Goal: Task Accomplishment & Management: Manage account settings

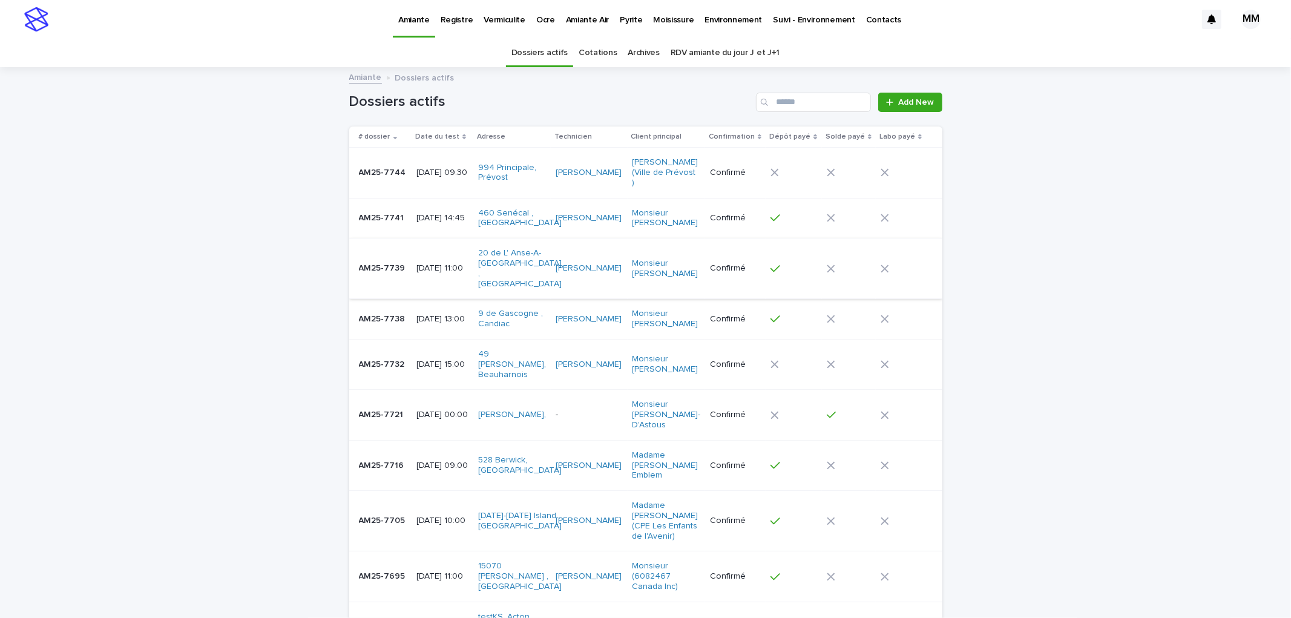
scroll to position [67, 0]
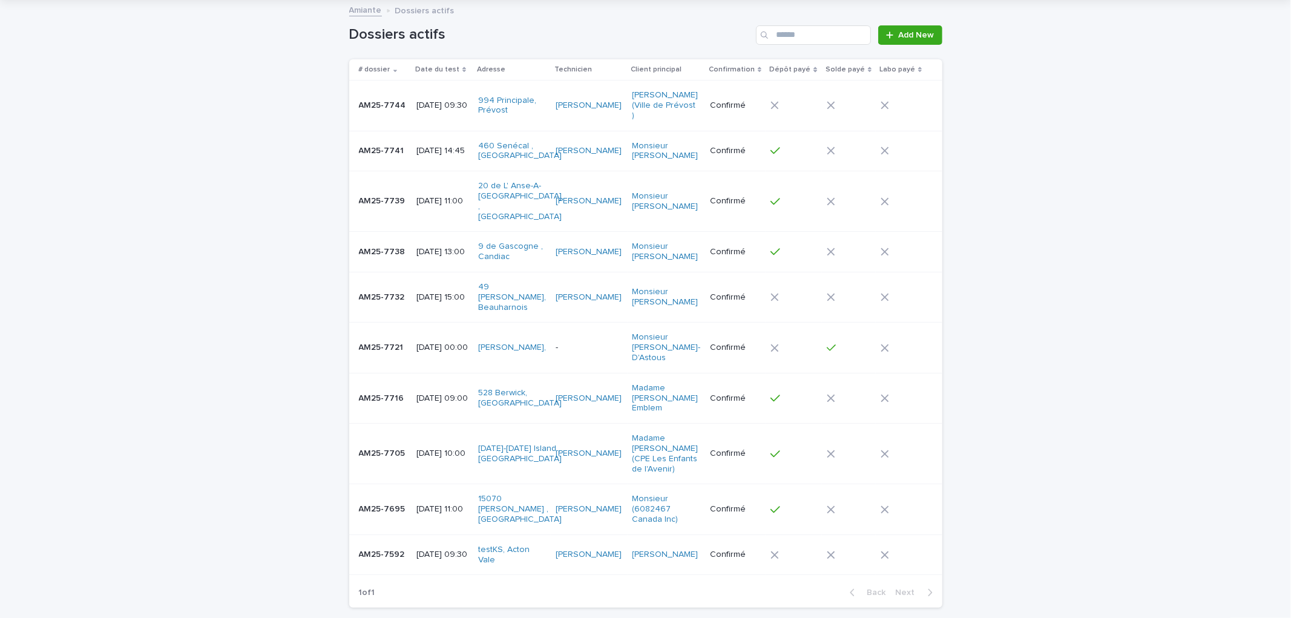
click at [401, 424] on td "AM25-7705 AM25-7705" at bounding box center [380, 454] width 62 height 61
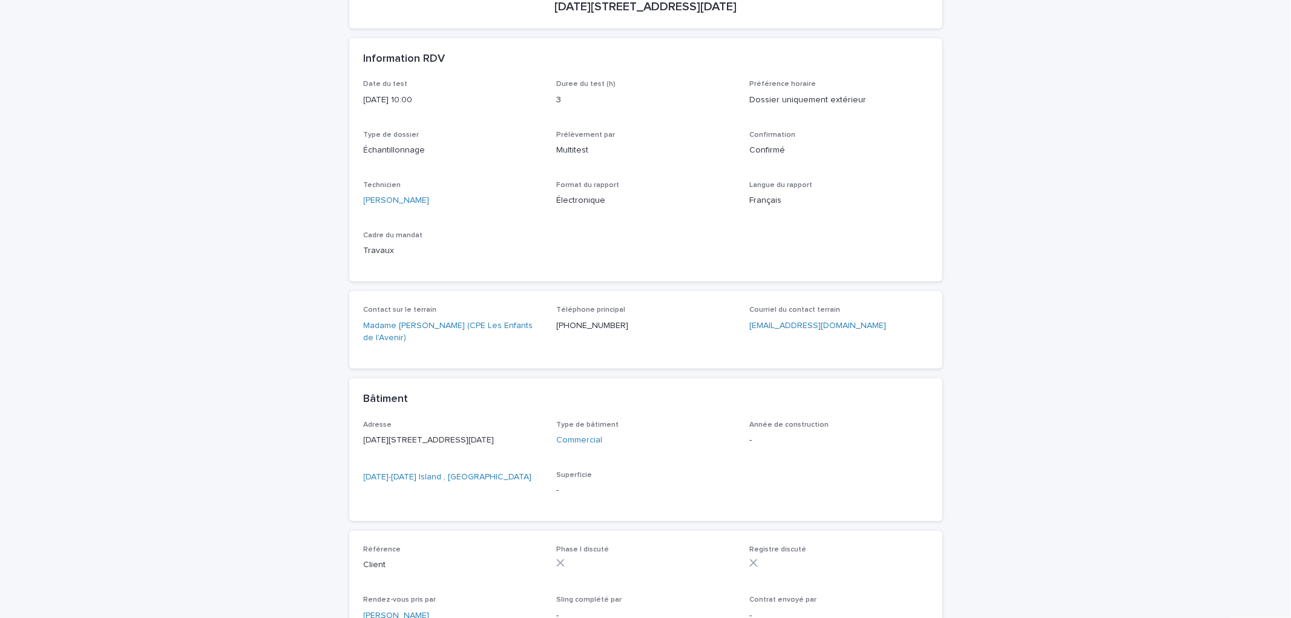
scroll to position [439, 0]
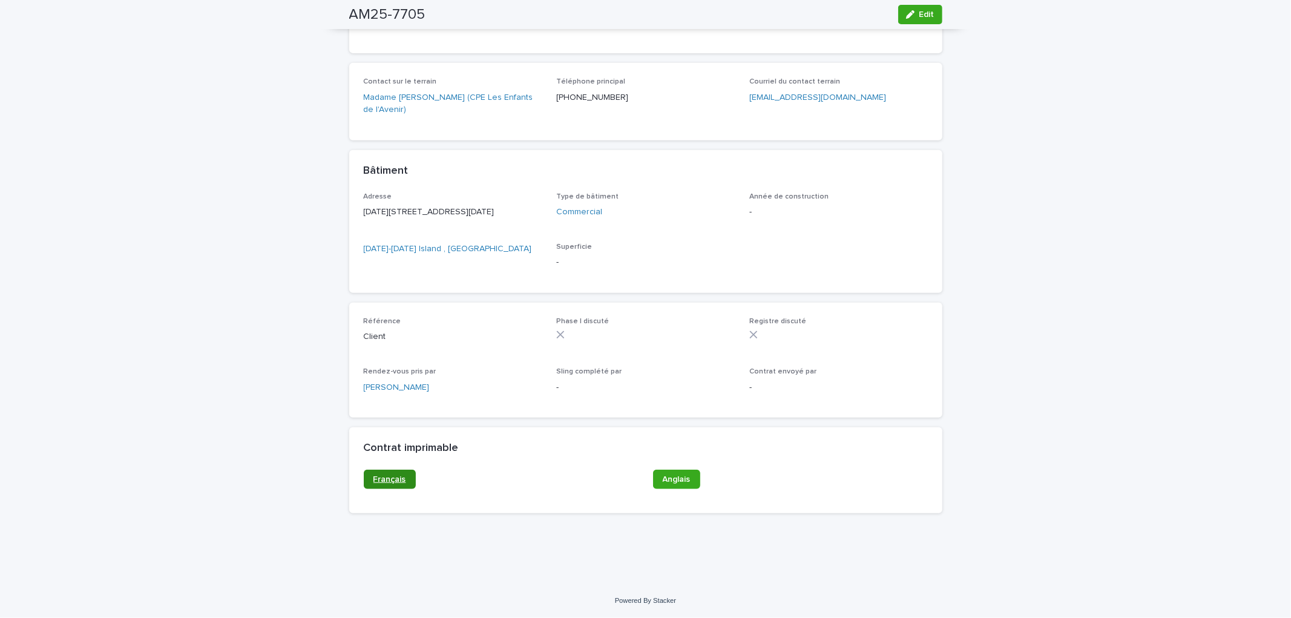
click at [384, 474] on link "Français" at bounding box center [390, 479] width 52 height 19
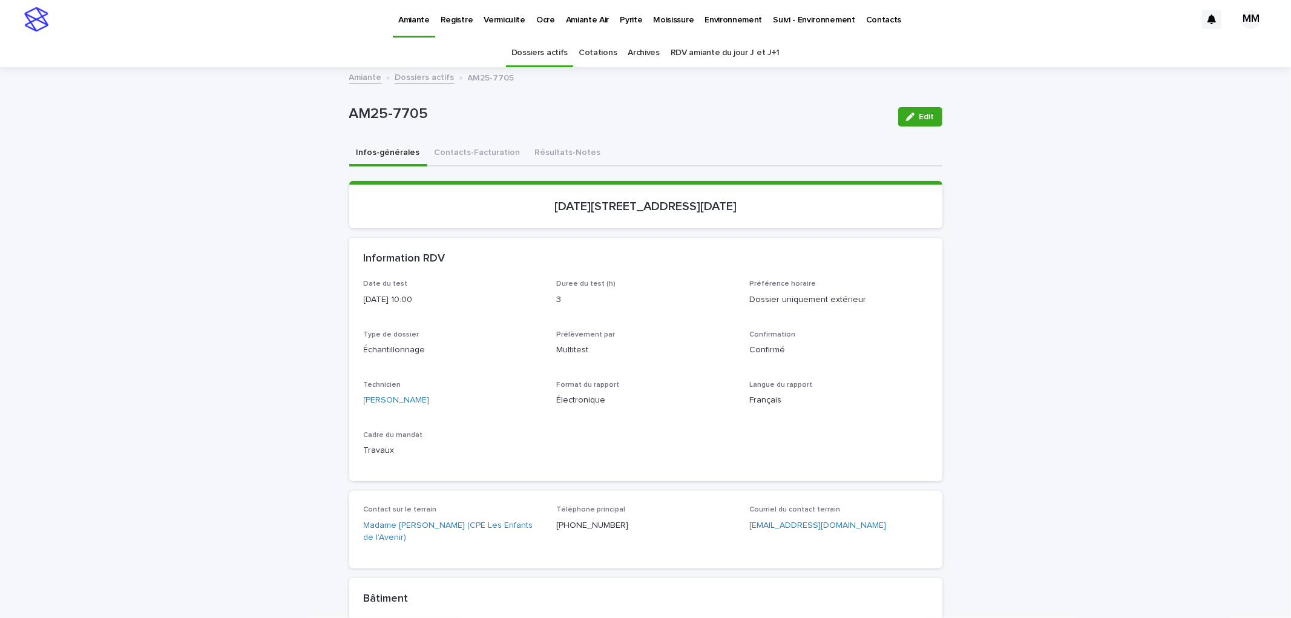
click at [349, 74] on link "Amiante" at bounding box center [365, 77] width 33 height 14
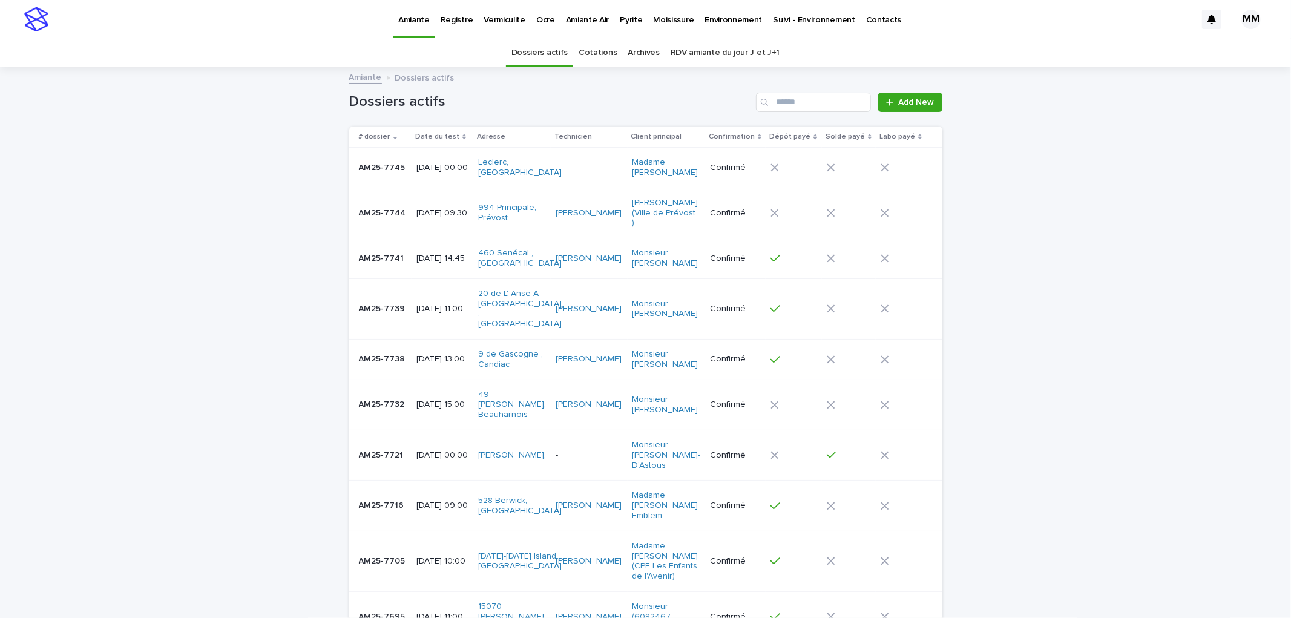
click at [430, 354] on p "[DATE] 13:00" at bounding box center [442, 359] width 52 height 10
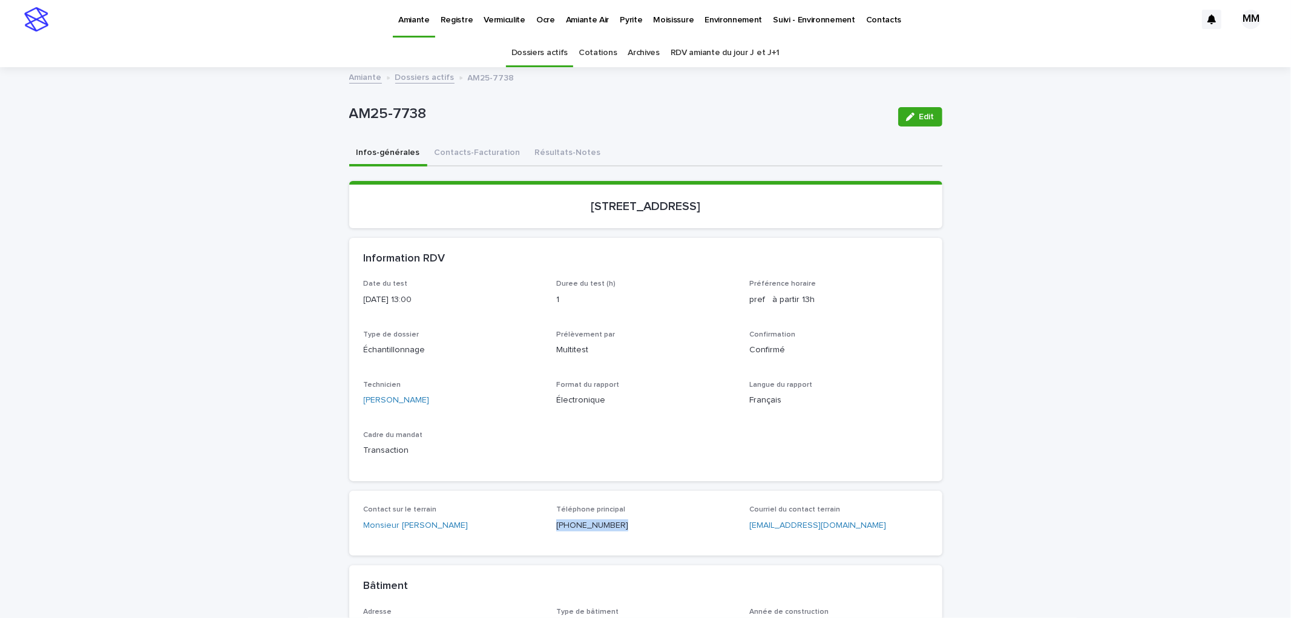
drag, startPoint x: 602, startPoint y: 522, endPoint x: 556, endPoint y: 525, distance: 46.7
click at [556, 525] on p "[PHONE_NUMBER]" at bounding box center [645, 525] width 179 height 13
copy p "[PHONE_NUMBER]"
click at [971, 231] on div "Loading... Saving… Loading... Saving… AM25-7738 Edit AM25-7738 Edit Sorry, ther…" at bounding box center [645, 533] width 1291 height 930
click at [467, 146] on button "Contacts-Facturation" at bounding box center [477, 153] width 100 height 25
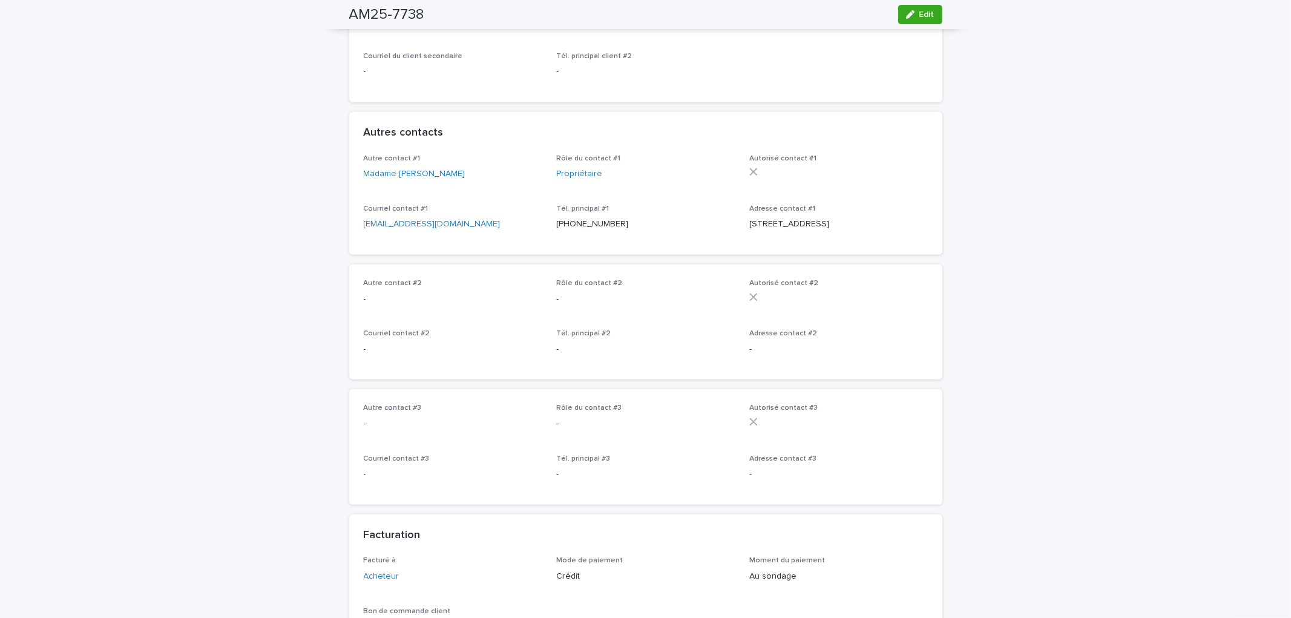
scroll to position [740, 0]
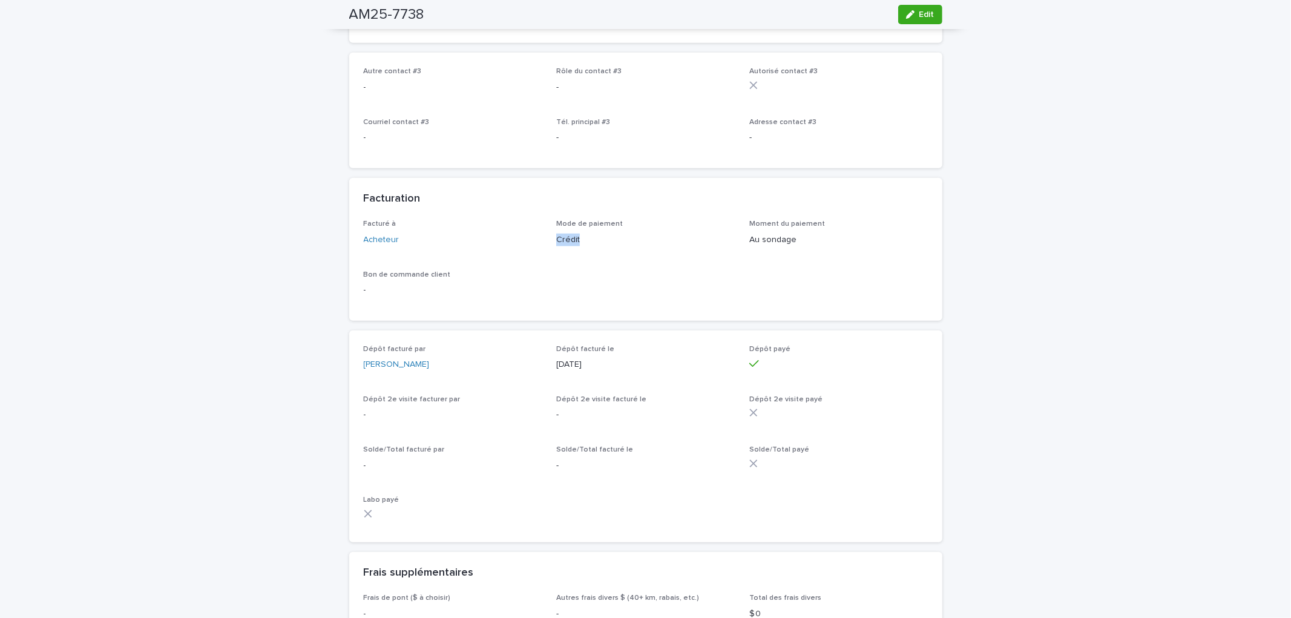
drag, startPoint x: 548, startPoint y: 255, endPoint x: 575, endPoint y: 261, distance: 27.9
click at [575, 261] on div "Facturé à Acheteur Mode de paiement Crédit Moment du paiement Au sondage Bon de…" at bounding box center [646, 263] width 564 height 86
click at [577, 246] on p "Crédit" at bounding box center [645, 240] width 179 height 13
drag, startPoint x: 580, startPoint y: 261, endPoint x: 539, endPoint y: 264, distance: 41.2
click at [539, 264] on div "Facturé à Acheteur Mode de paiement Crédit Moment du paiement Au sondage Bon de…" at bounding box center [646, 263] width 564 height 86
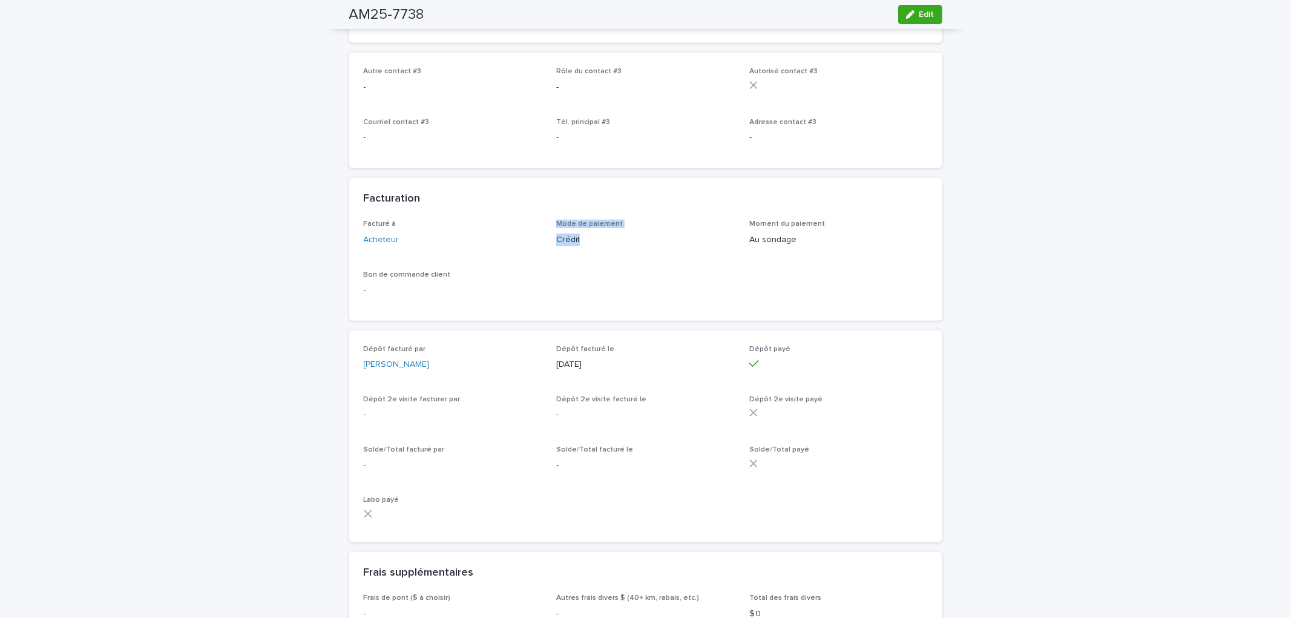
click at [594, 255] on div "Mode de paiement Crédit" at bounding box center [645, 238] width 179 height 36
click at [626, 220] on div "Facturation" at bounding box center [645, 199] width 593 height 42
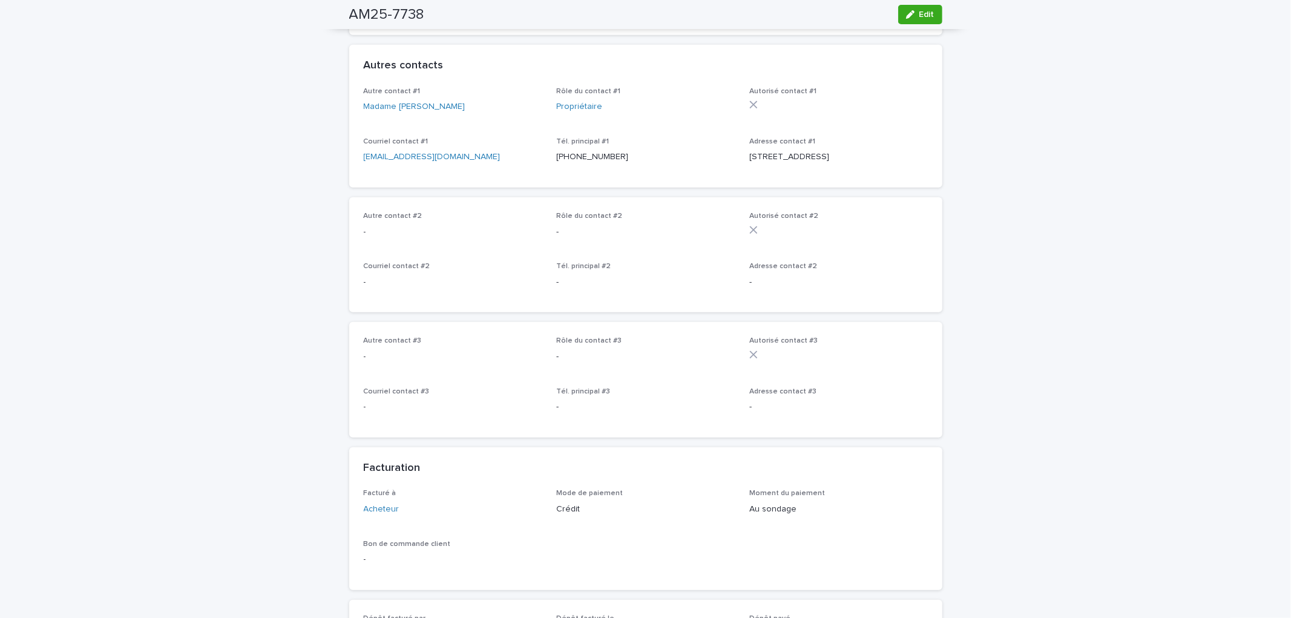
scroll to position [0, 0]
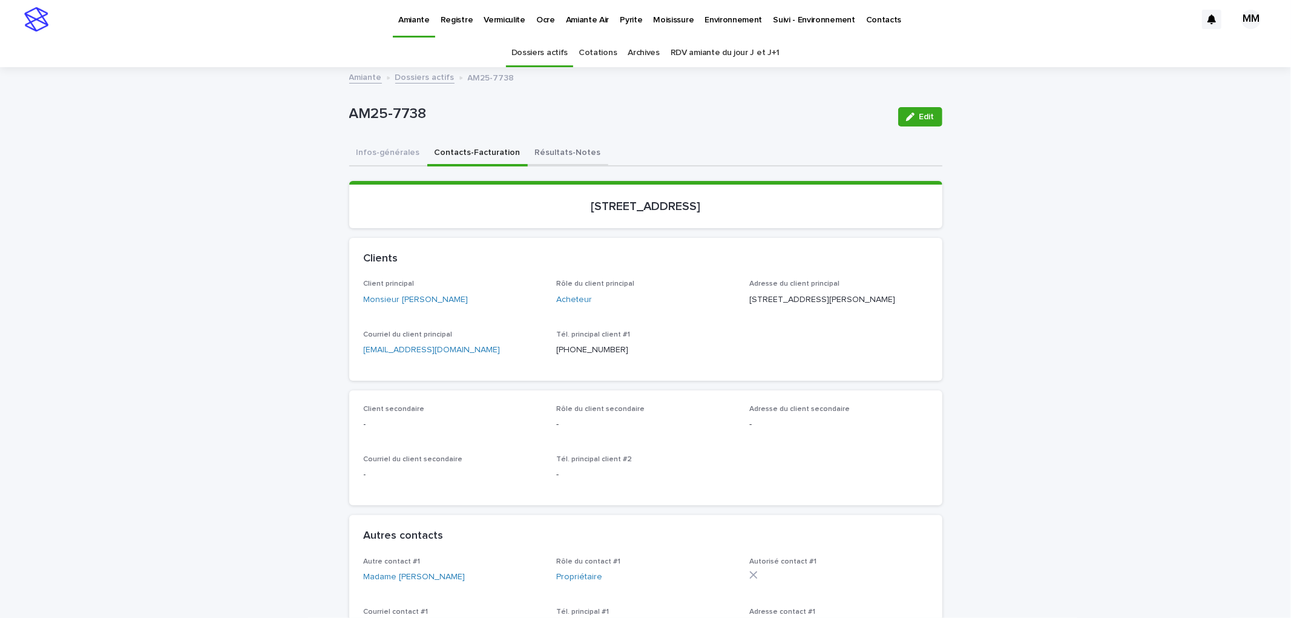
click at [570, 144] on button "Résultats-Notes" at bounding box center [568, 153] width 81 height 25
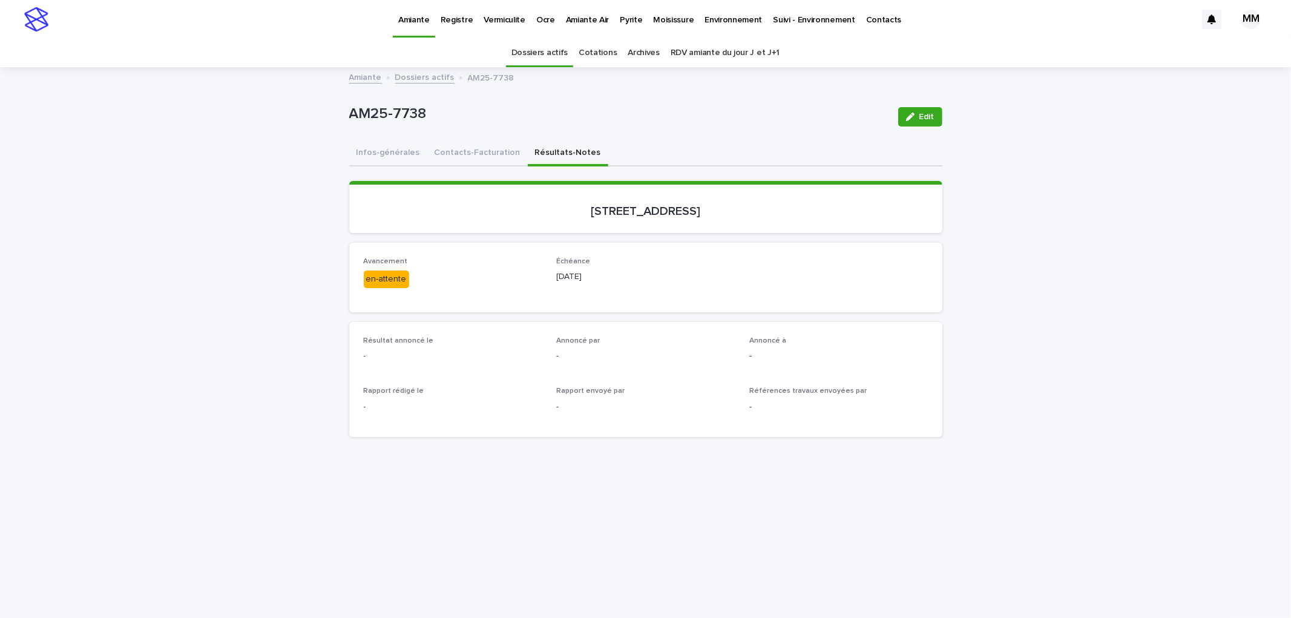
click at [732, 24] on p "Environnement" at bounding box center [734, 12] width 58 height 25
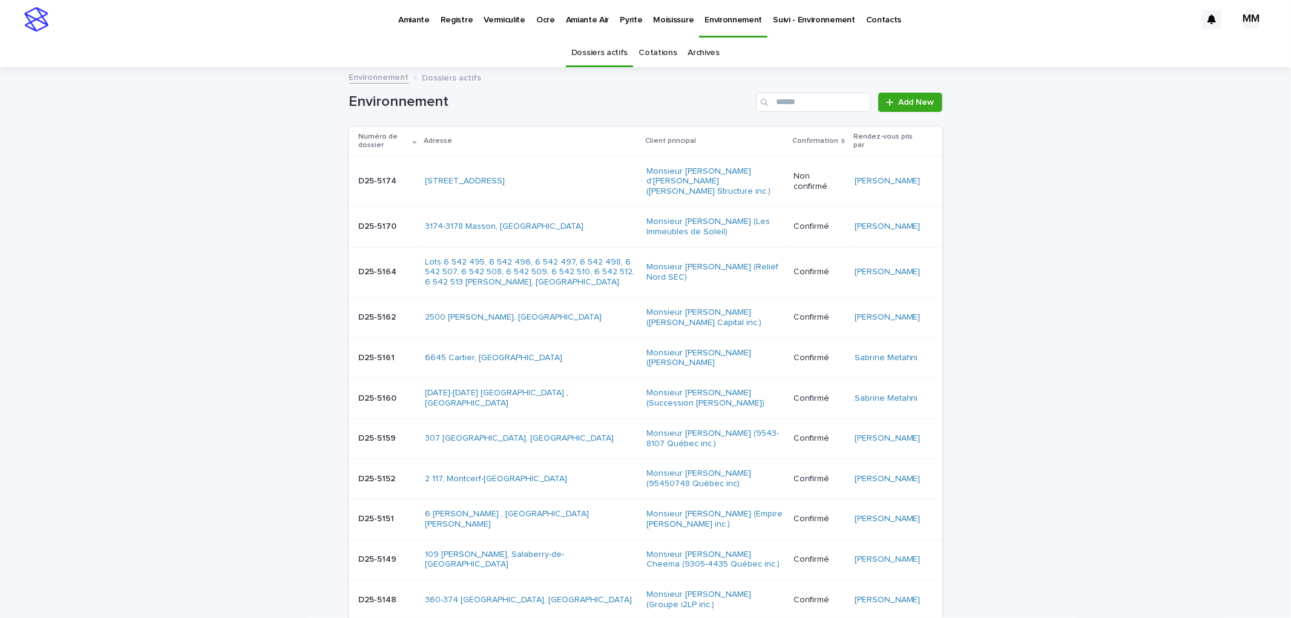
click at [683, 58] on div "Archives" at bounding box center [704, 53] width 43 height 28
click at [658, 57] on link "Cotations" at bounding box center [658, 53] width 38 height 28
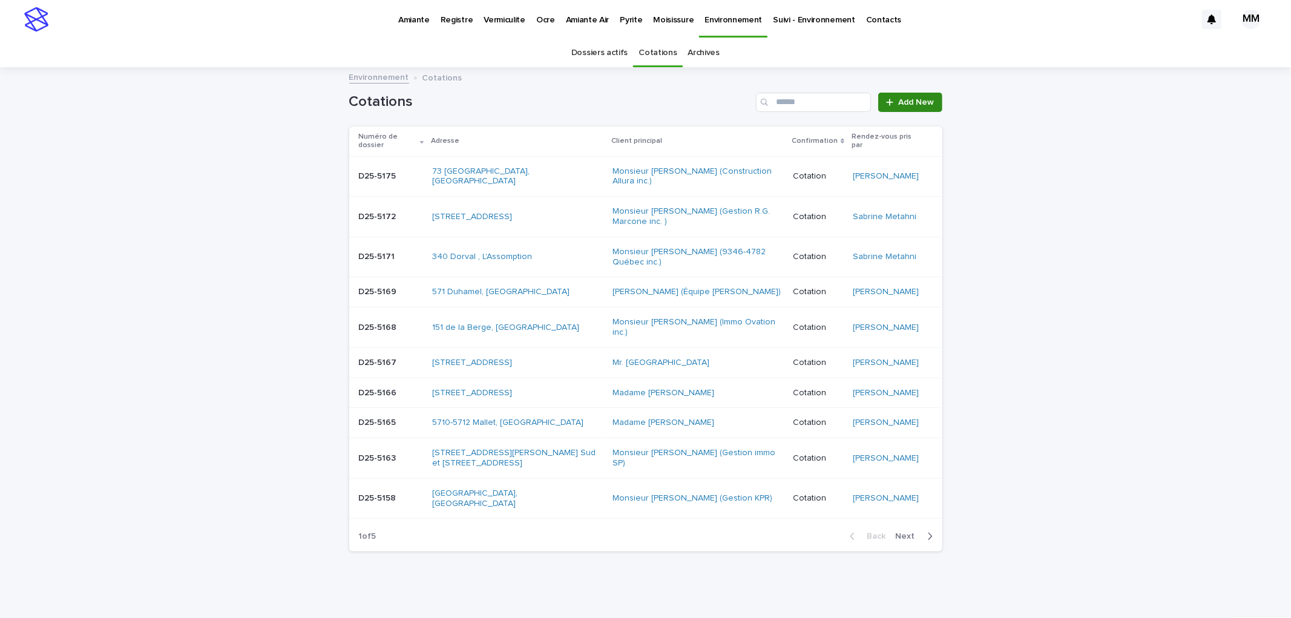
click at [899, 103] on span "Add New" at bounding box center [917, 102] width 36 height 8
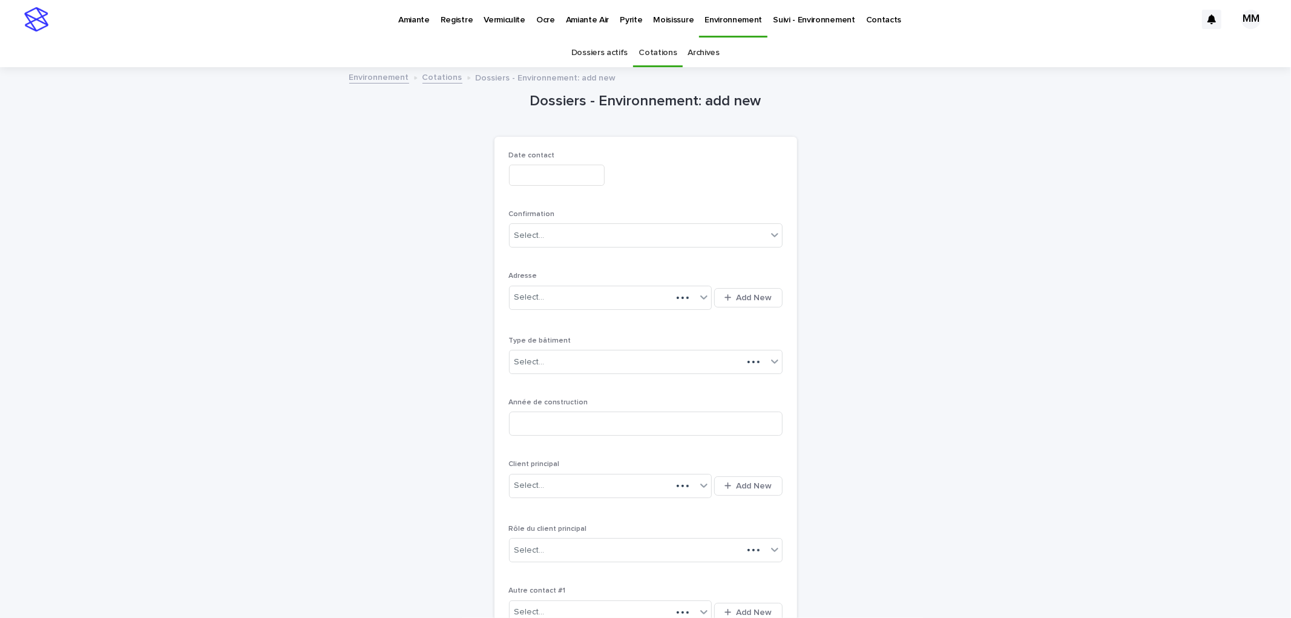
scroll to position [39, 0]
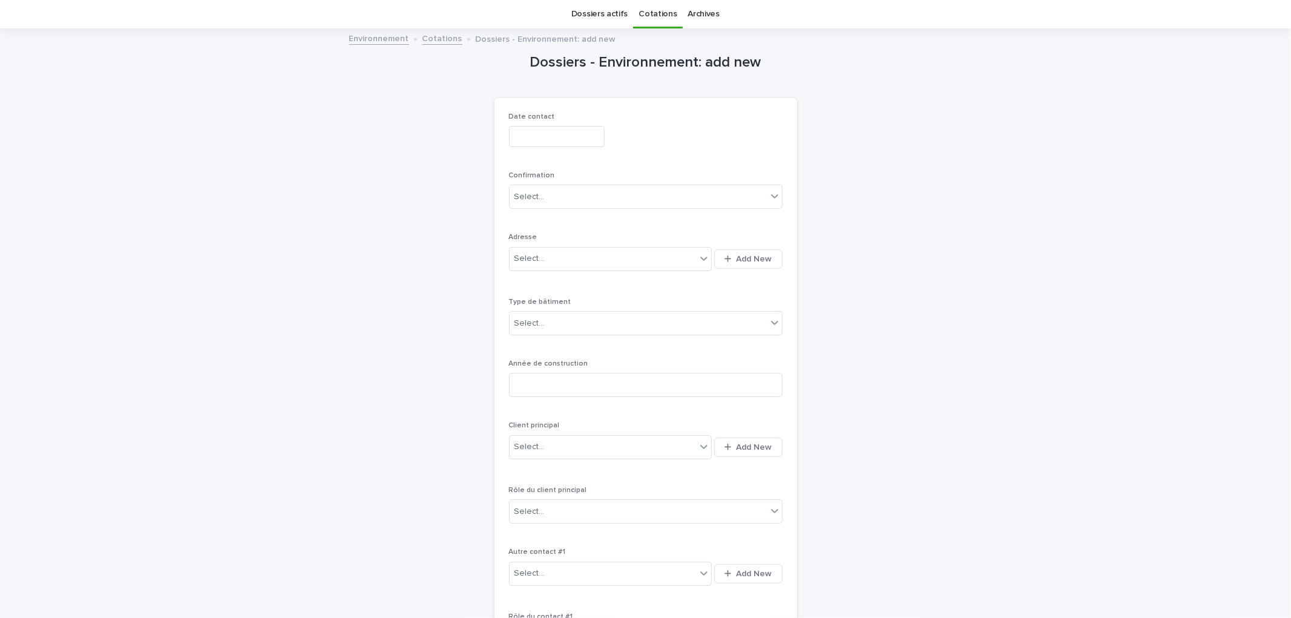
click at [573, 137] on input "text" at bounding box center [557, 136] width 96 height 21
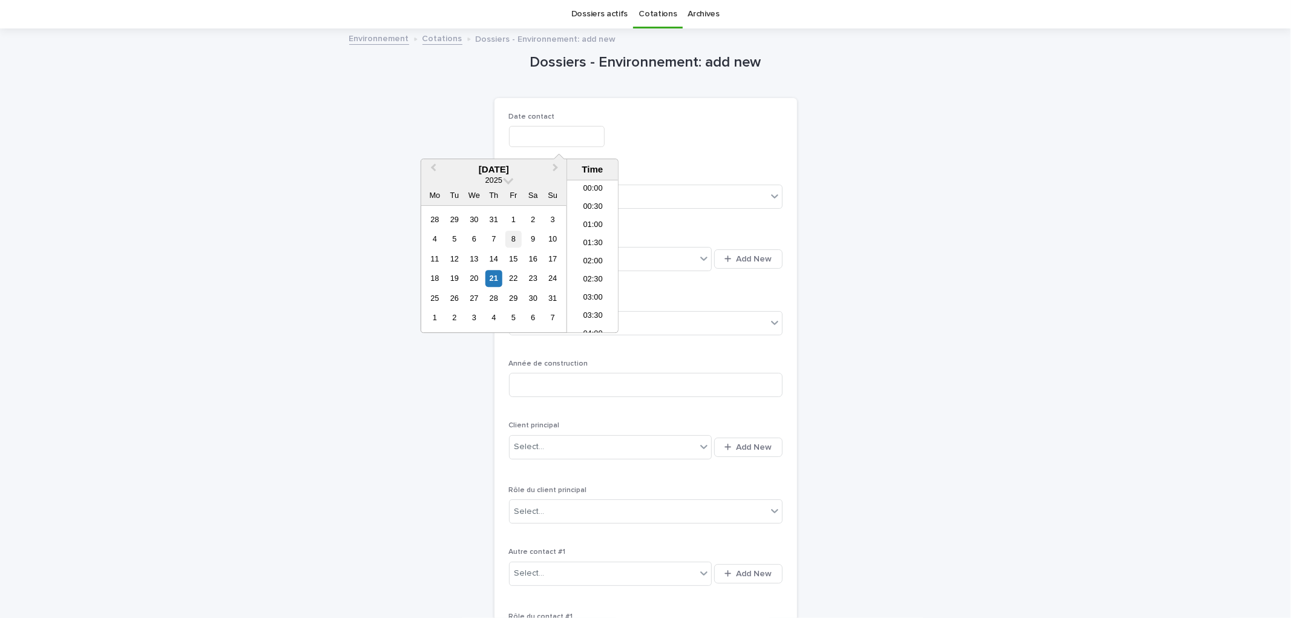
scroll to position [478, 0]
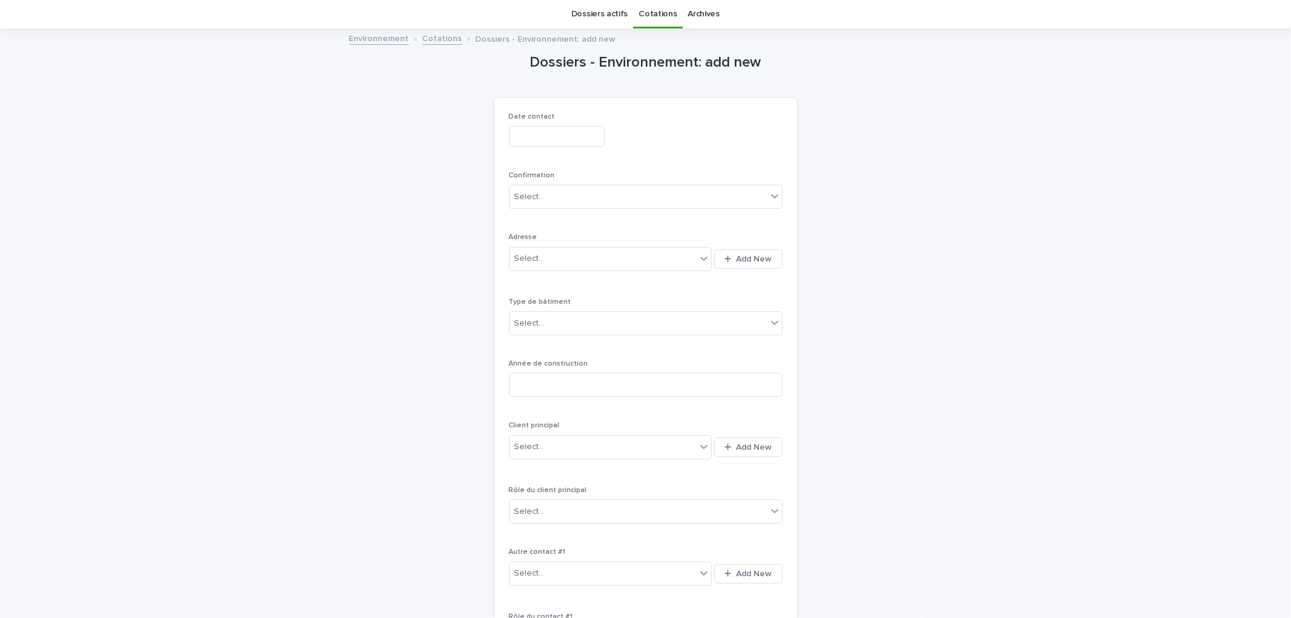
click at [564, 81] on div "Dossiers - Environnement: add new Loading... Saving… Loading... Saving… Loading…" at bounding box center [646, 399] width 303 height 738
click at [367, 31] on link "Environnement" at bounding box center [379, 38] width 60 height 14
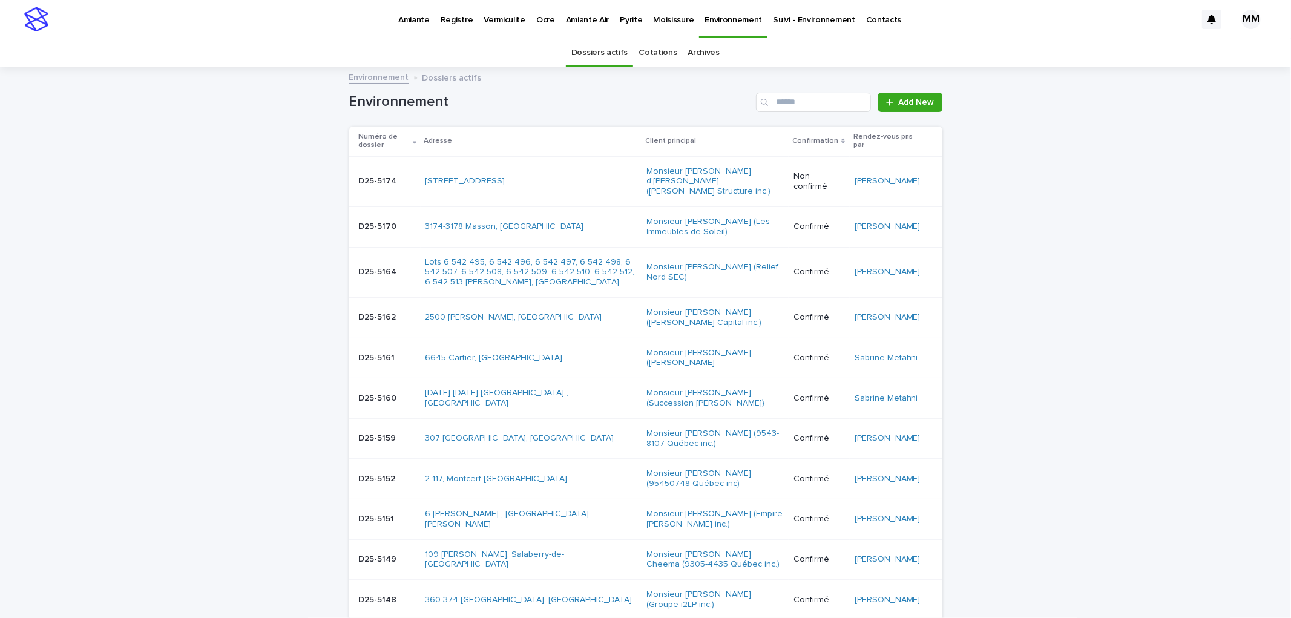
click at [547, 180] on div "[STREET_ADDRESS]" at bounding box center [532, 181] width 212 height 10
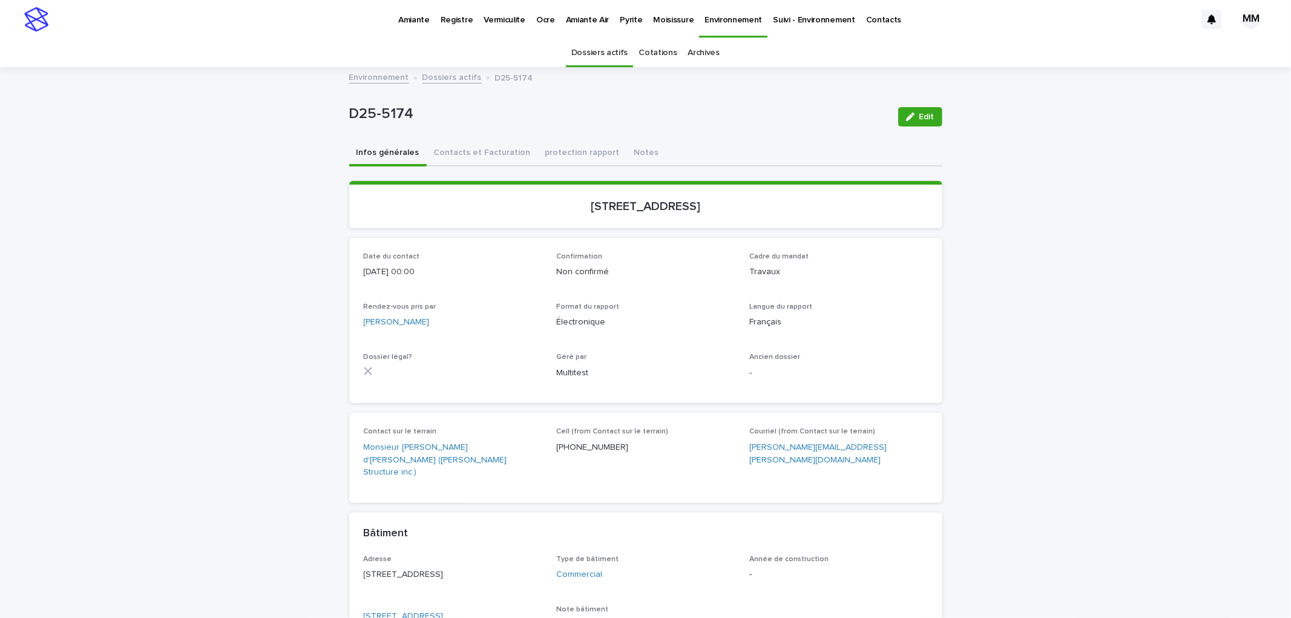
click at [898, 111] on button "Edit" at bounding box center [920, 116] width 44 height 19
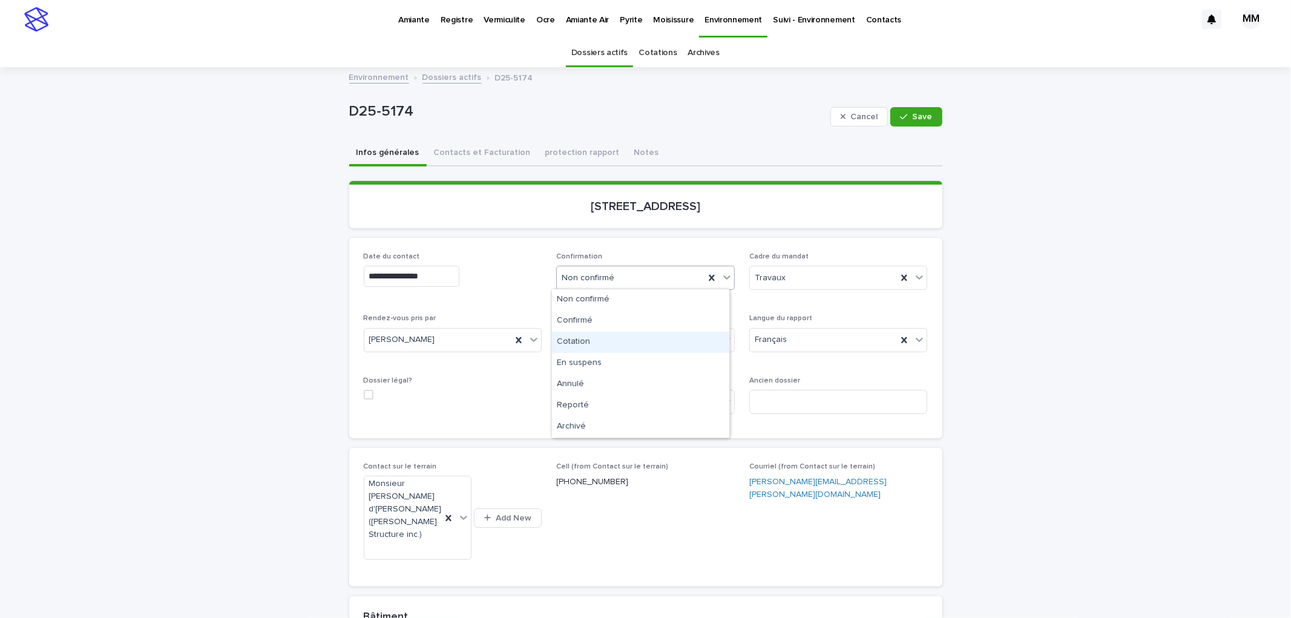
click at [594, 340] on div "Cotation" at bounding box center [640, 342] width 177 height 21
click at [902, 121] on button "Save" at bounding box center [915, 116] width 51 height 19
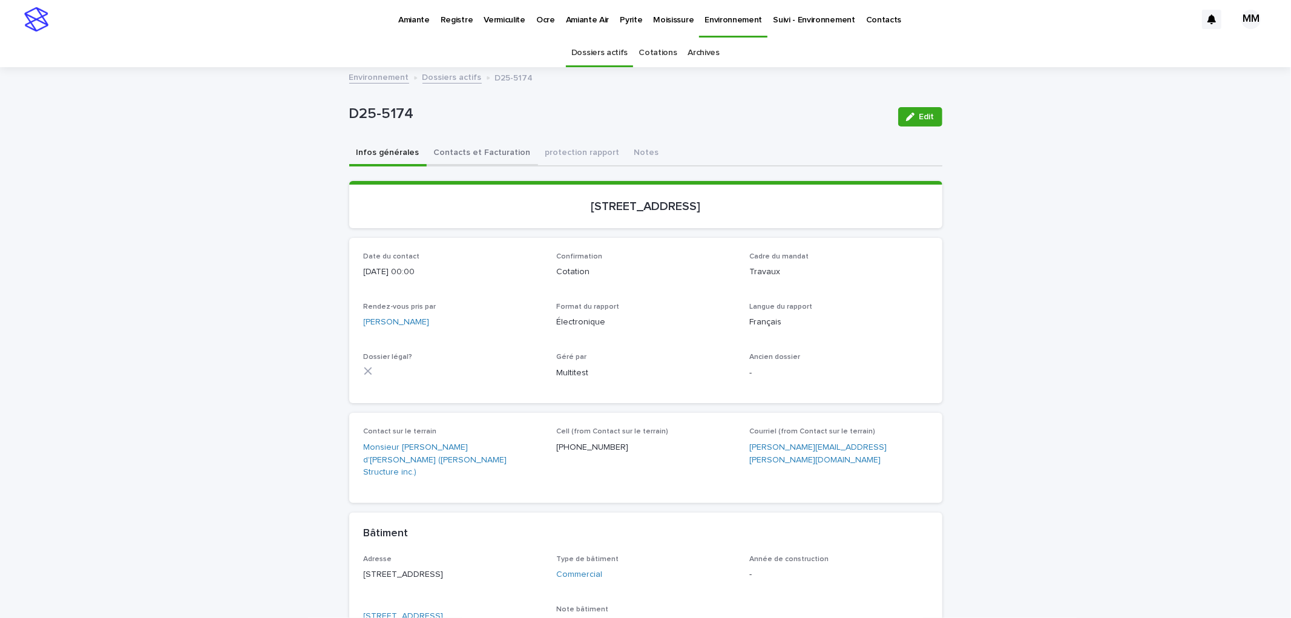
click at [467, 156] on button "Contacts et Facturation" at bounding box center [482, 153] width 111 height 25
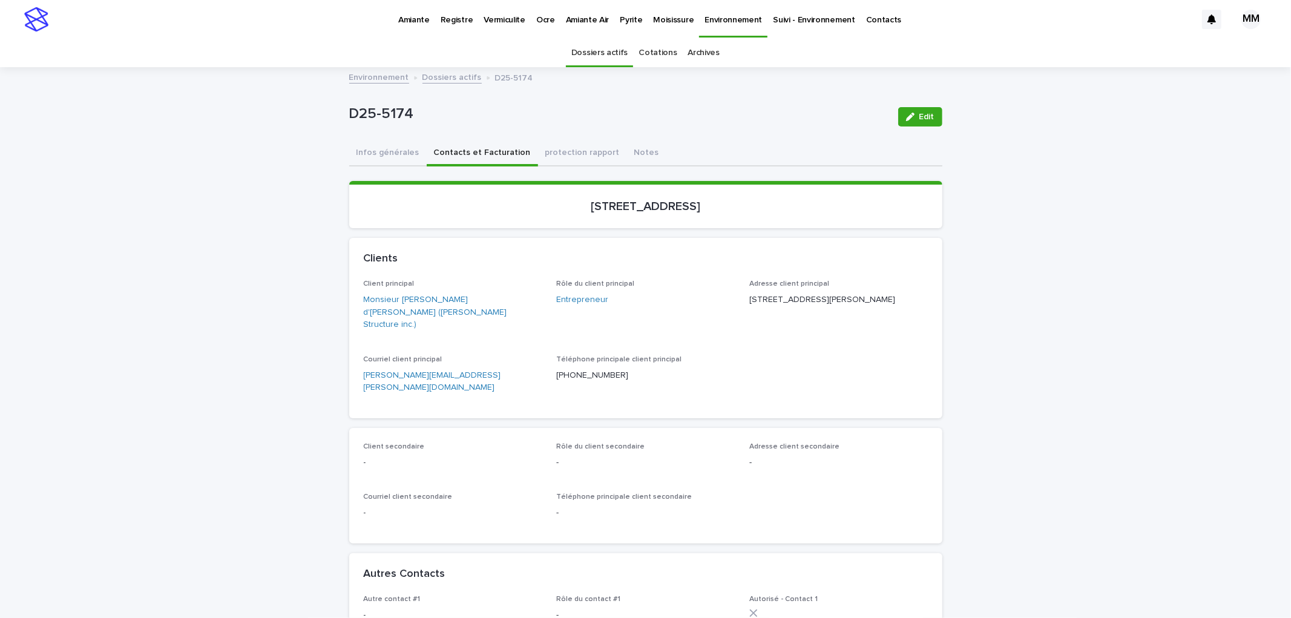
click at [390, 80] on link "Environnement" at bounding box center [379, 77] width 60 height 14
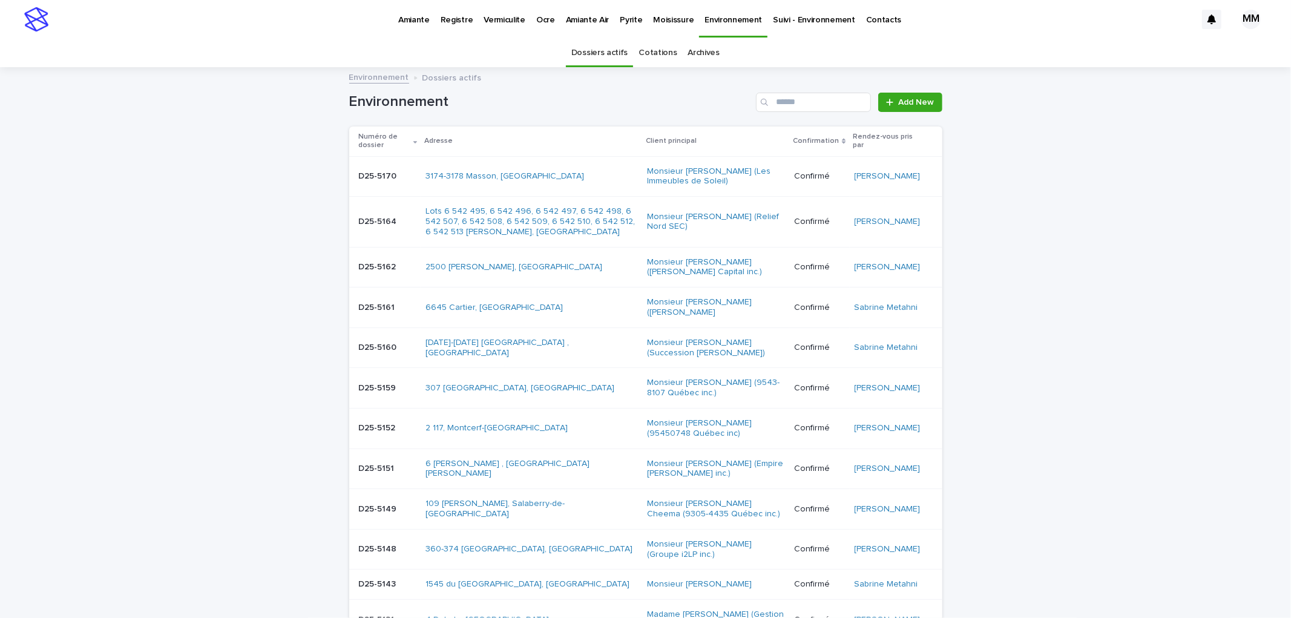
click at [654, 51] on link "Cotations" at bounding box center [658, 53] width 38 height 28
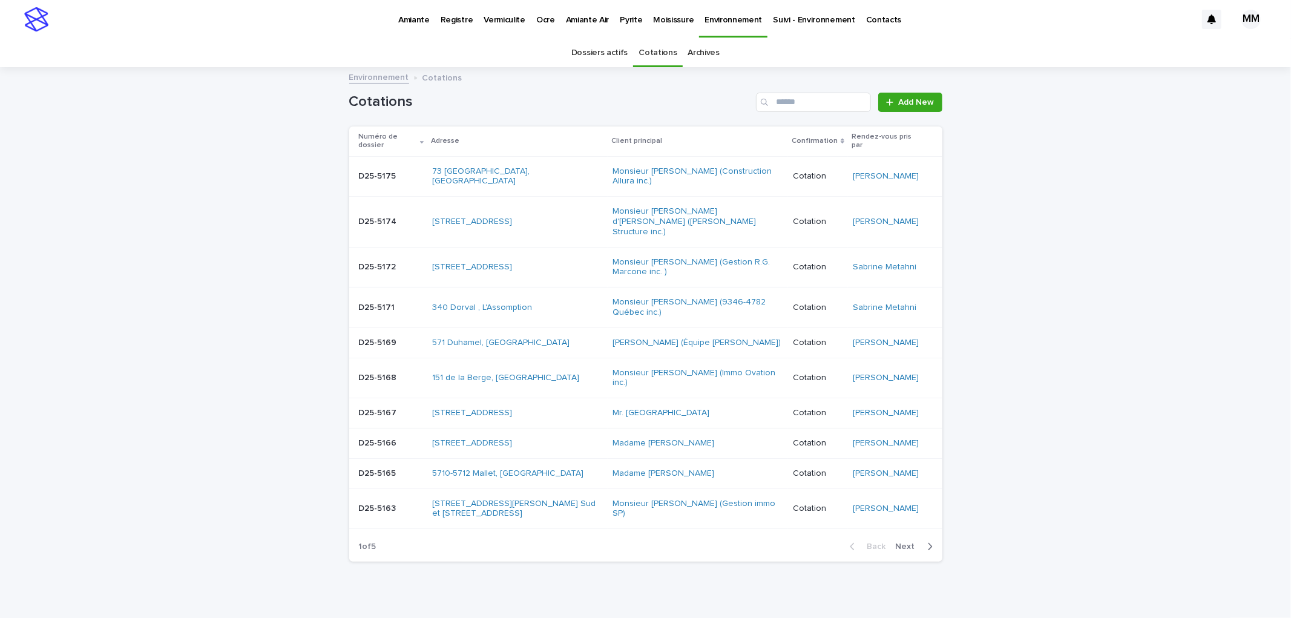
click at [910, 113] on div "Cotations Add New" at bounding box center [645, 97] width 593 height 58
click at [909, 102] on span "Add New" at bounding box center [917, 102] width 36 height 8
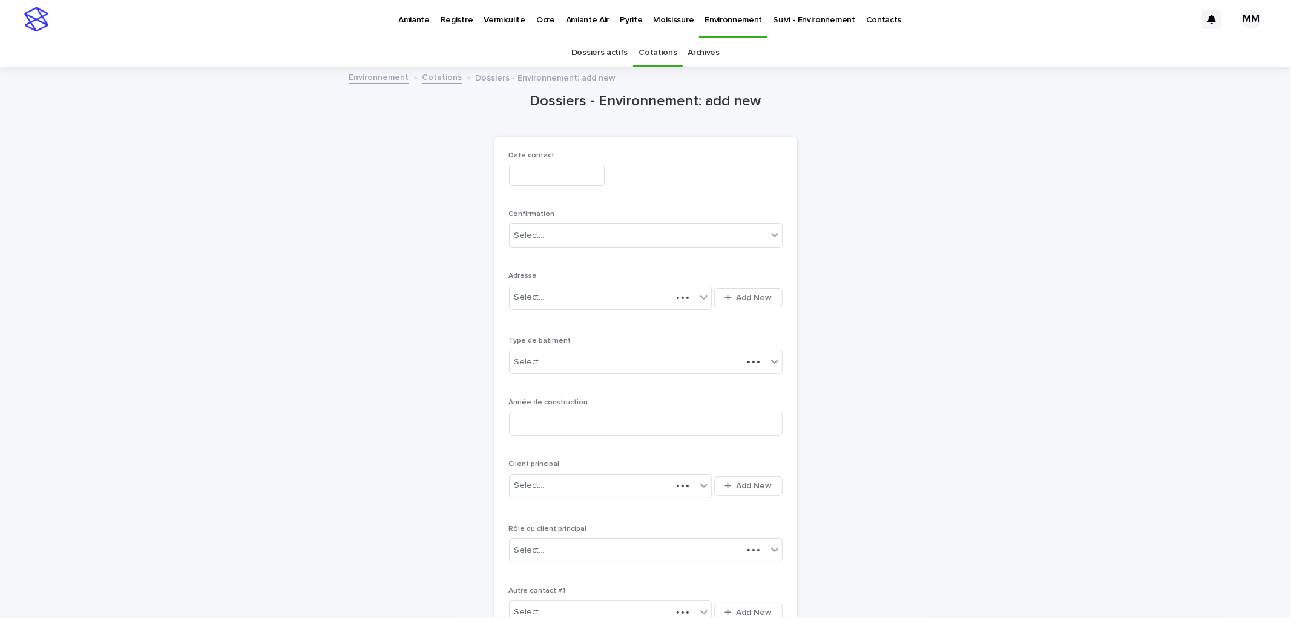
scroll to position [39, 0]
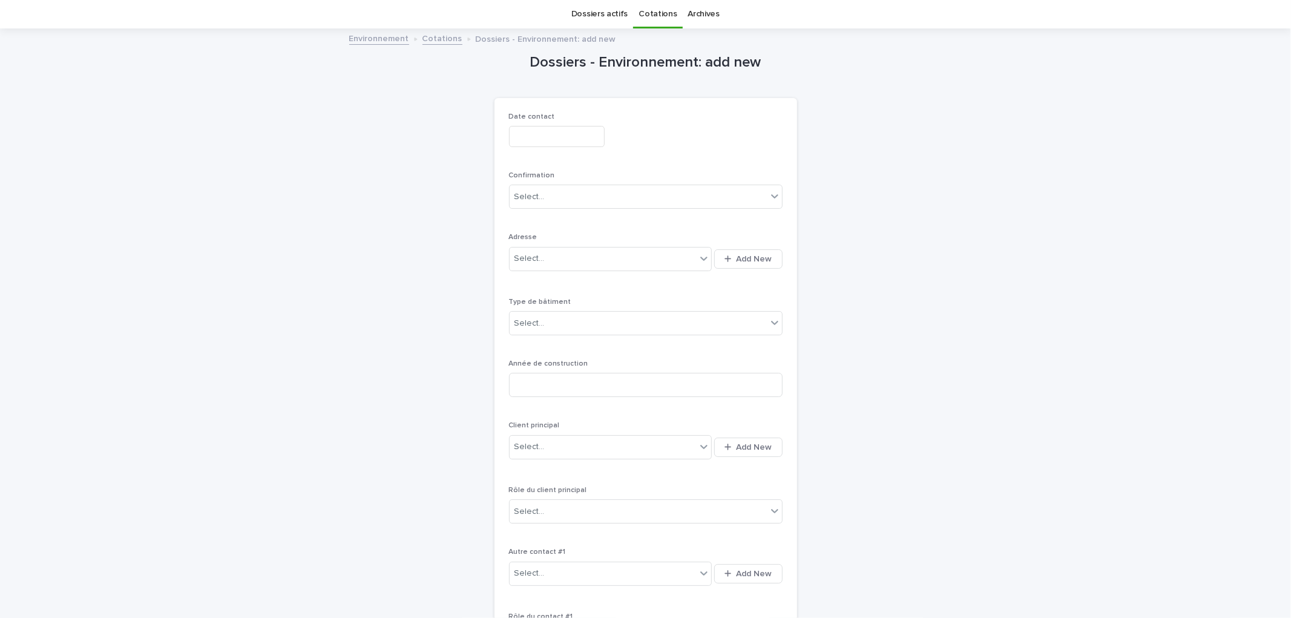
click at [541, 134] on input "text" at bounding box center [557, 136] width 96 height 21
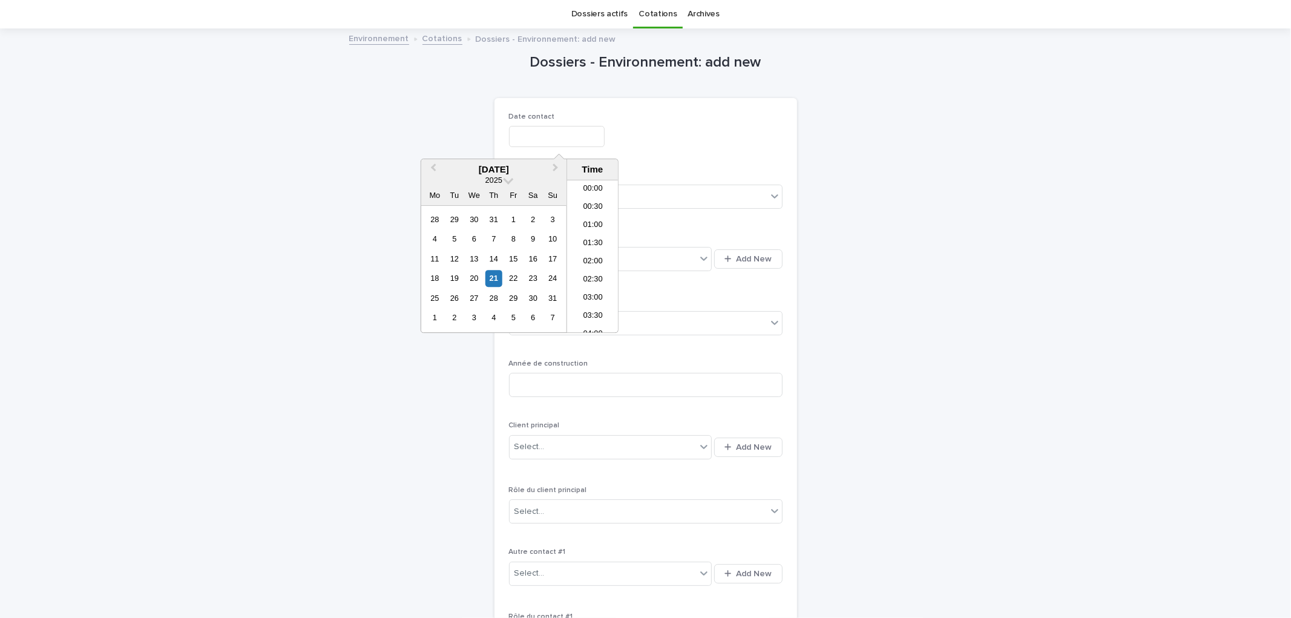
scroll to position [478, 0]
click at [496, 271] on div "21" at bounding box center [493, 279] width 16 height 16
type input "**********"
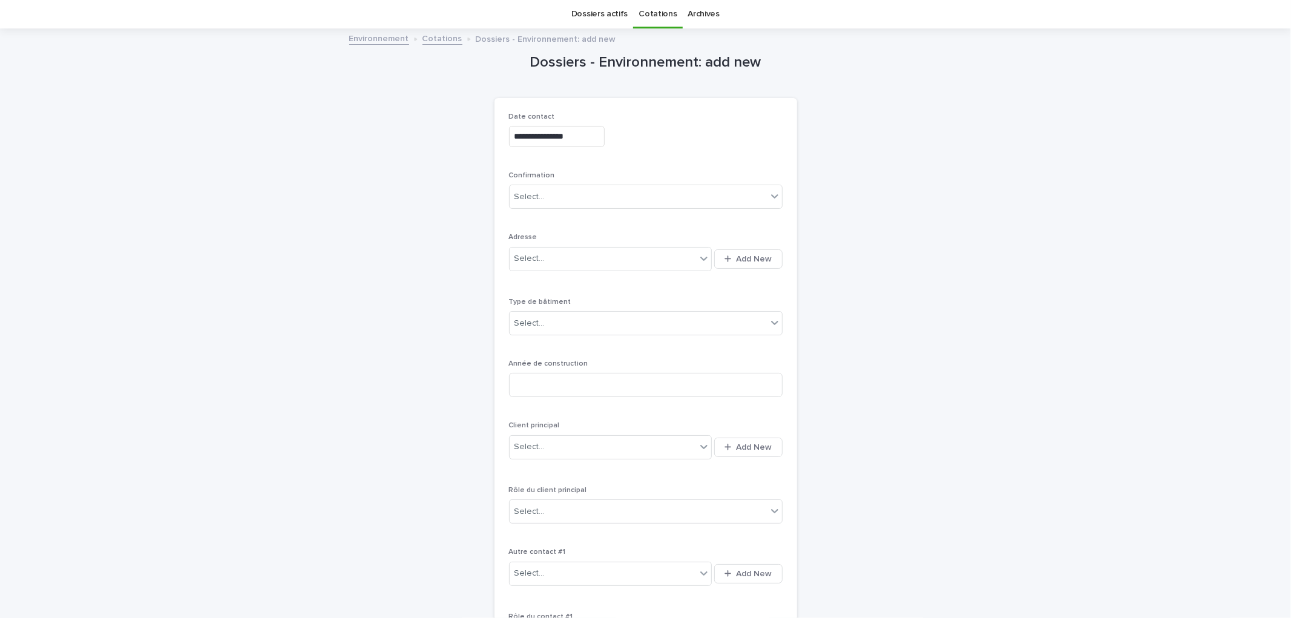
click at [804, 140] on div "**********" at bounding box center [645, 399] width 593 height 738
click at [651, 195] on div "Select..." at bounding box center [638, 197] width 257 height 20
click at [570, 263] on div "Cotation" at bounding box center [640, 262] width 272 height 21
click at [656, 257] on div "Select..." at bounding box center [603, 259] width 187 height 20
click at [743, 257] on span "Add New" at bounding box center [755, 259] width 36 height 8
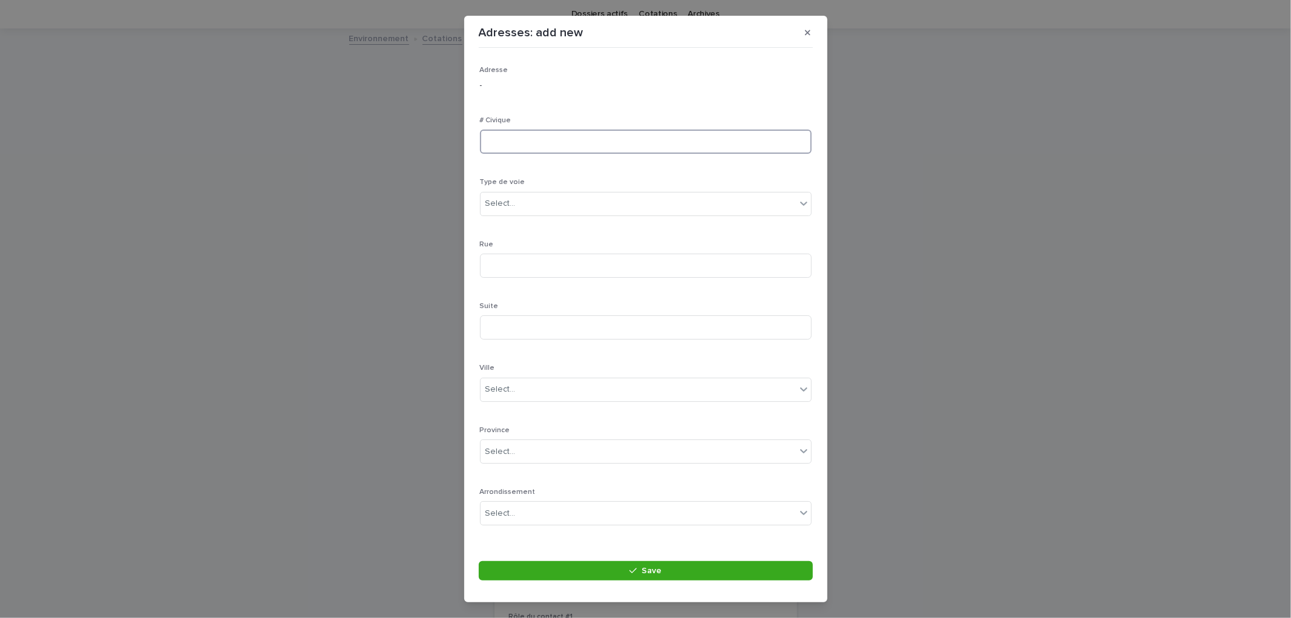
click at [551, 144] on input at bounding box center [646, 142] width 332 height 24
type input "****"
click at [517, 202] on input "text" at bounding box center [517, 204] width 1 height 10
click at [512, 358] on div "chemin" at bounding box center [641, 354] width 320 height 21
click at [530, 263] on input at bounding box center [646, 266] width 332 height 24
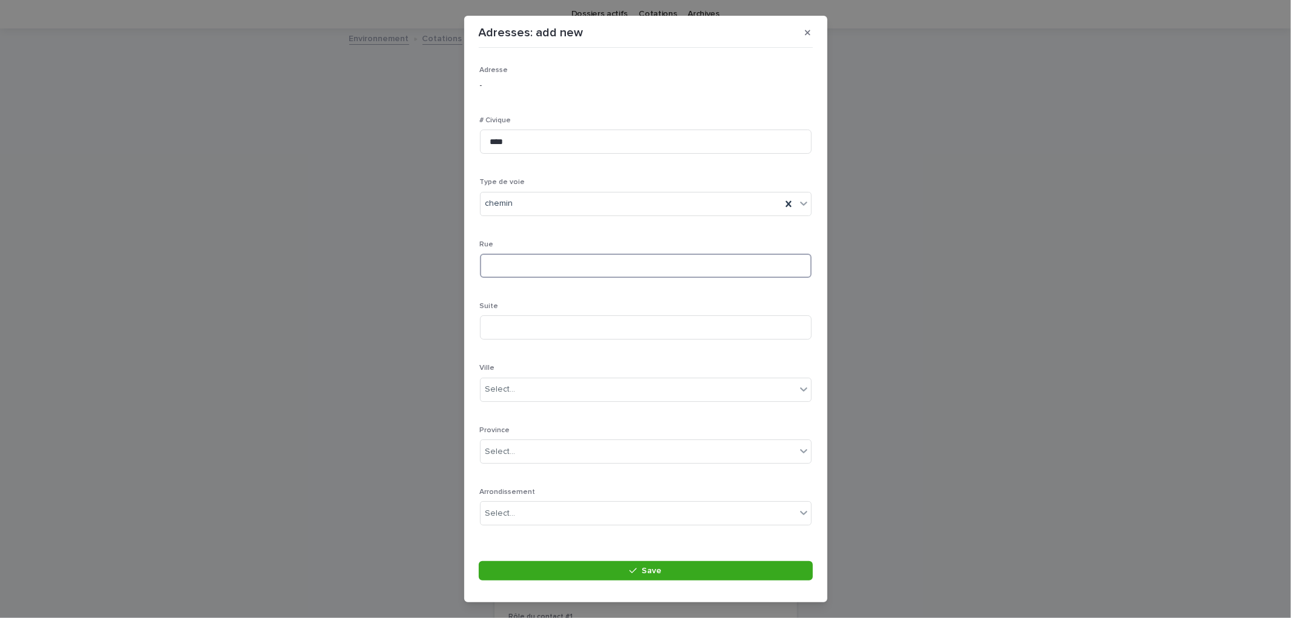
type input "*"
type input "*******"
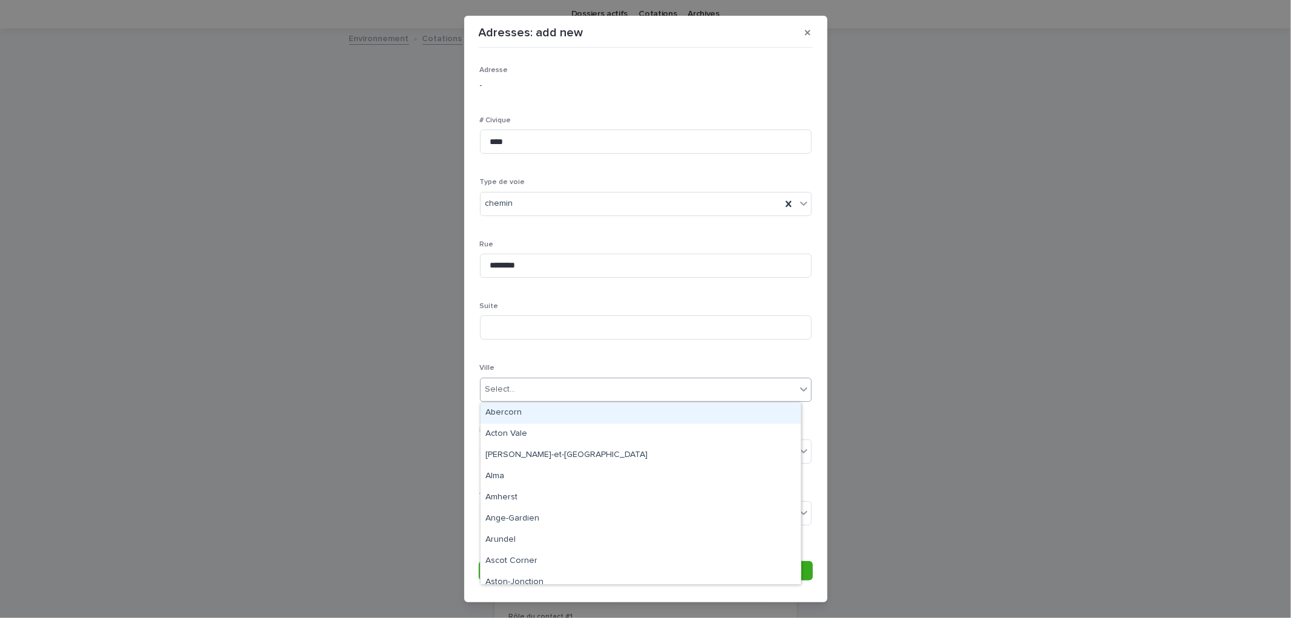
click at [511, 380] on div "Select..." at bounding box center [638, 390] width 315 height 20
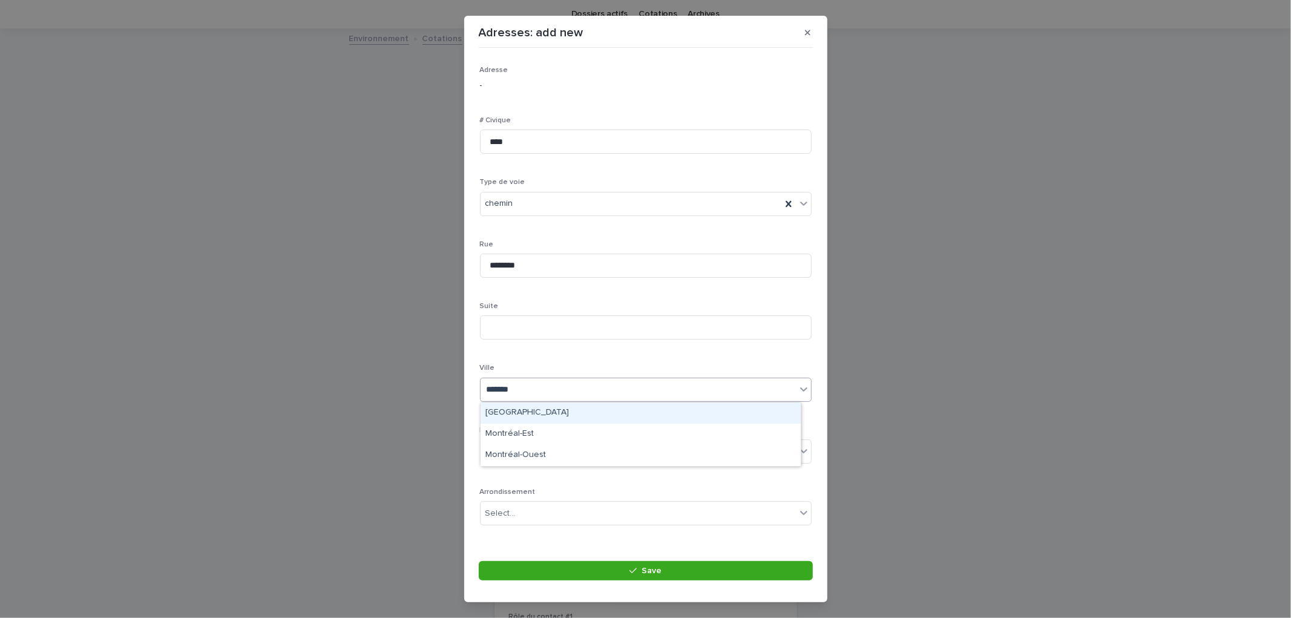
type input "********"
click at [521, 412] on div "[GEOGRAPHIC_DATA]" at bounding box center [641, 413] width 320 height 21
click at [530, 461] on div "Select..." at bounding box center [638, 452] width 315 height 20
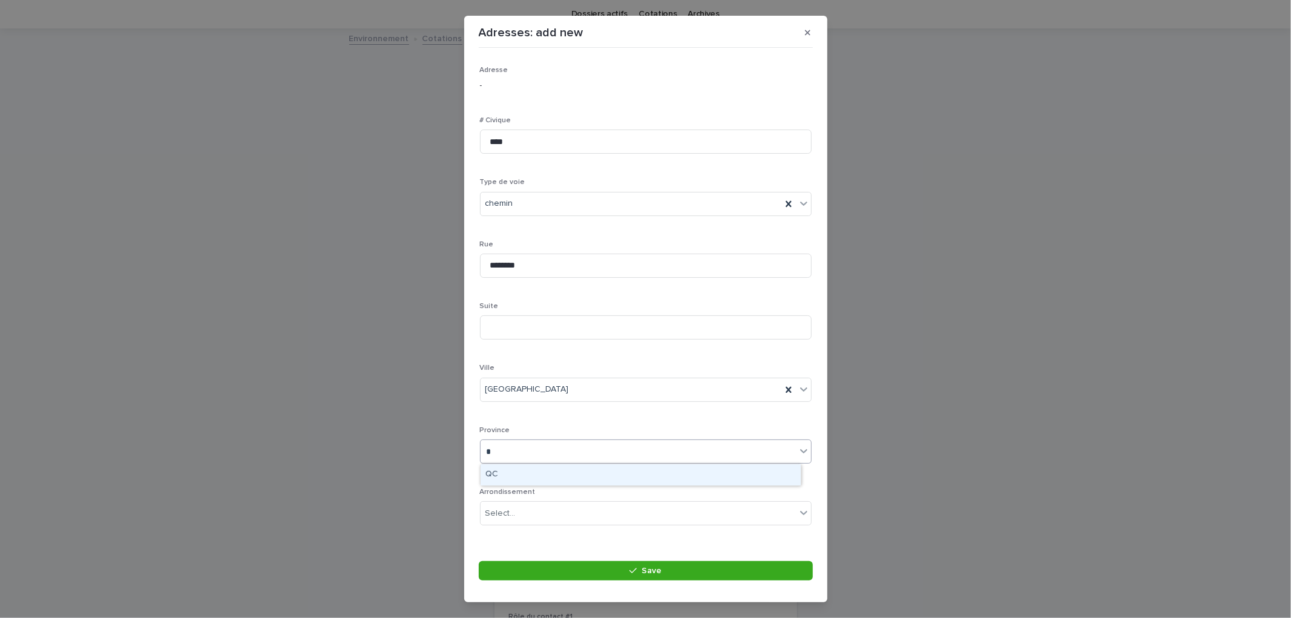
type input "**"
click at [546, 473] on div "QC" at bounding box center [641, 474] width 320 height 21
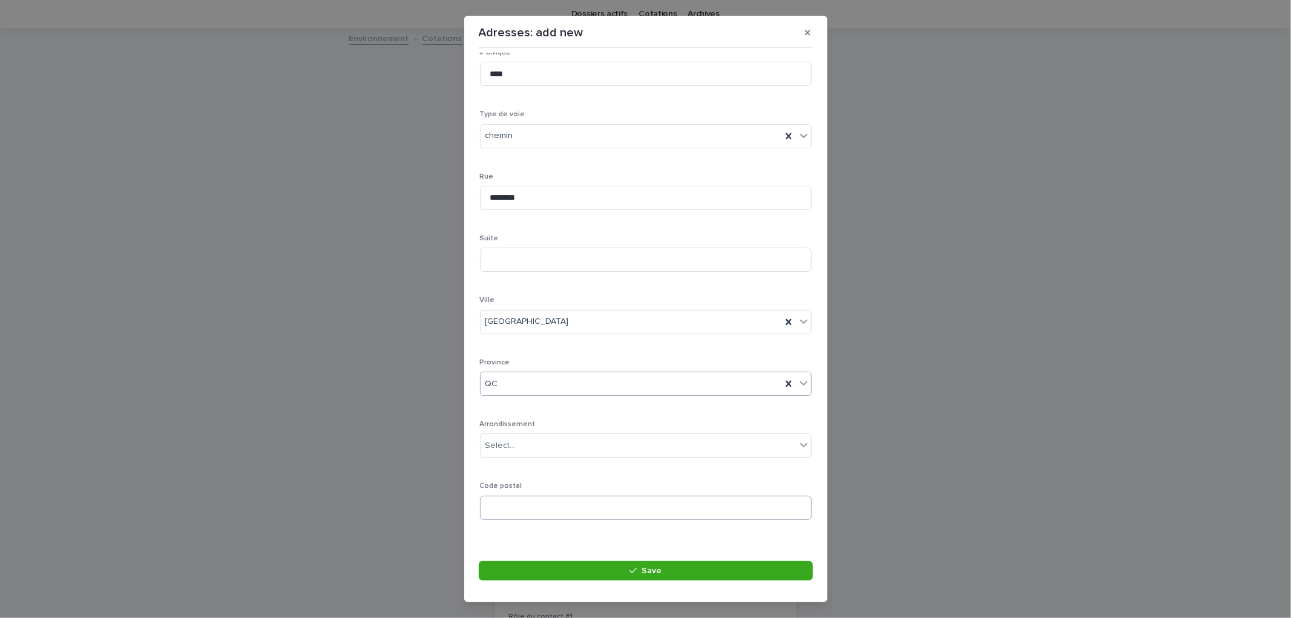
scroll to position [79, 0]
click at [550, 514] on div "Code postal" at bounding box center [646, 495] width 332 height 47
click at [555, 481] on div "Code postal" at bounding box center [646, 495] width 332 height 47
click at [552, 490] on input at bounding box center [646, 497] width 332 height 24
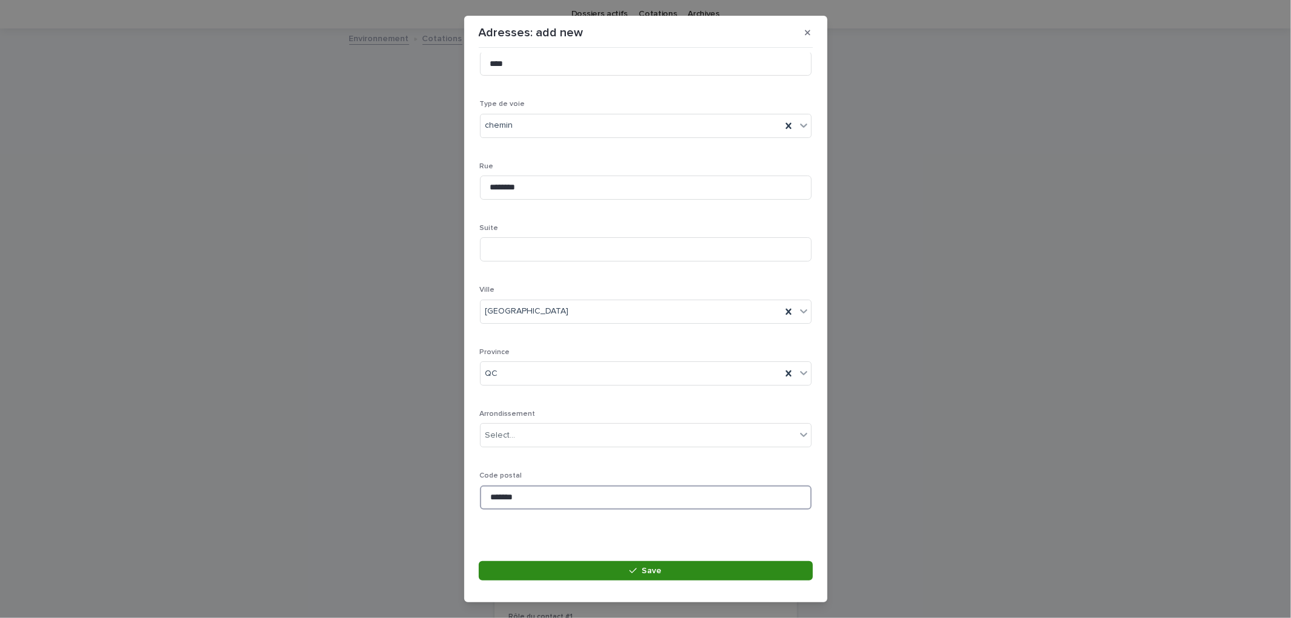
type input "*******"
click at [619, 576] on button "Save" at bounding box center [646, 570] width 334 height 19
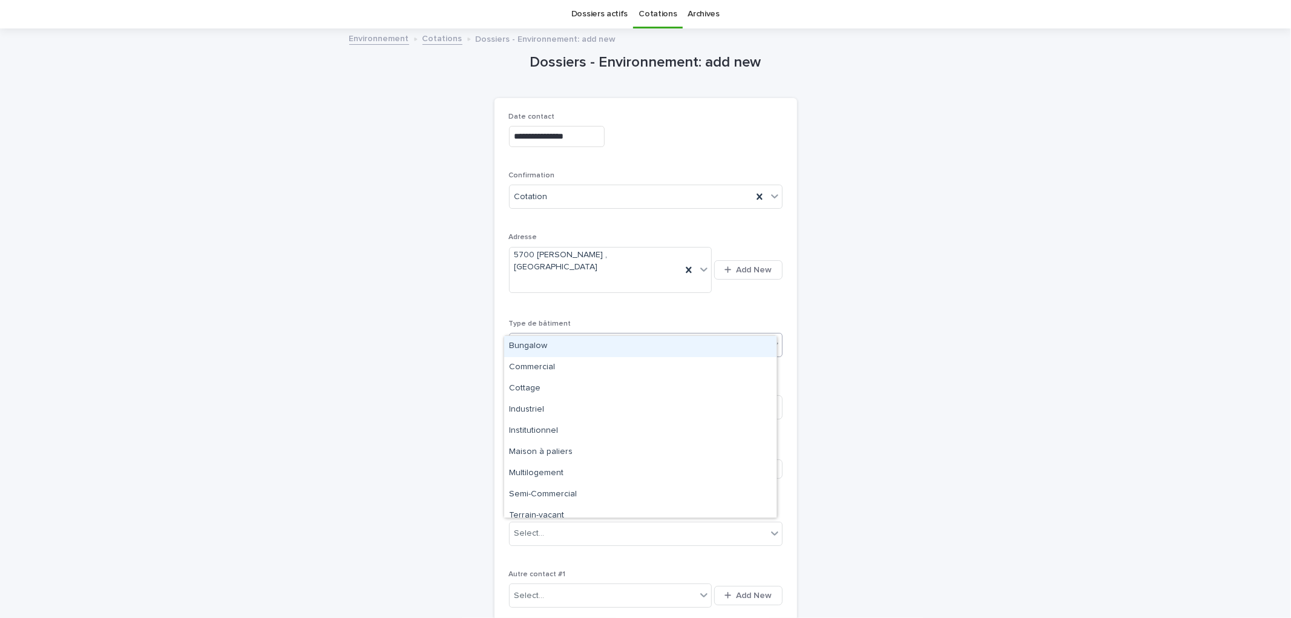
click at [535, 339] on div "Select..." at bounding box center [529, 345] width 30 height 13
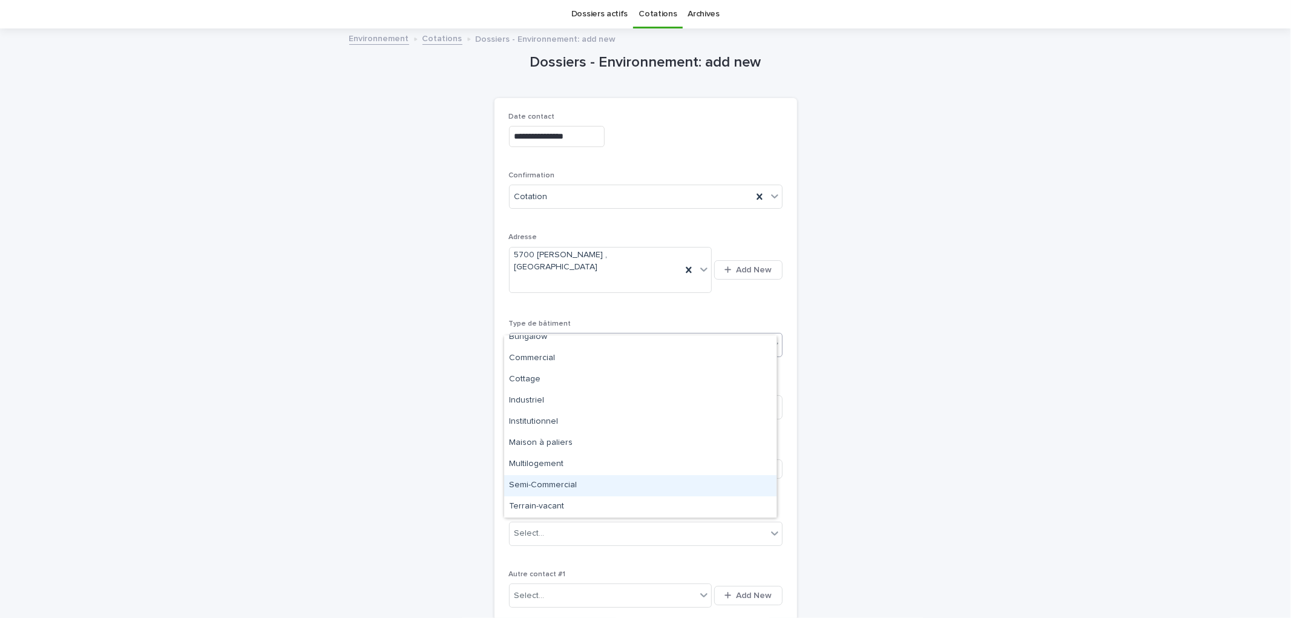
scroll to position [0, 0]
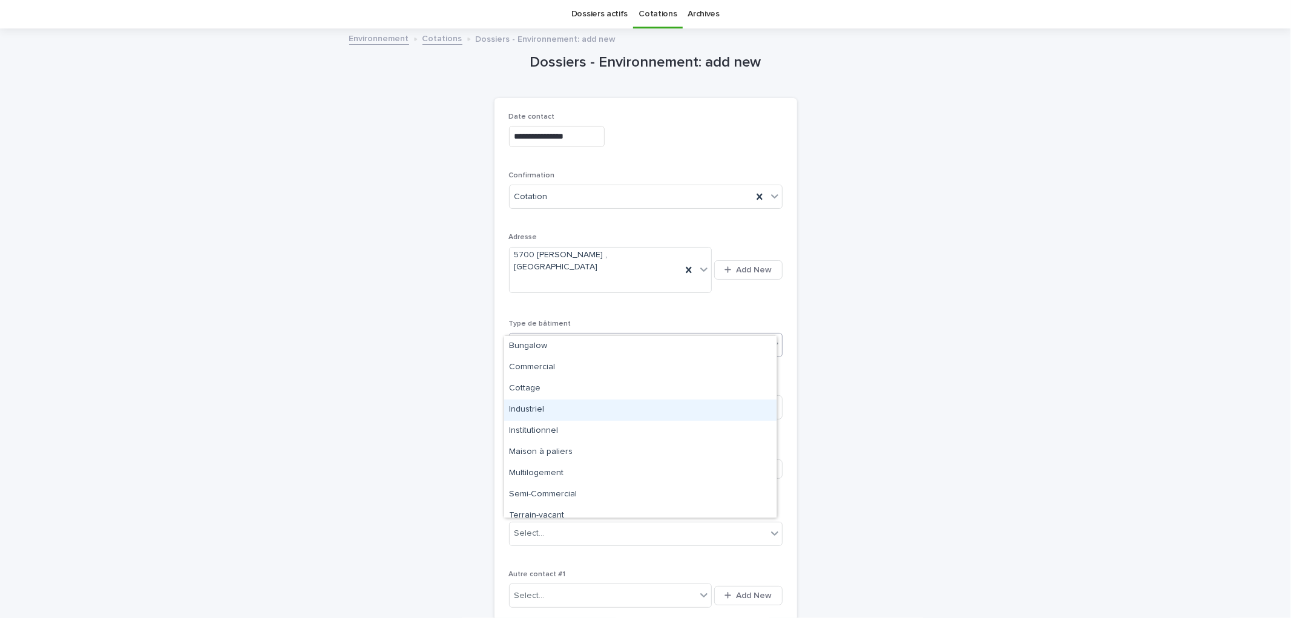
click at [553, 415] on div "Industriel" at bounding box center [640, 409] width 272 height 21
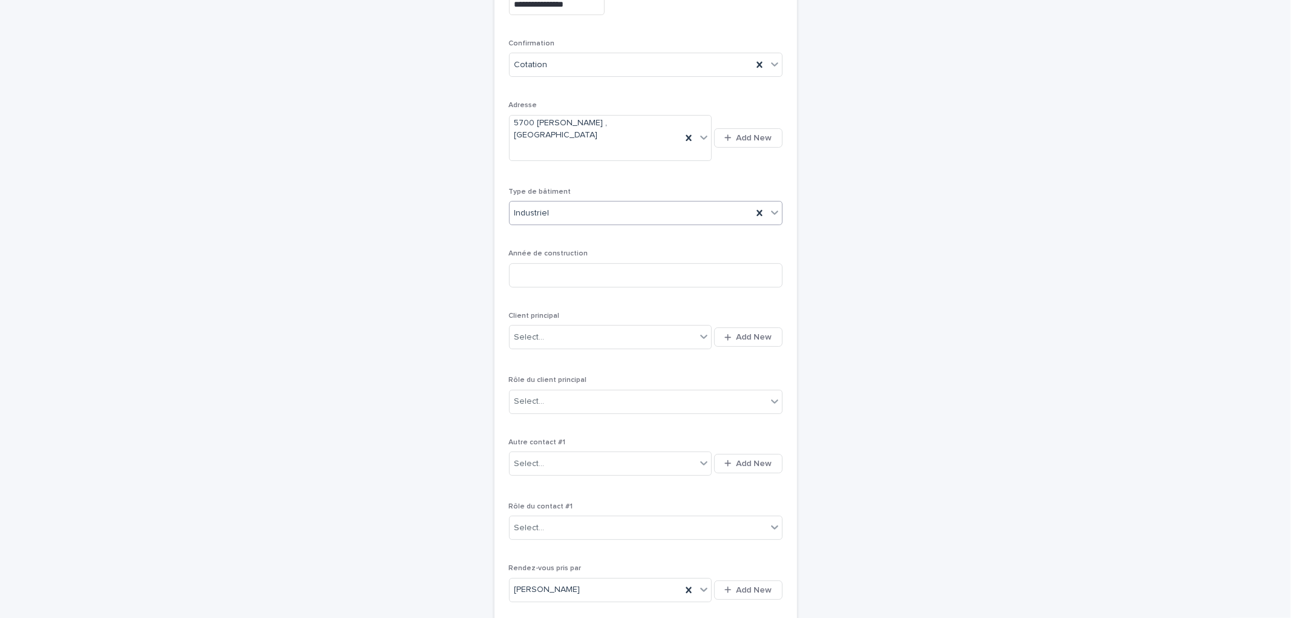
scroll to position [173, 0]
click at [734, 325] on button "Add New" at bounding box center [748, 334] width 68 height 19
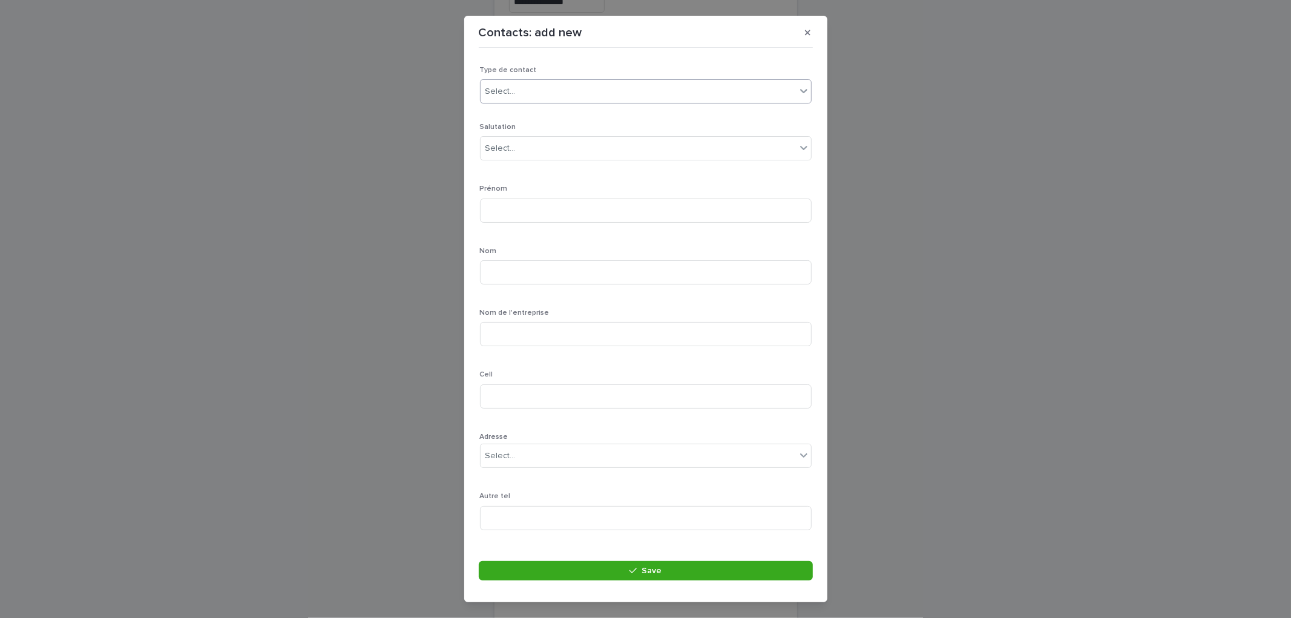
click at [601, 96] on div "Select..." at bounding box center [638, 92] width 315 height 20
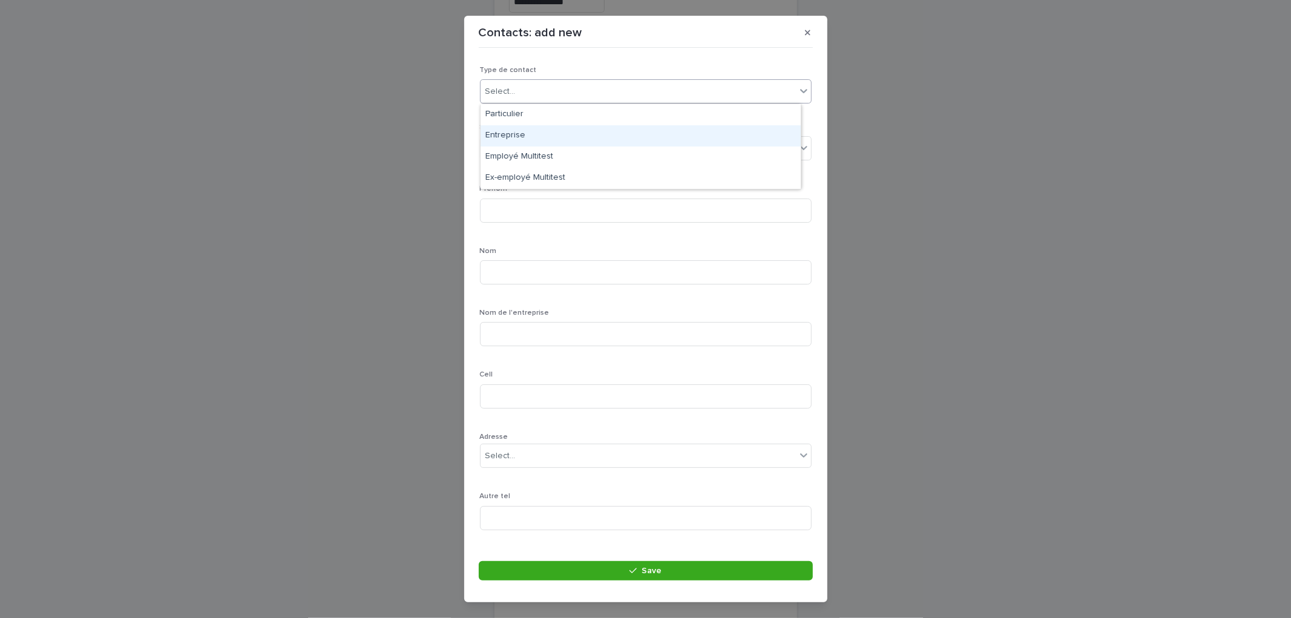
click at [545, 141] on div "Entreprise" at bounding box center [641, 135] width 320 height 21
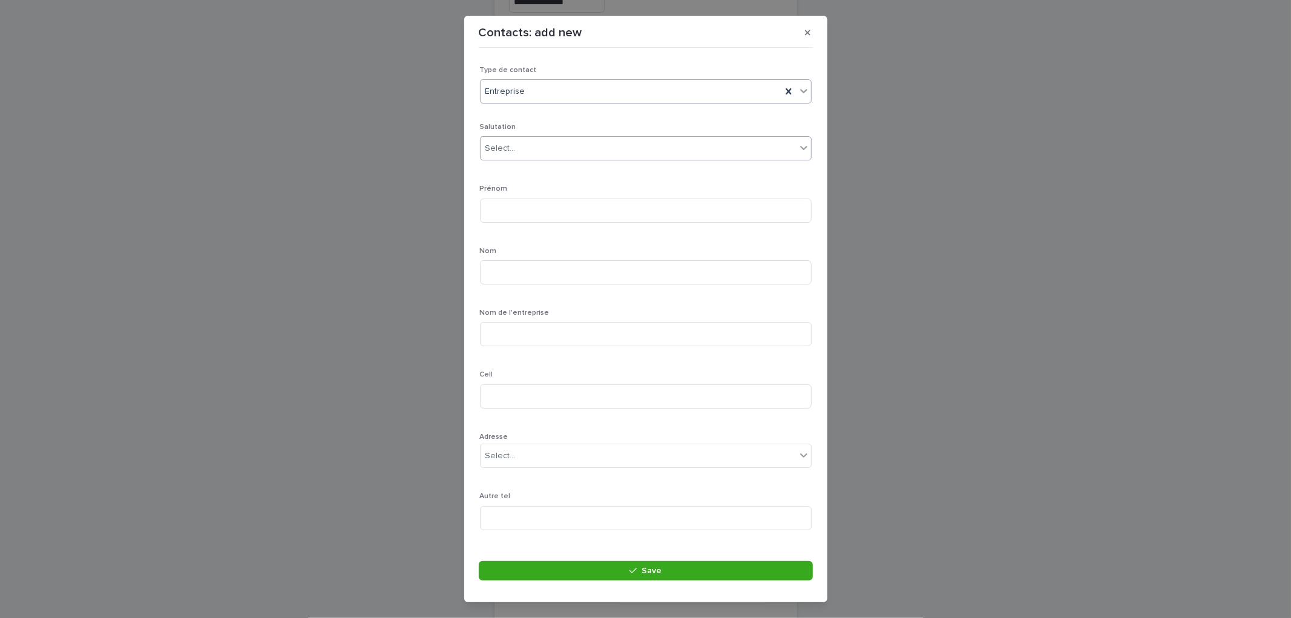
click at [547, 151] on div "Select..." at bounding box center [638, 149] width 315 height 20
click at [519, 196] on div "Madame" at bounding box center [641, 193] width 320 height 21
click at [524, 209] on input at bounding box center [646, 211] width 332 height 24
type input "*****"
click at [561, 280] on input at bounding box center [646, 272] width 332 height 24
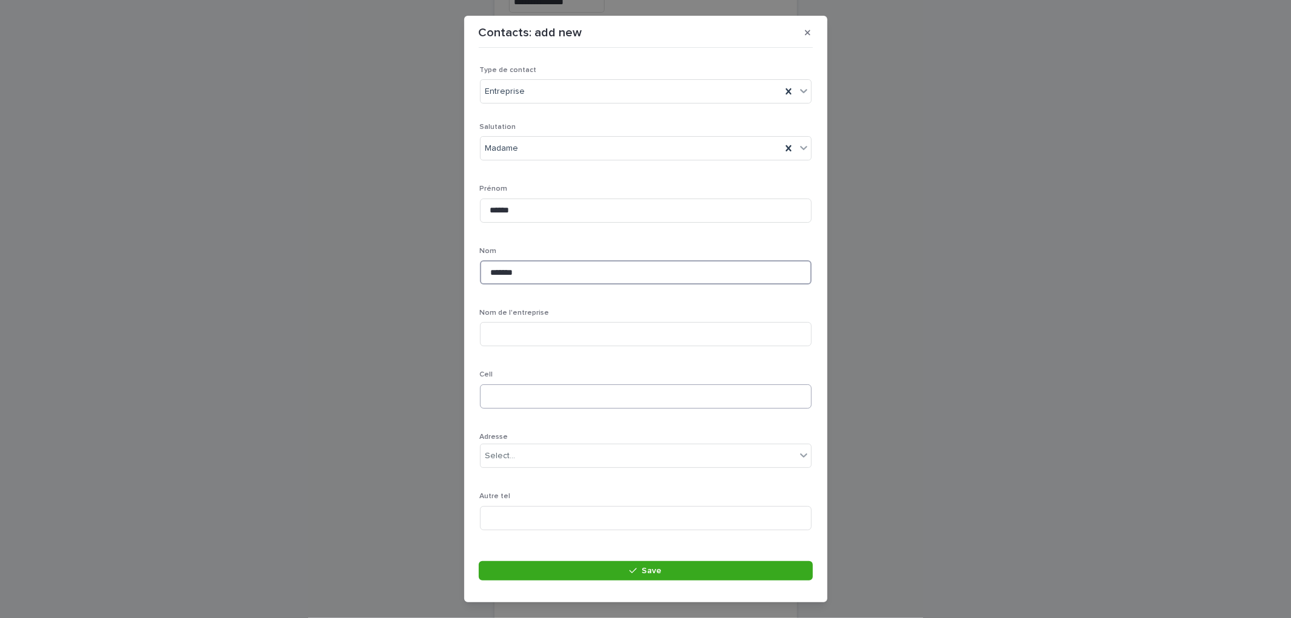
type input "*******"
click at [557, 404] on input at bounding box center [646, 396] width 332 height 24
click at [516, 404] on input at bounding box center [646, 396] width 332 height 24
type input "**********"
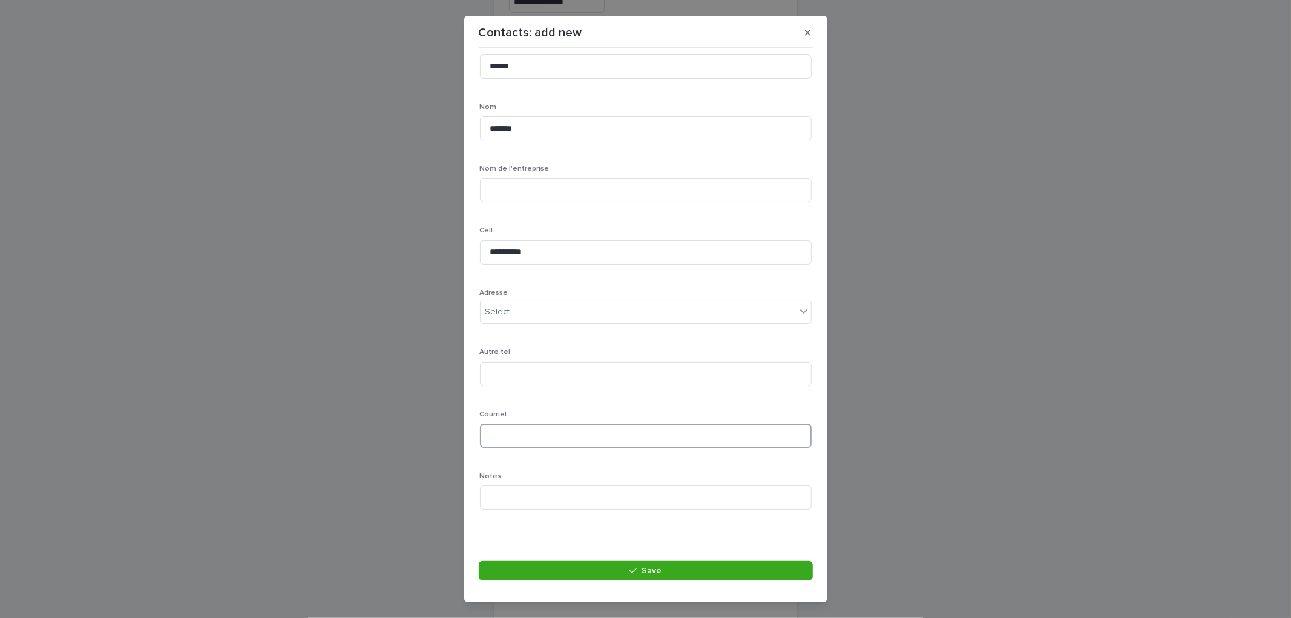
click at [527, 443] on input at bounding box center [646, 436] width 332 height 24
click at [563, 440] on input at bounding box center [646, 436] width 332 height 24
paste input "**********"
type input "**********"
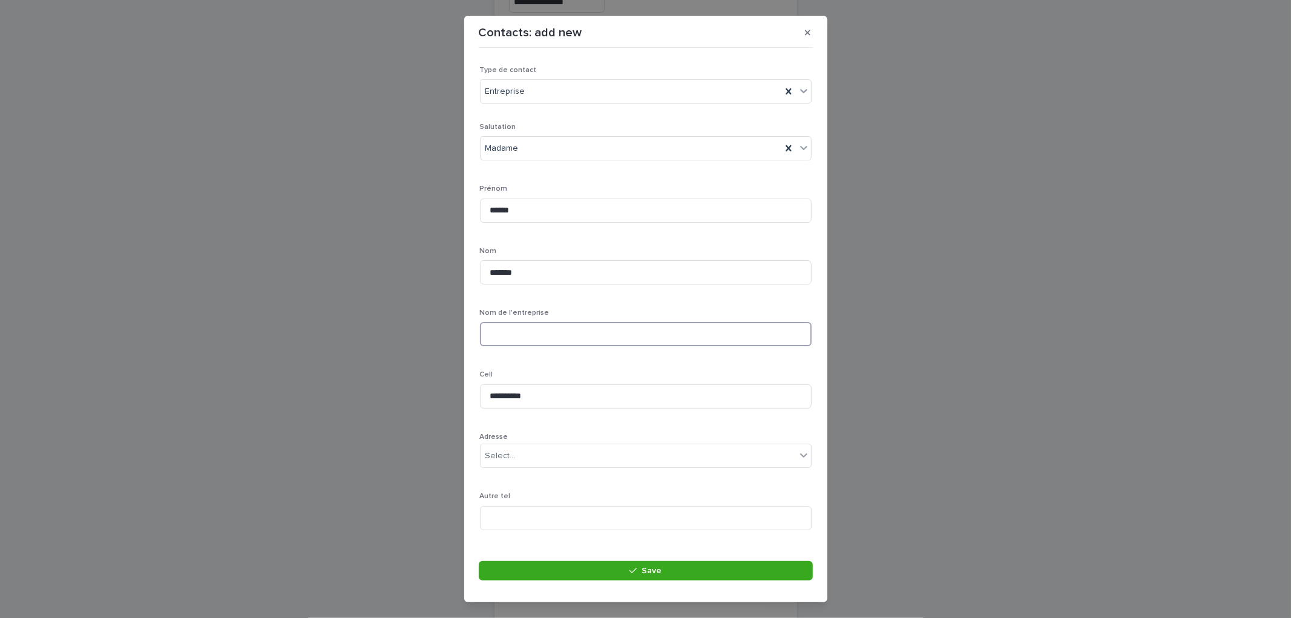
click at [546, 328] on input at bounding box center [646, 334] width 332 height 24
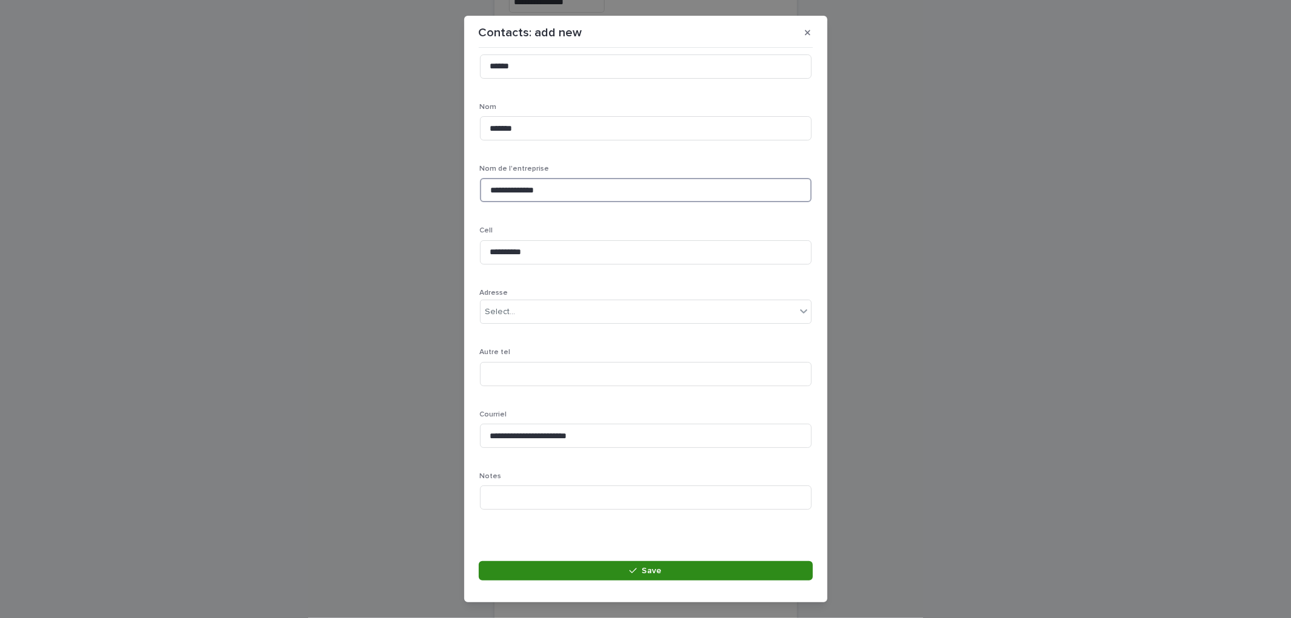
type input "**********"
drag, startPoint x: 684, startPoint y: 572, endPoint x: 694, endPoint y: 541, distance: 32.9
click at [685, 572] on button "Save" at bounding box center [646, 570] width 334 height 19
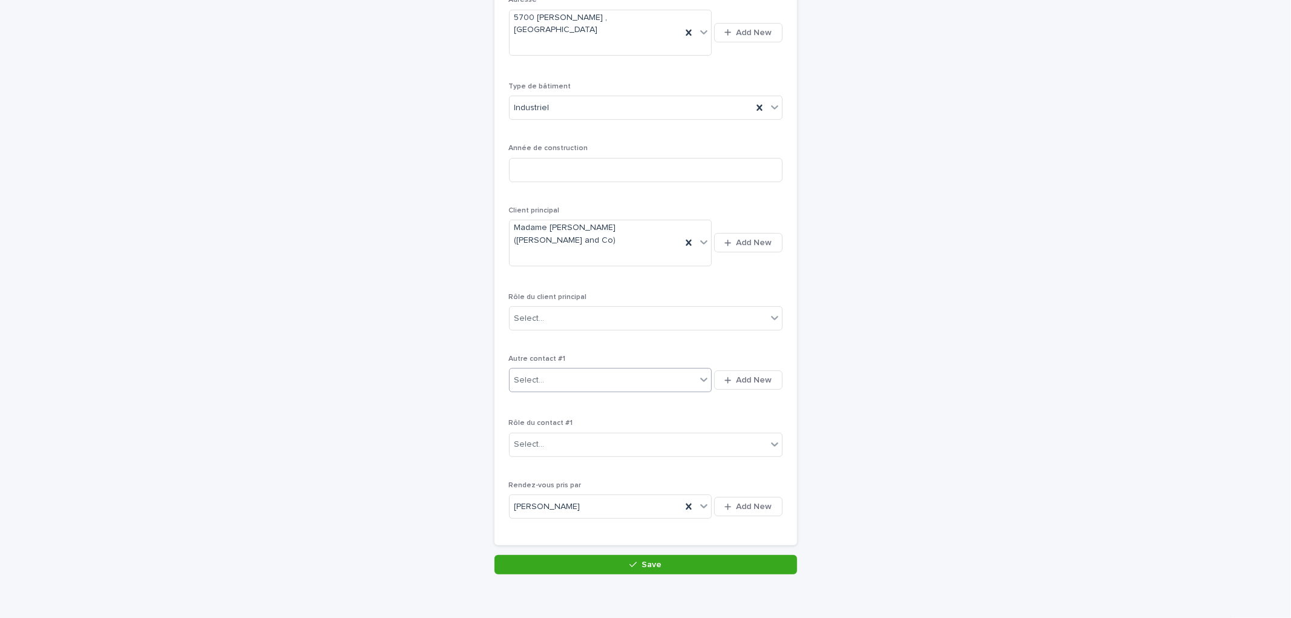
scroll to position [283, 0]
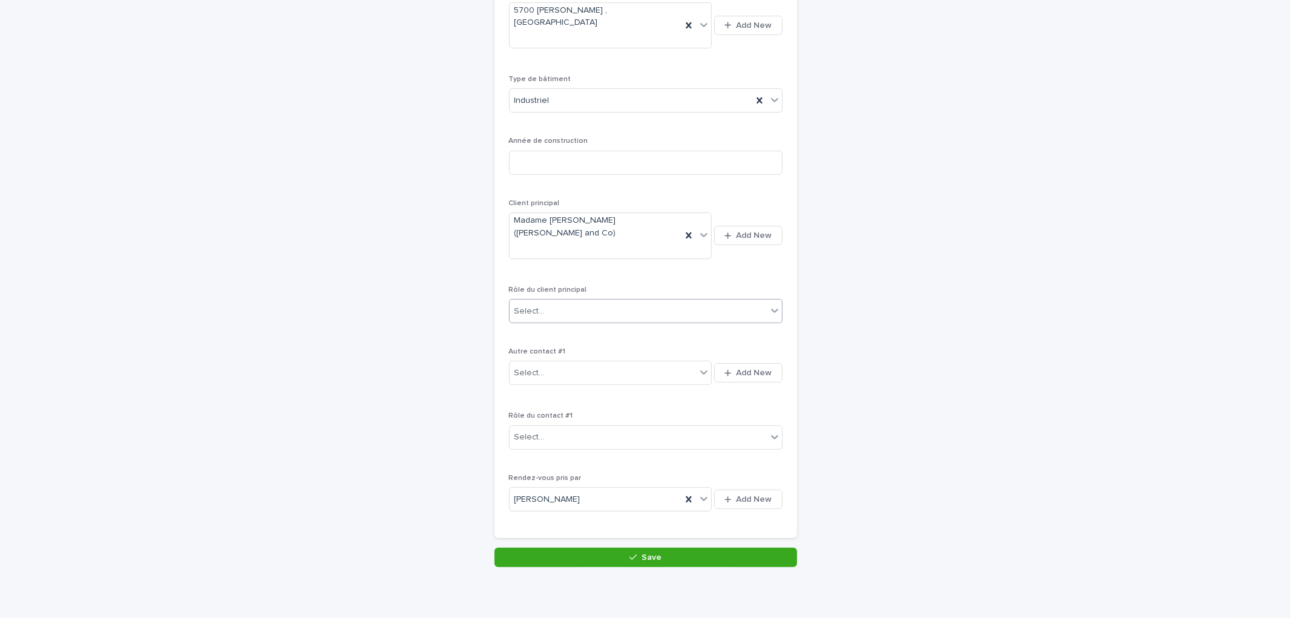
click at [578, 301] on div "Select..." at bounding box center [638, 311] width 257 height 20
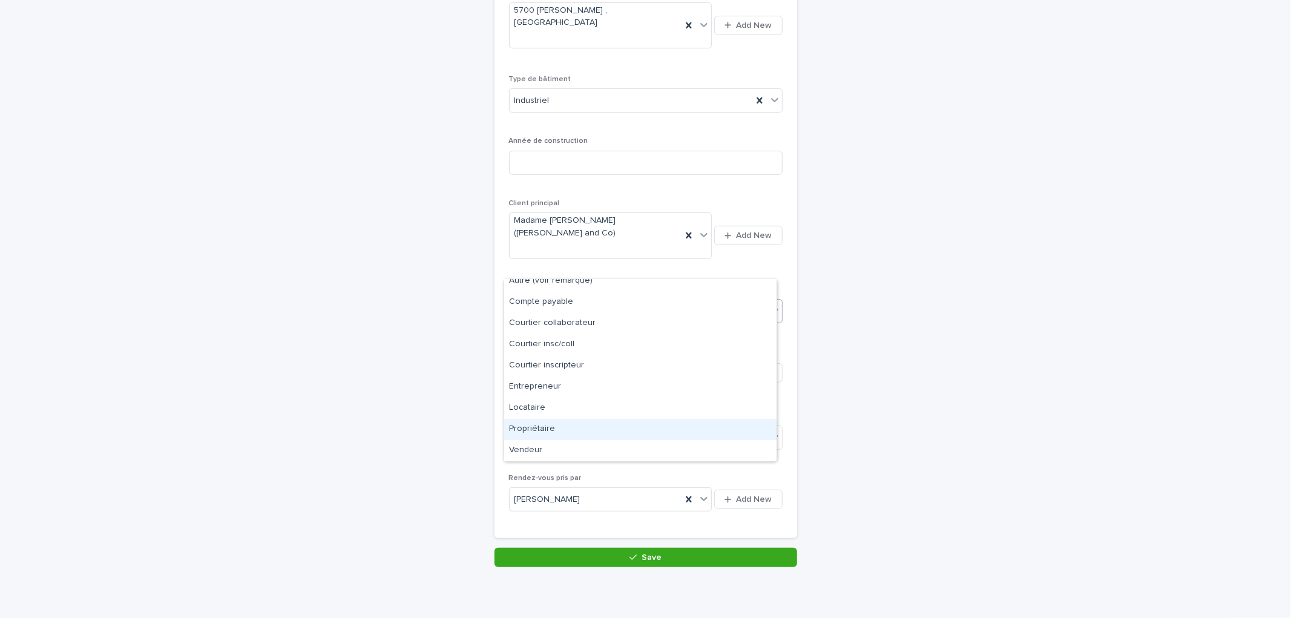
click at [547, 433] on div "Propriétaire" at bounding box center [640, 429] width 272 height 21
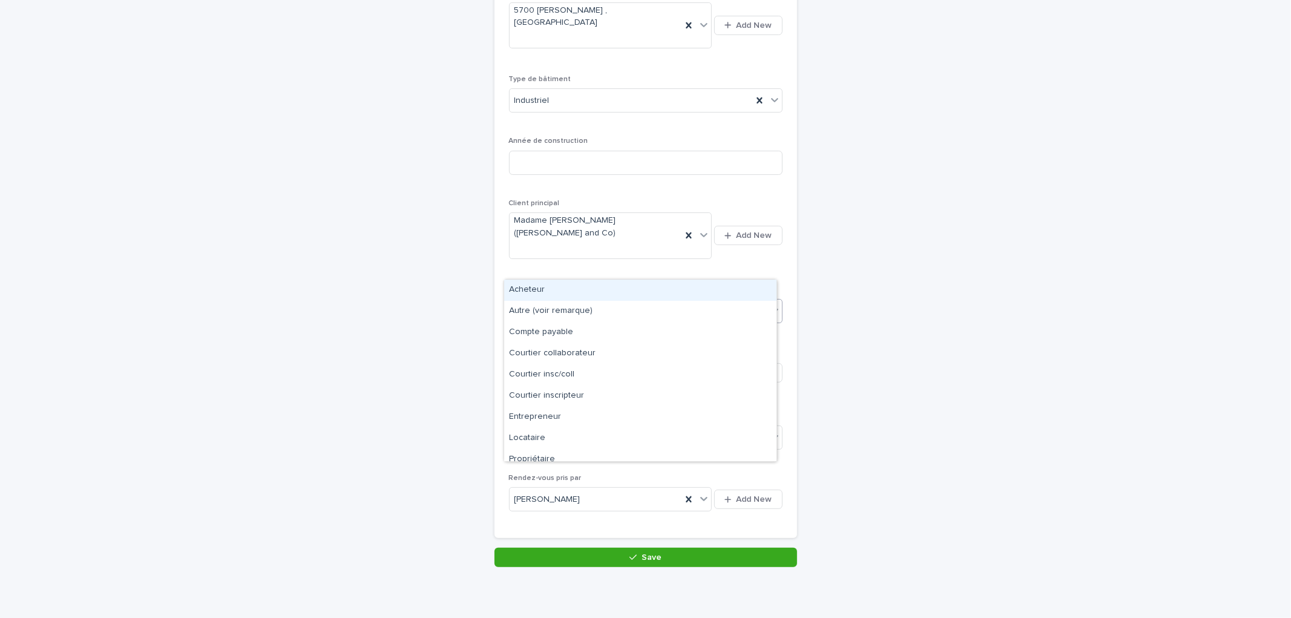
click at [592, 301] on div "Propriétaire" at bounding box center [631, 311] width 243 height 20
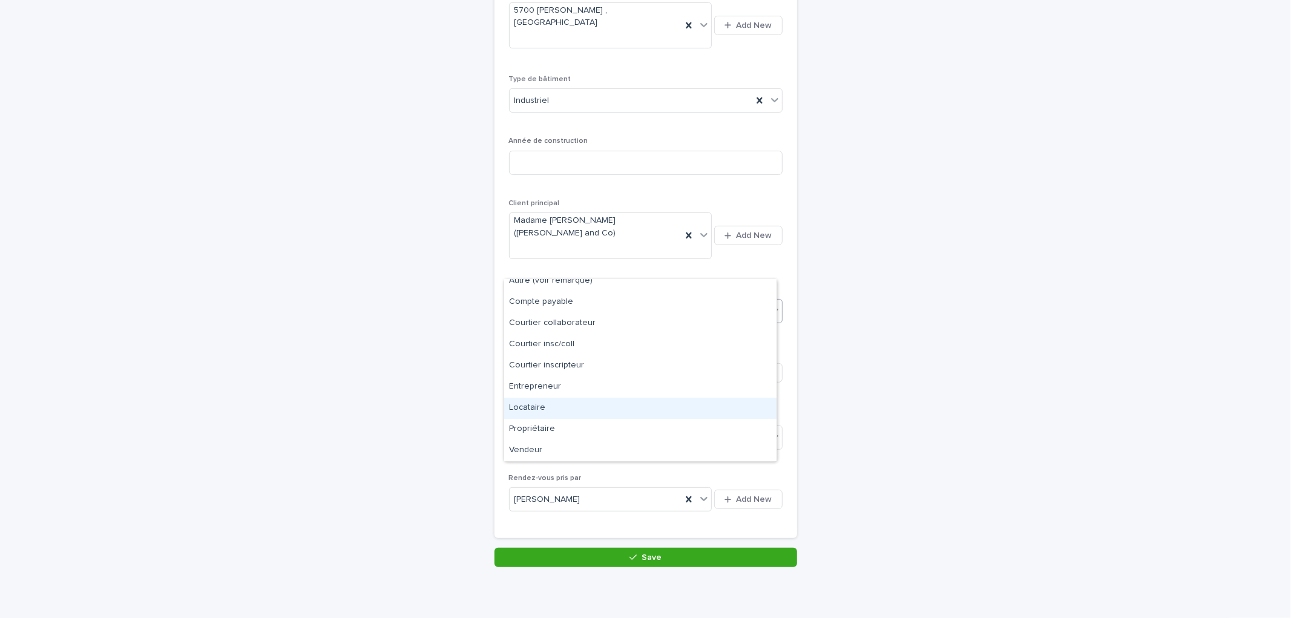
click at [528, 413] on div "Locataire" at bounding box center [640, 408] width 272 height 21
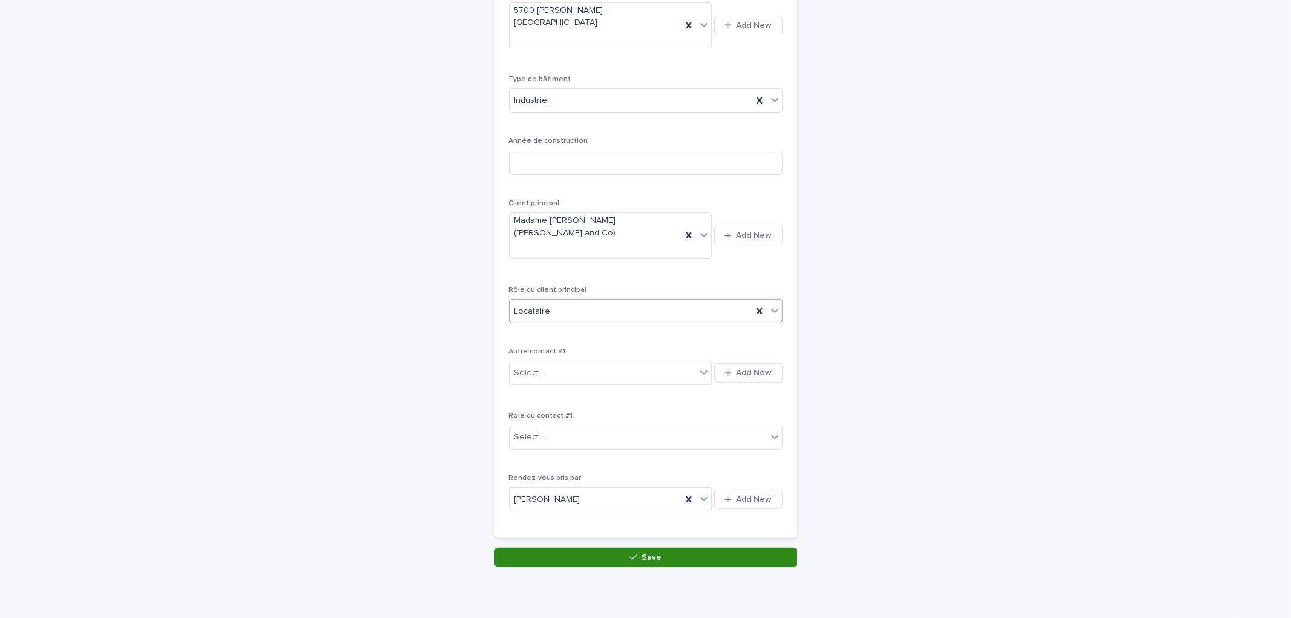
click at [642, 553] on span "Save" at bounding box center [652, 557] width 20 height 8
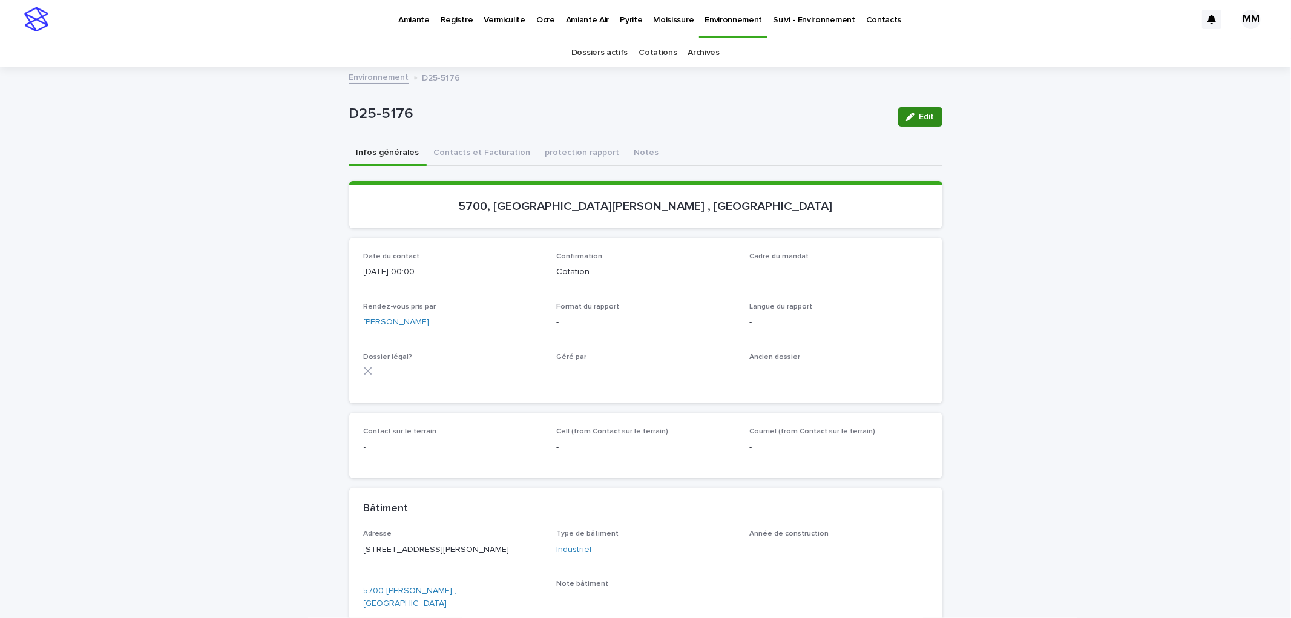
click at [910, 111] on button "Edit" at bounding box center [920, 116] width 44 height 19
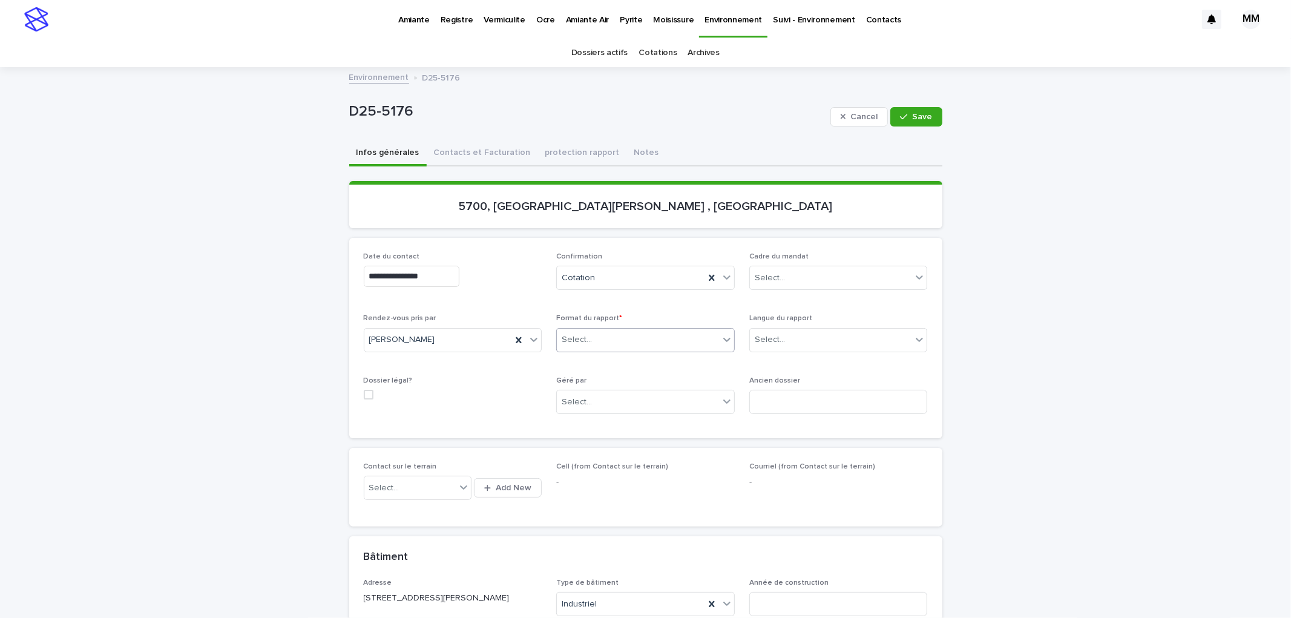
click at [585, 340] on div "Select..." at bounding box center [577, 340] width 30 height 13
click at [597, 370] on div "Électronique" at bounding box center [640, 362] width 177 height 21
click at [773, 340] on div "Select..." at bounding box center [770, 340] width 30 height 13
click at [792, 385] on div "Anglais" at bounding box center [833, 383] width 177 height 21
click at [628, 401] on div "Select..." at bounding box center [638, 402] width 162 height 20
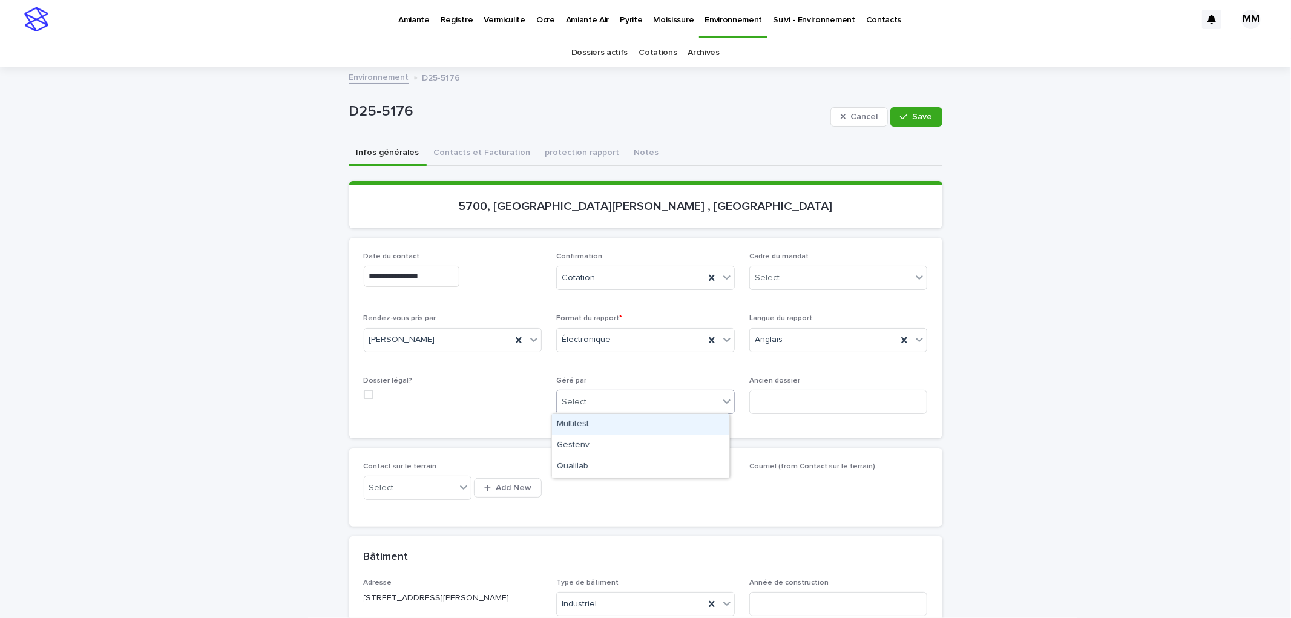
click at [603, 429] on div "Multitest" at bounding box center [640, 424] width 177 height 21
click at [914, 119] on span "Save" at bounding box center [923, 117] width 20 height 8
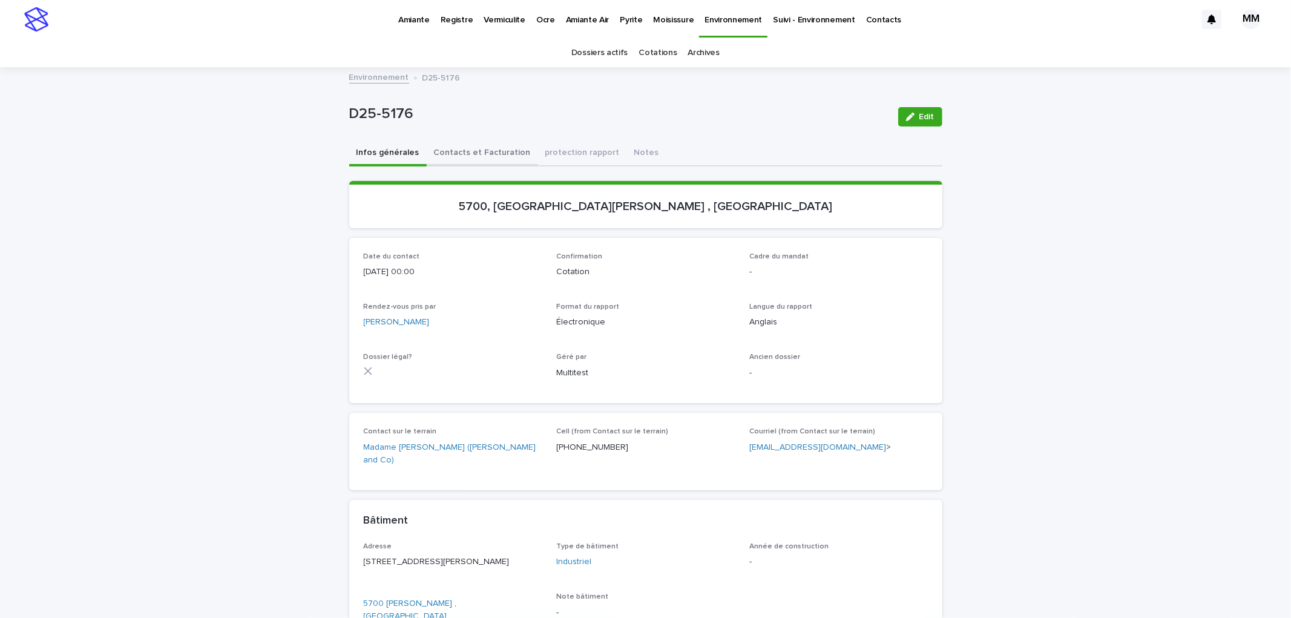
click at [449, 150] on button "Contacts et Facturation" at bounding box center [482, 153] width 111 height 25
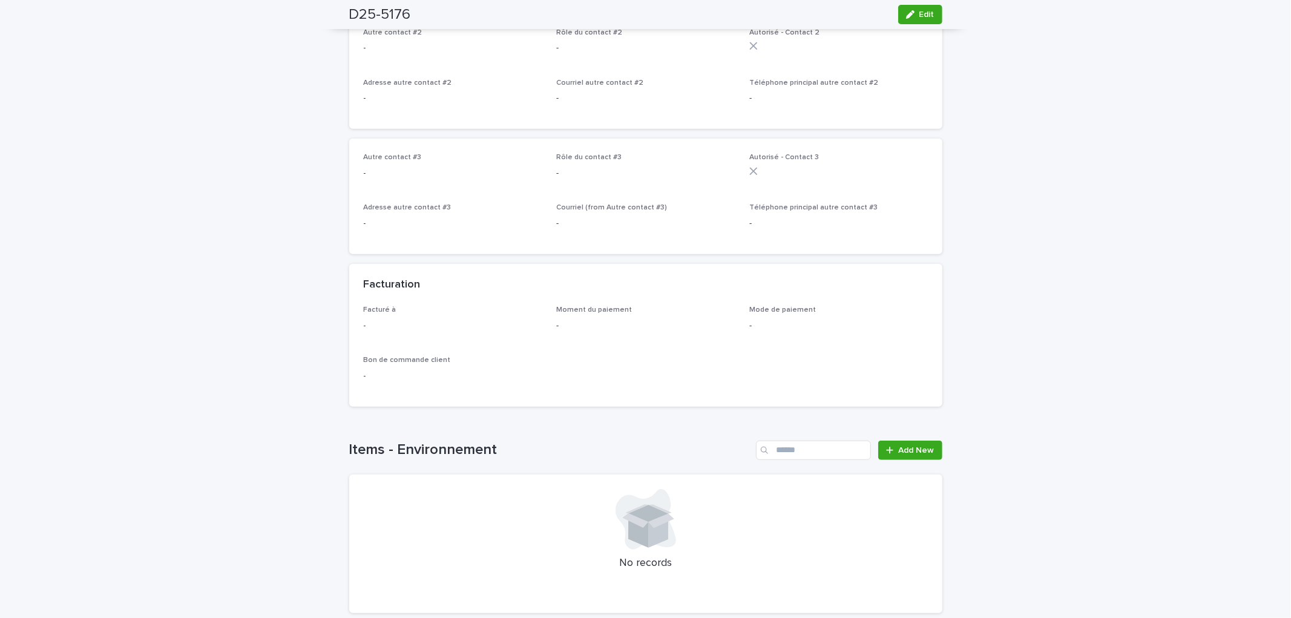
scroll to position [801, 0]
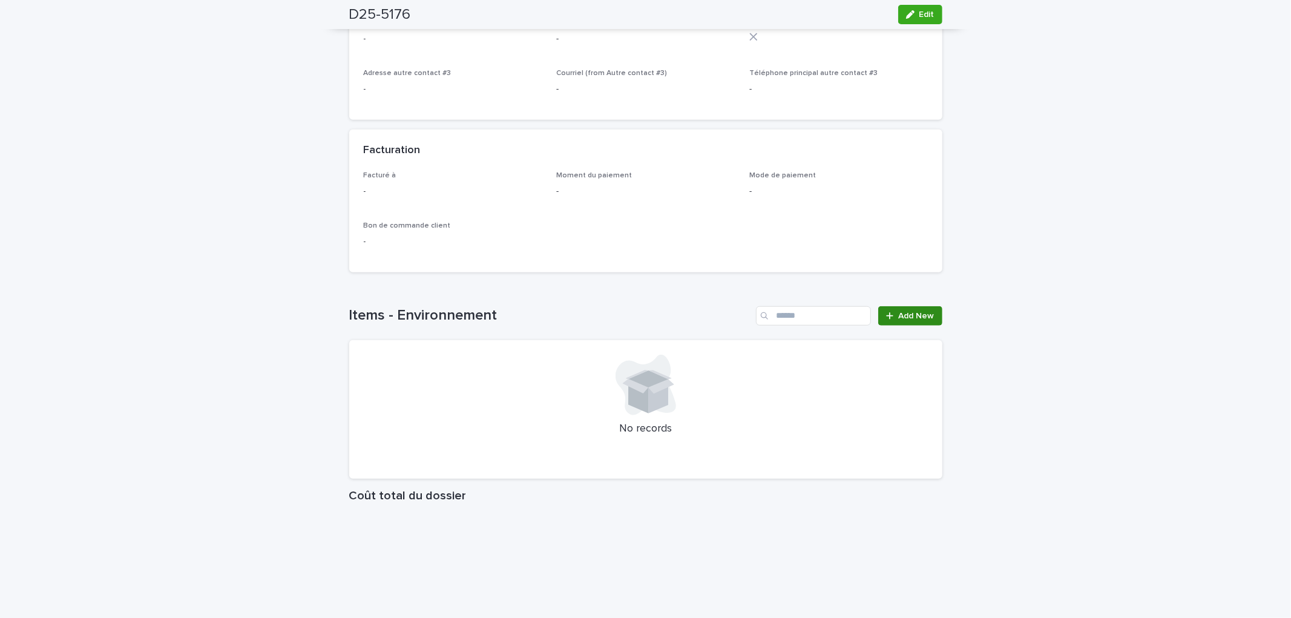
click at [918, 306] on link "Add New" at bounding box center [910, 315] width 64 height 19
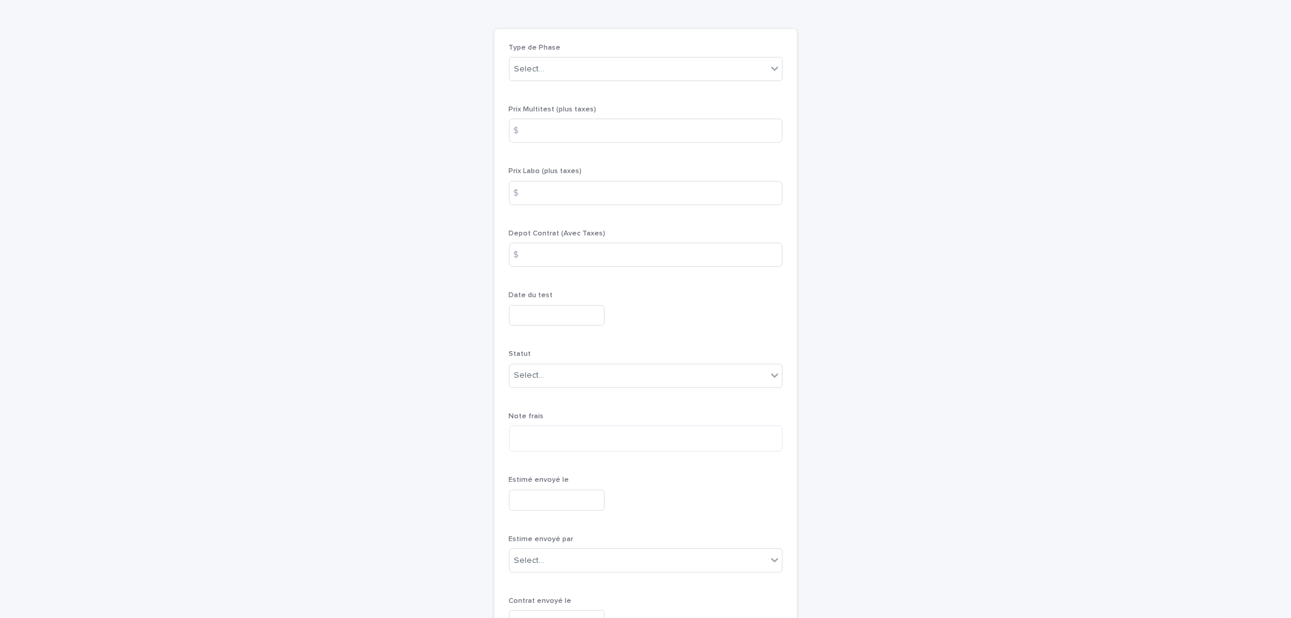
scroll to position [33, 0]
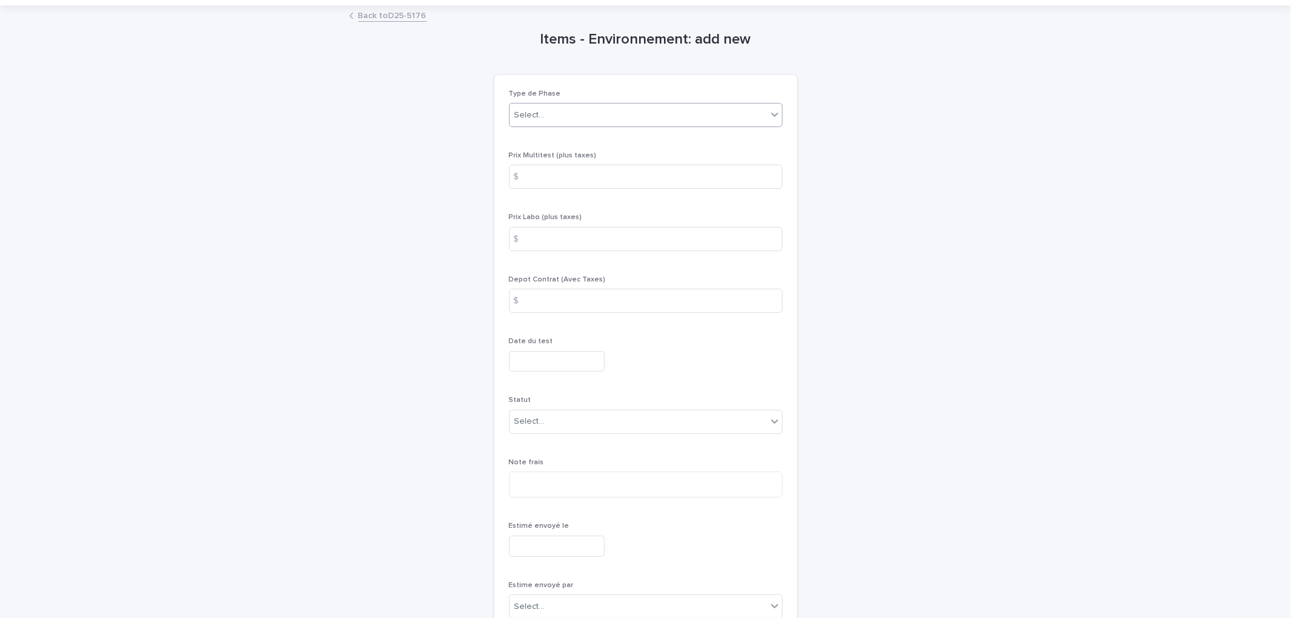
click at [536, 112] on div "Select..." at bounding box center [529, 115] width 30 height 13
click at [547, 160] on div "Caract." at bounding box center [640, 159] width 272 height 21
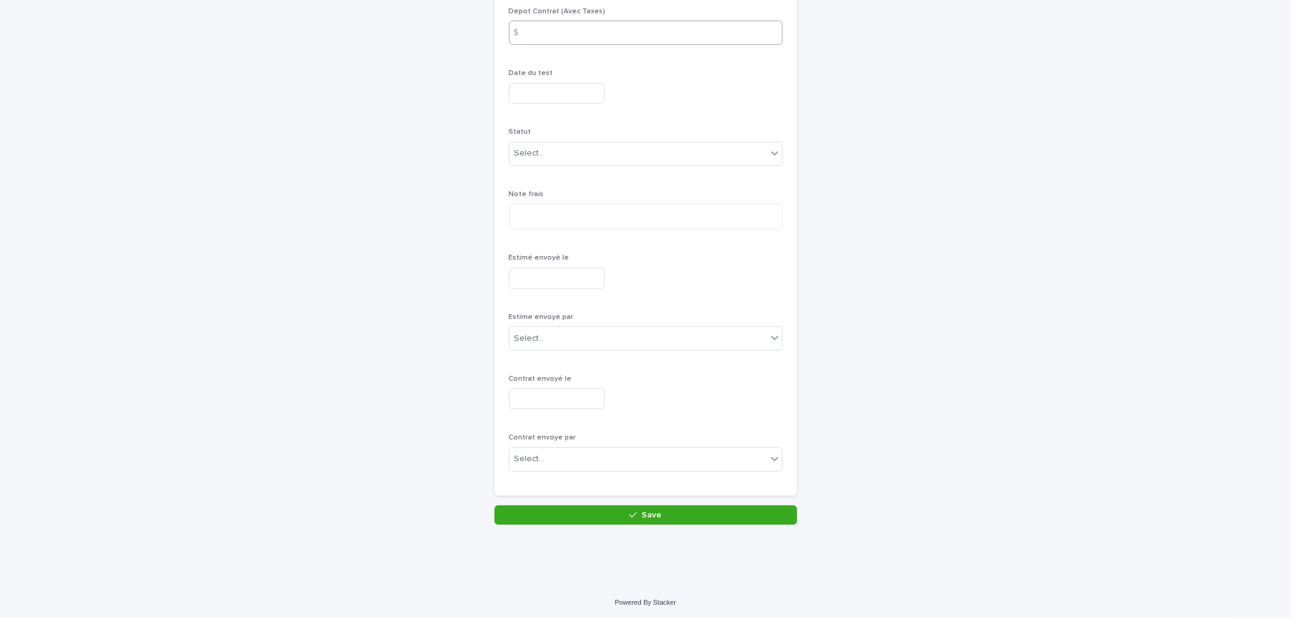
scroll to position [303, 0]
click at [564, 155] on div "Select..." at bounding box center [638, 152] width 257 height 20
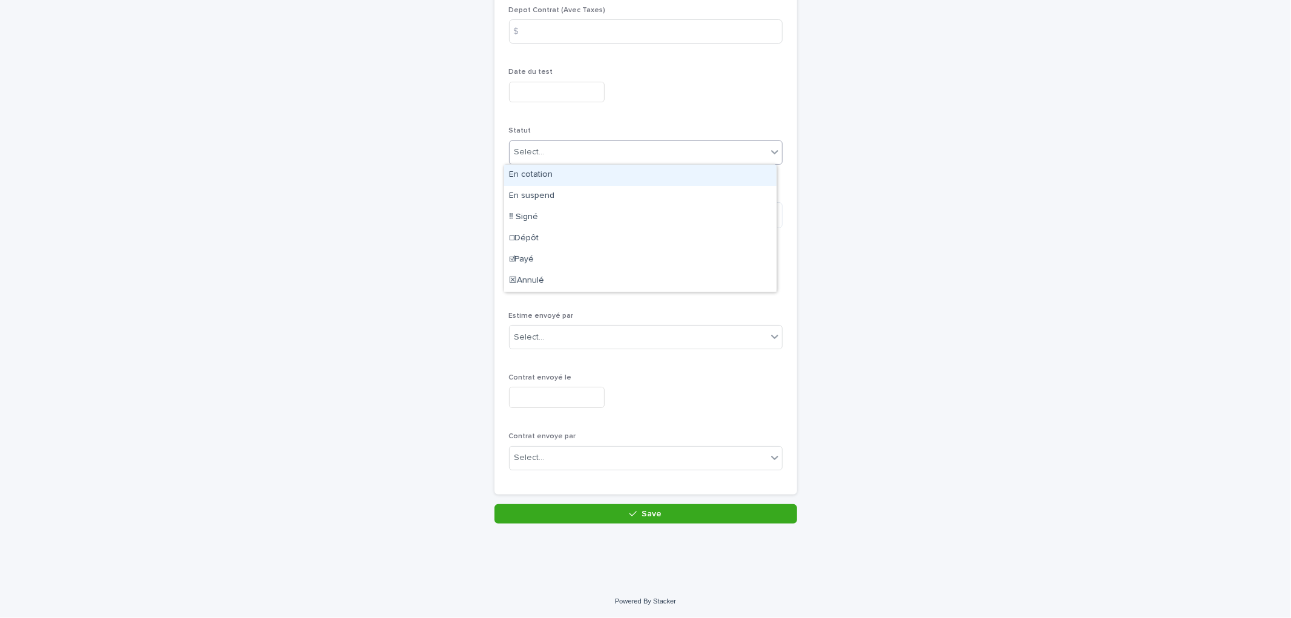
click at [570, 174] on div "En cotation" at bounding box center [640, 175] width 272 height 21
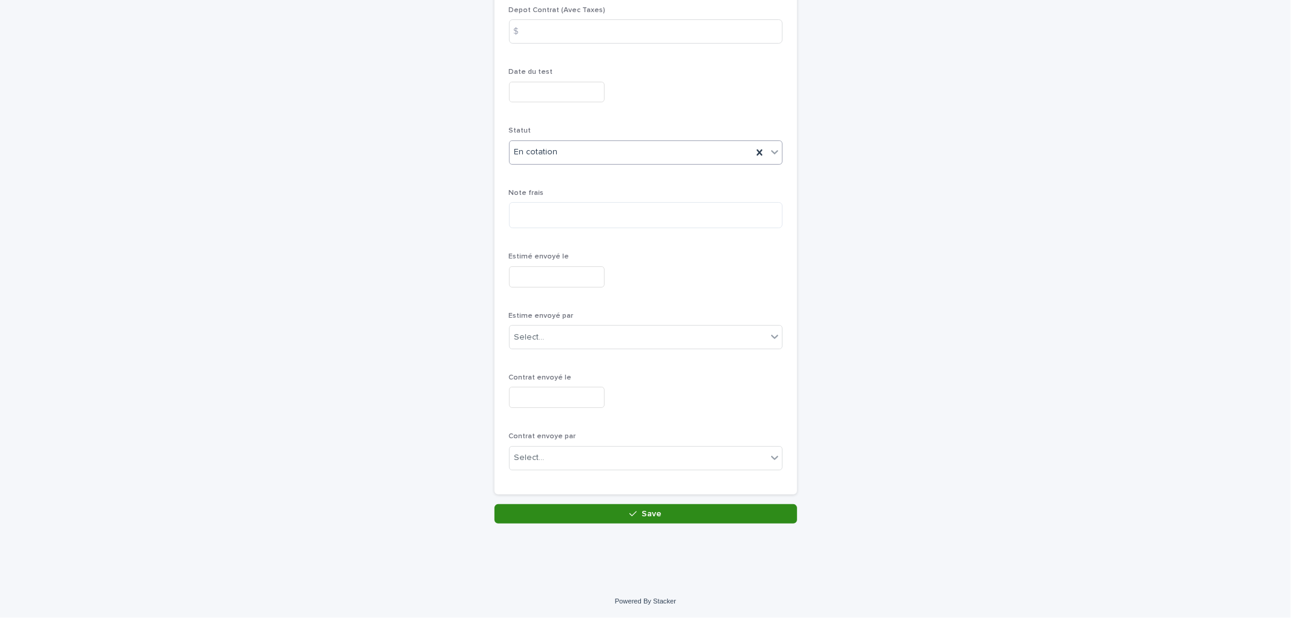
click at [672, 513] on button "Save" at bounding box center [646, 513] width 303 height 19
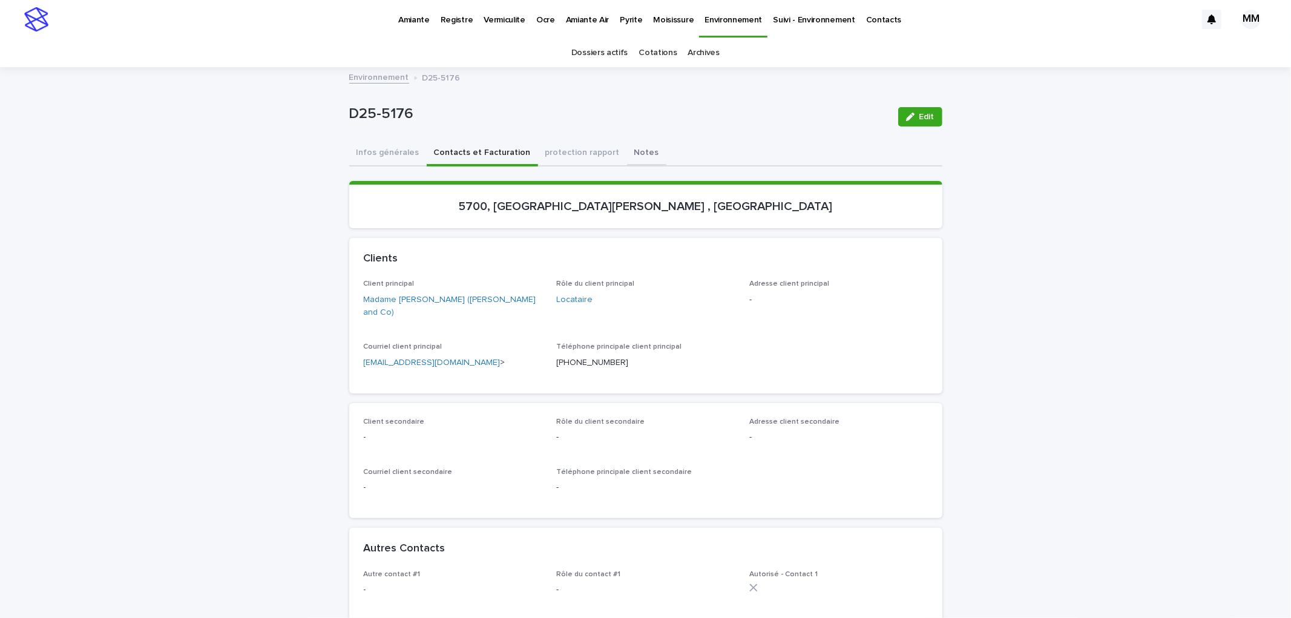
click at [606, 157] on div "Infos générales Contacts et Facturation protection rapport Notes" at bounding box center [645, 153] width 593 height 25
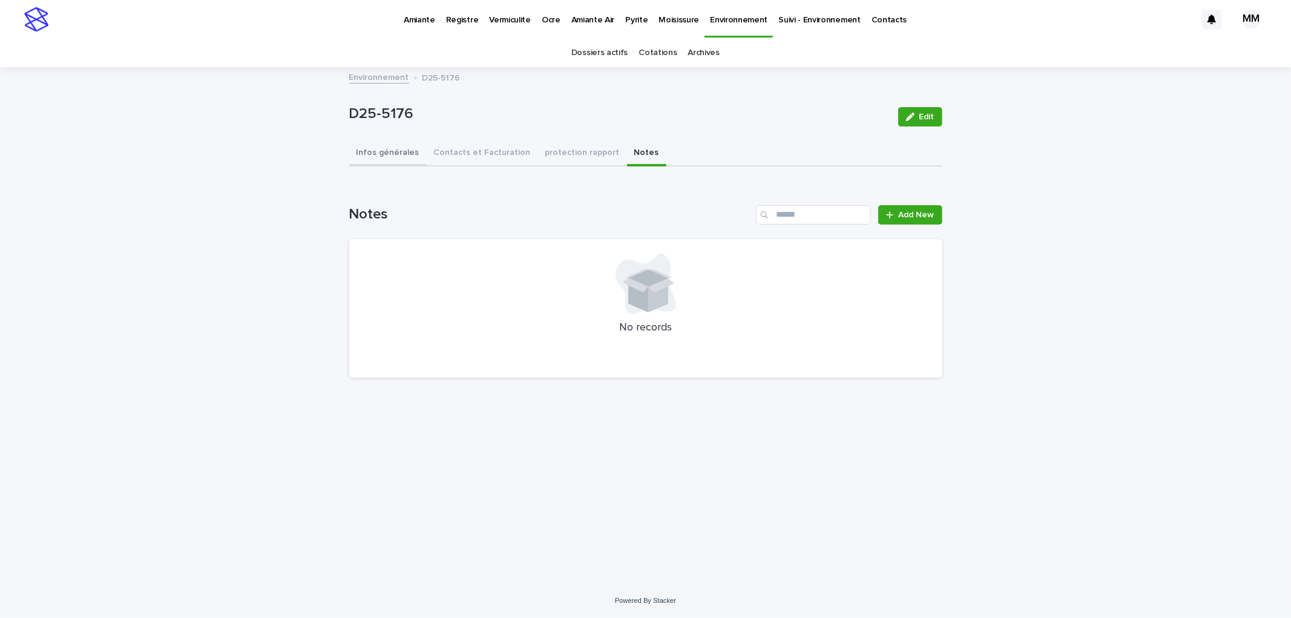
click at [373, 148] on button "Infos générales" at bounding box center [387, 153] width 77 height 25
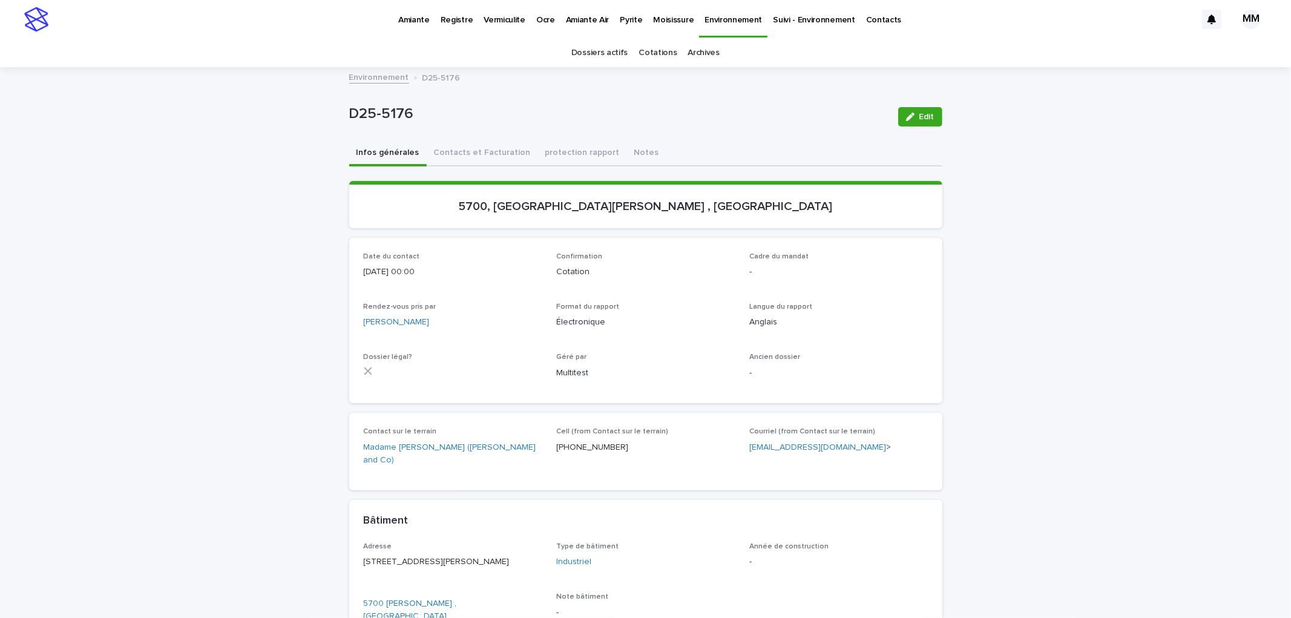
click at [362, 79] on link "Environnement" at bounding box center [379, 77] width 60 height 14
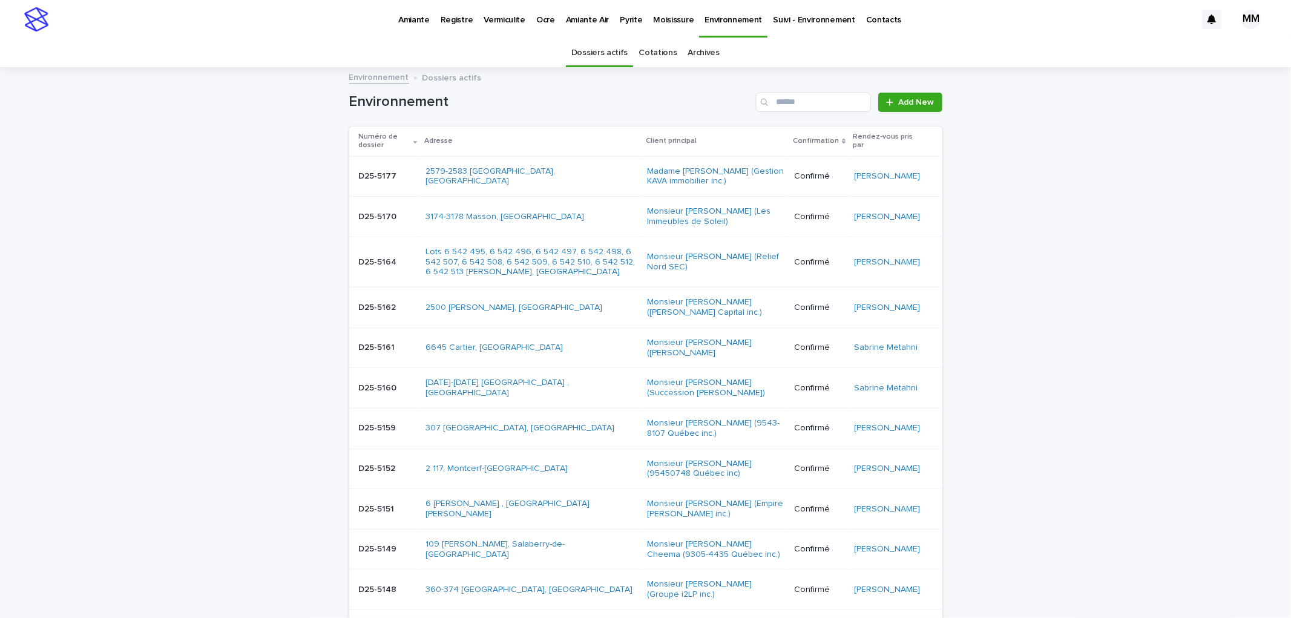
click at [573, 159] on td "2579-2583 [GEOGRAPHIC_DATA], [GEOGRAPHIC_DATA]" at bounding box center [532, 176] width 222 height 41
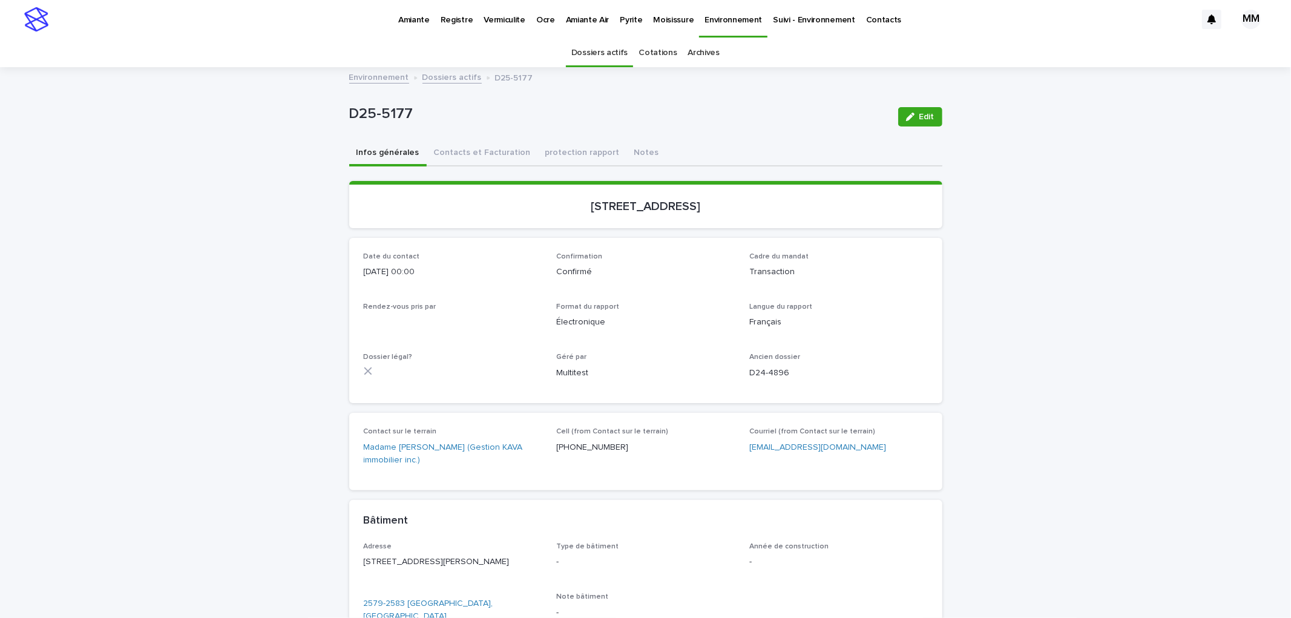
click at [456, 152] on button "Contacts et Facturation" at bounding box center [482, 153] width 111 height 25
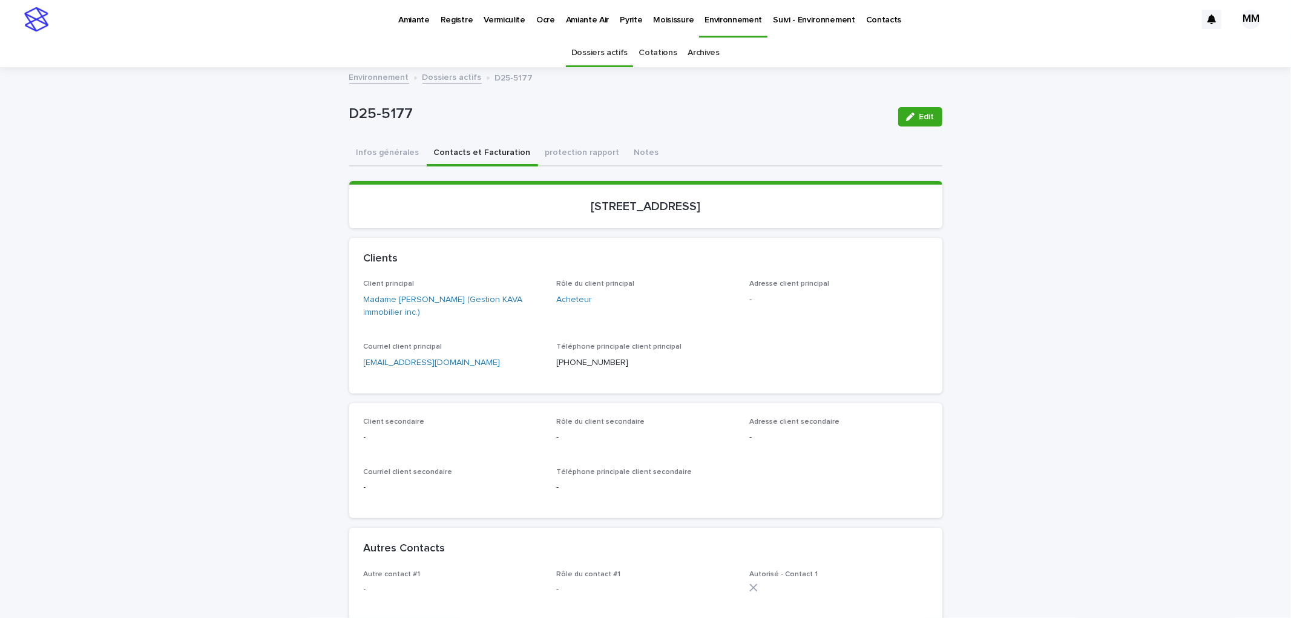
click at [408, 13] on p "Amiante" at bounding box center [413, 12] width 31 height 25
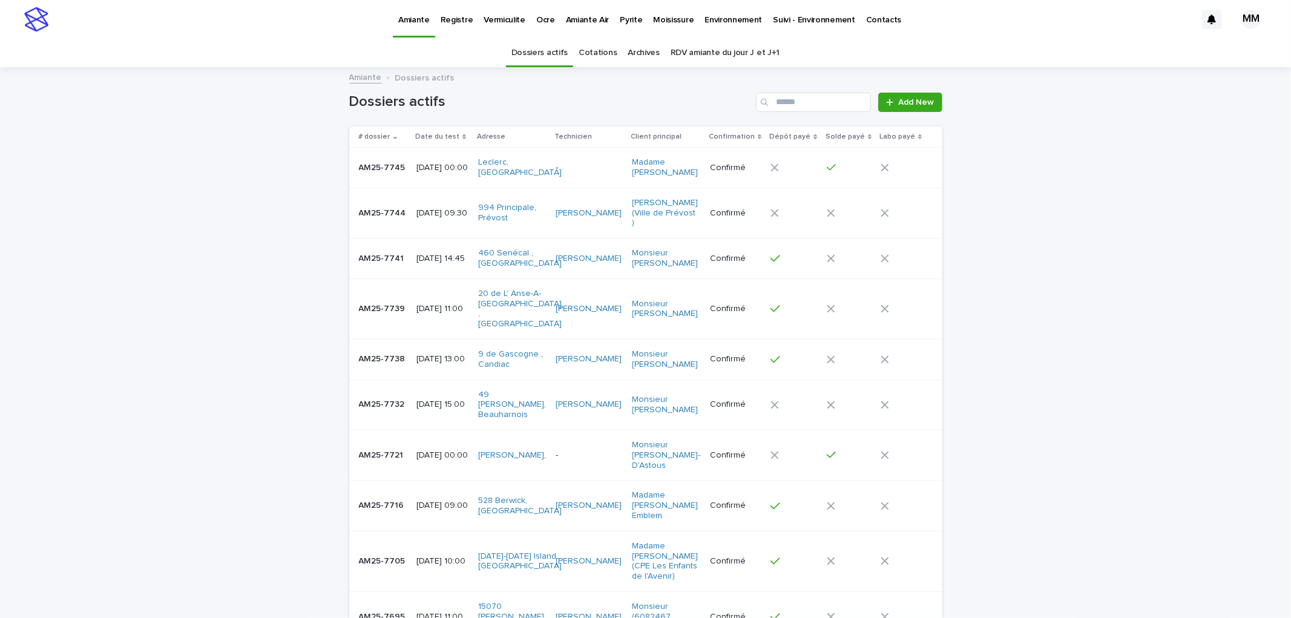
click at [623, 19] on p "Pyrite" at bounding box center [631, 12] width 22 height 25
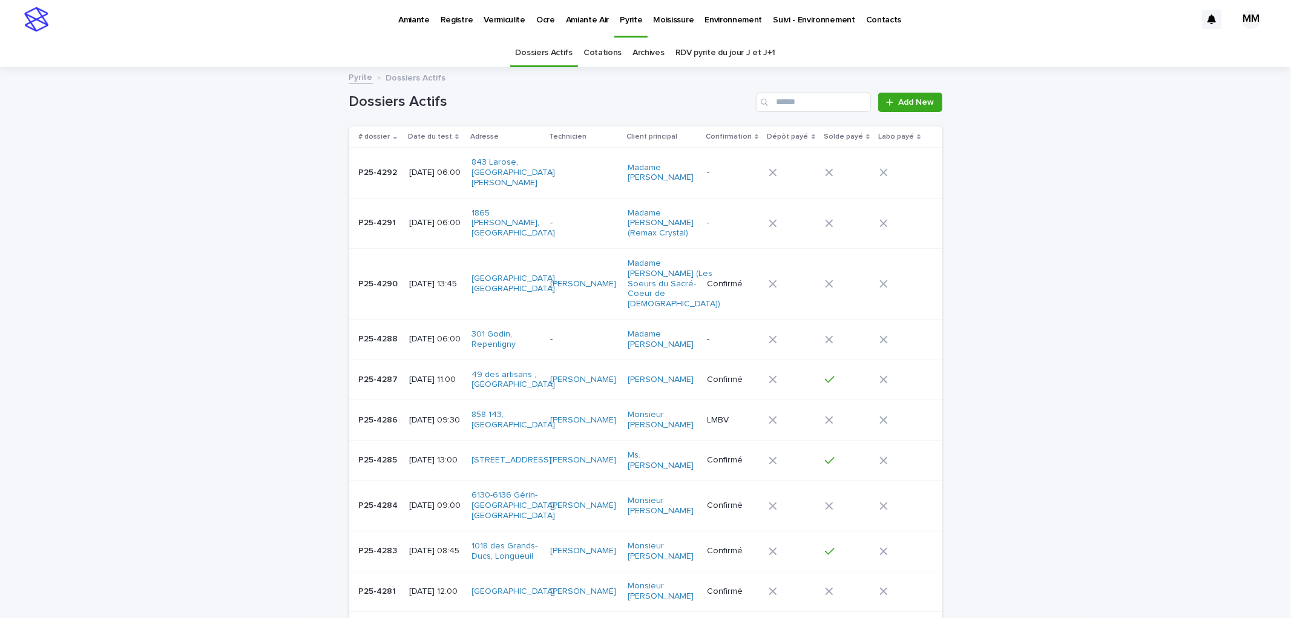
click at [721, 57] on link "RDV pyrite du jour J et J+1" at bounding box center [725, 53] width 100 height 28
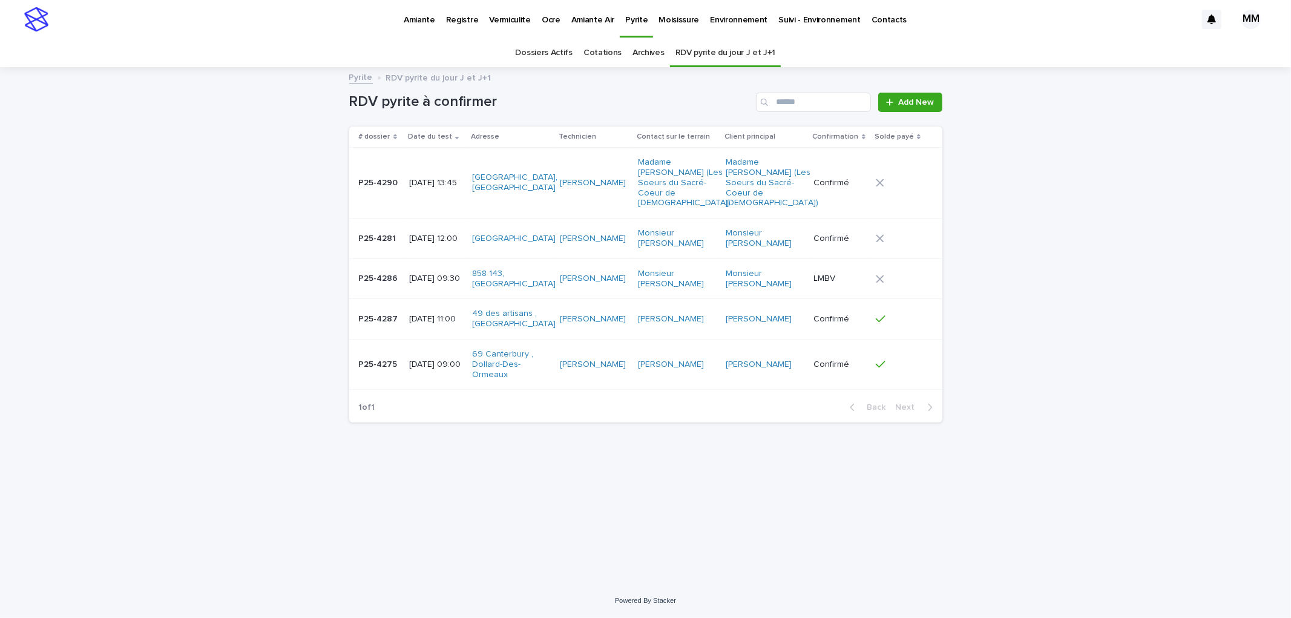
click at [436, 282] on p "[DATE] 09:30" at bounding box center [435, 279] width 53 height 10
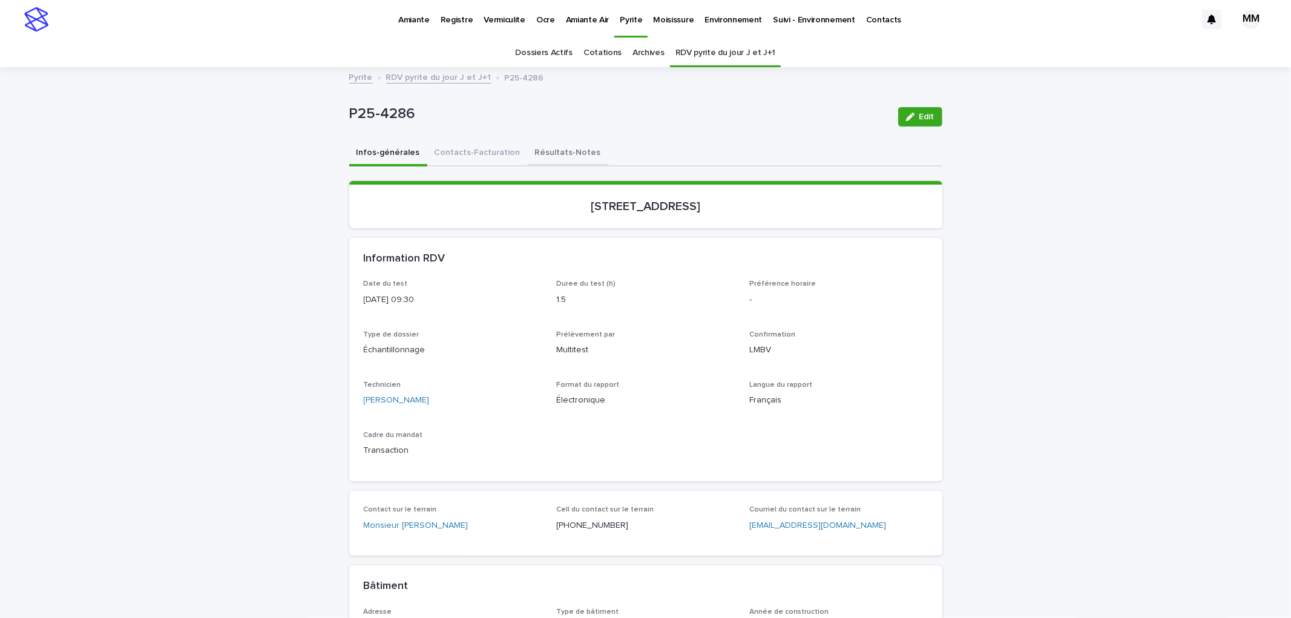
click at [566, 159] on button "Résultats-Notes" at bounding box center [568, 153] width 81 height 25
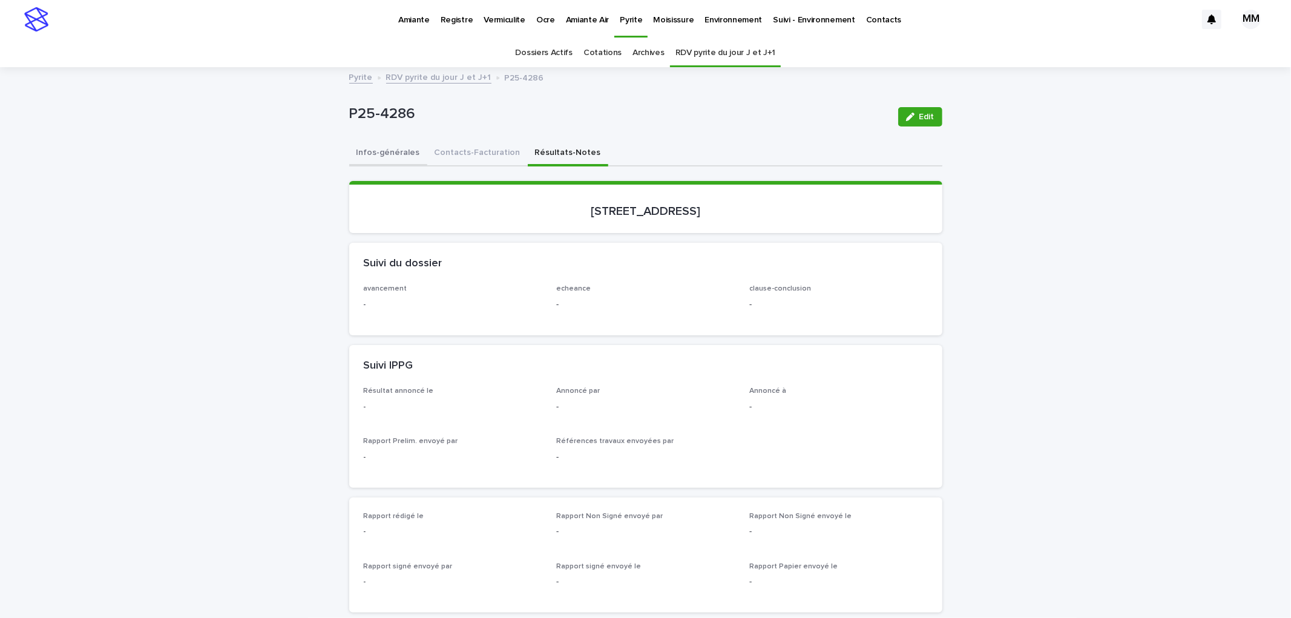
click at [392, 145] on button "Infos-générales" at bounding box center [388, 153] width 78 height 25
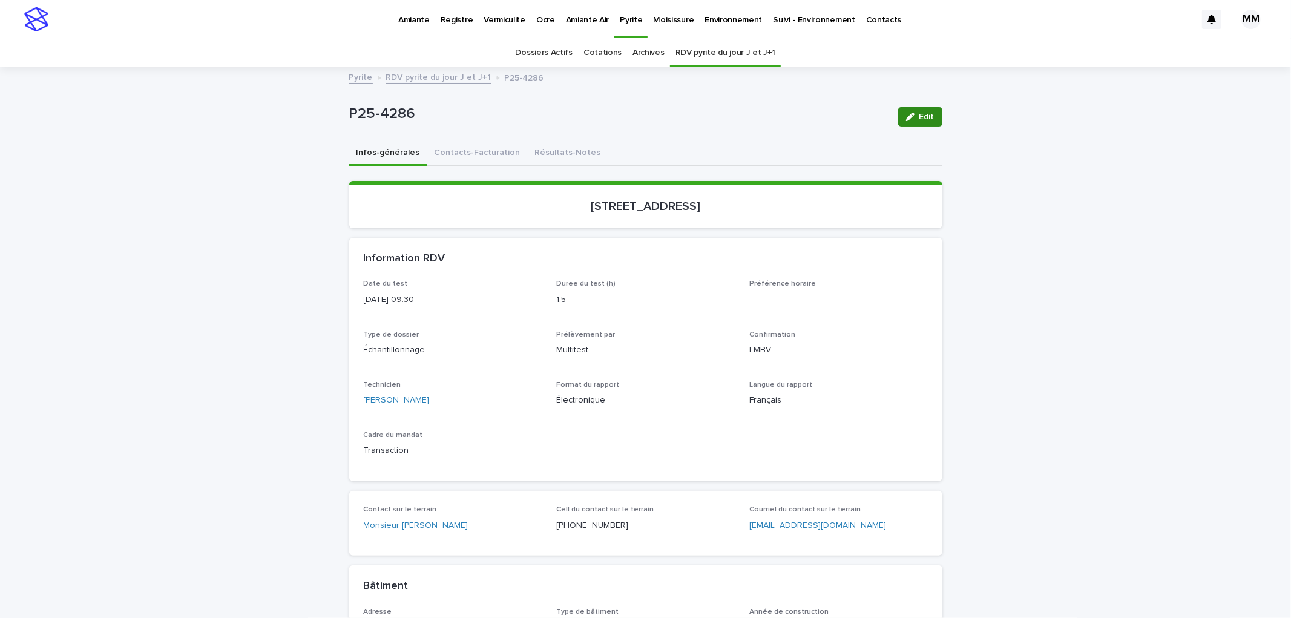
click at [913, 115] on div "button" at bounding box center [912, 117] width 13 height 8
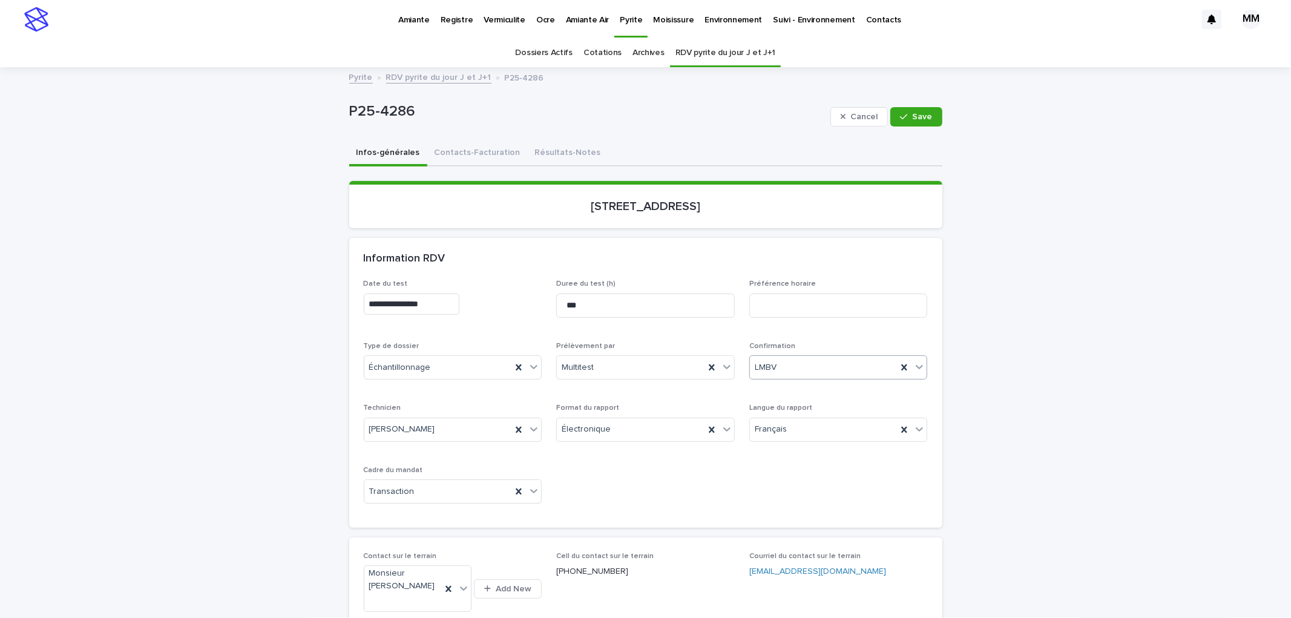
click at [795, 372] on div "LMBV" at bounding box center [824, 368] width 148 height 20
click at [794, 452] on div "Confirmé" at bounding box center [833, 452] width 177 height 21
click at [901, 113] on icon "button" at bounding box center [903, 117] width 7 height 8
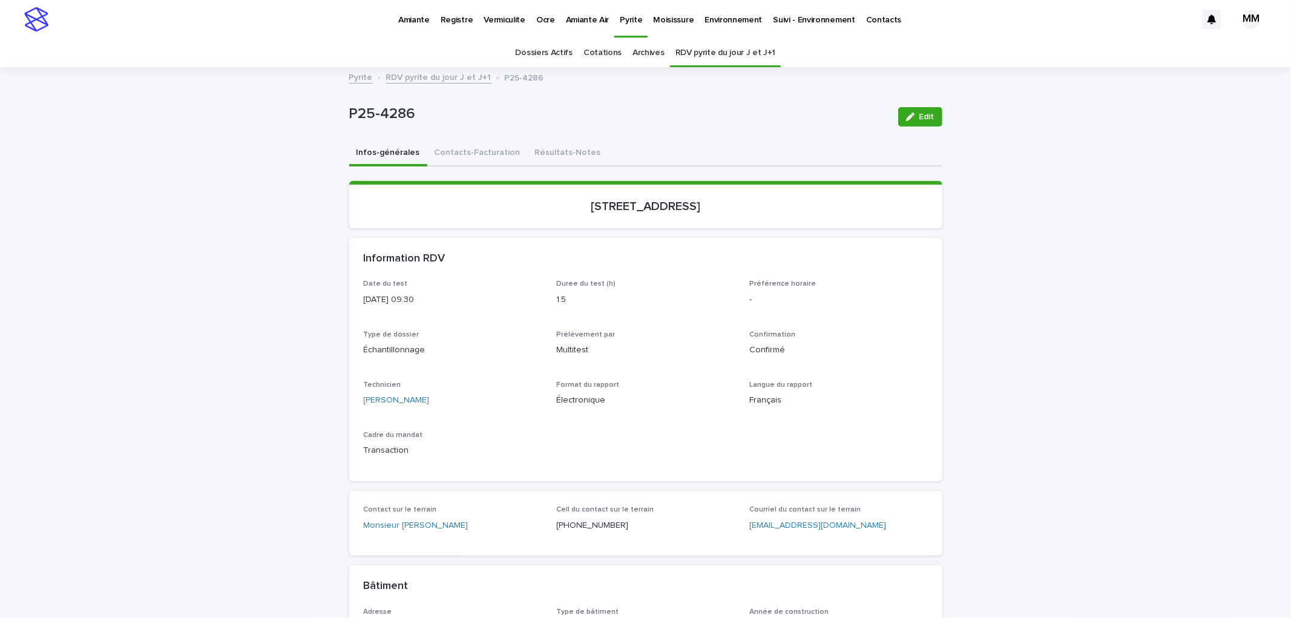
click at [403, 19] on p "Amiante" at bounding box center [413, 12] width 31 height 25
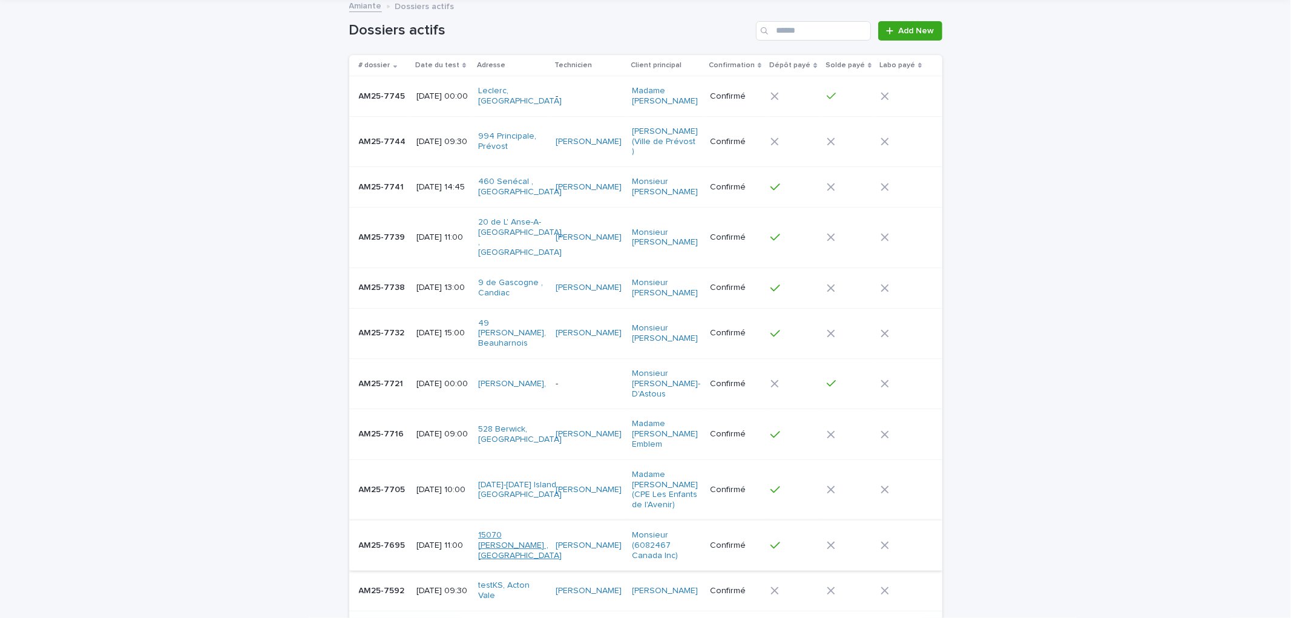
scroll to position [151, 0]
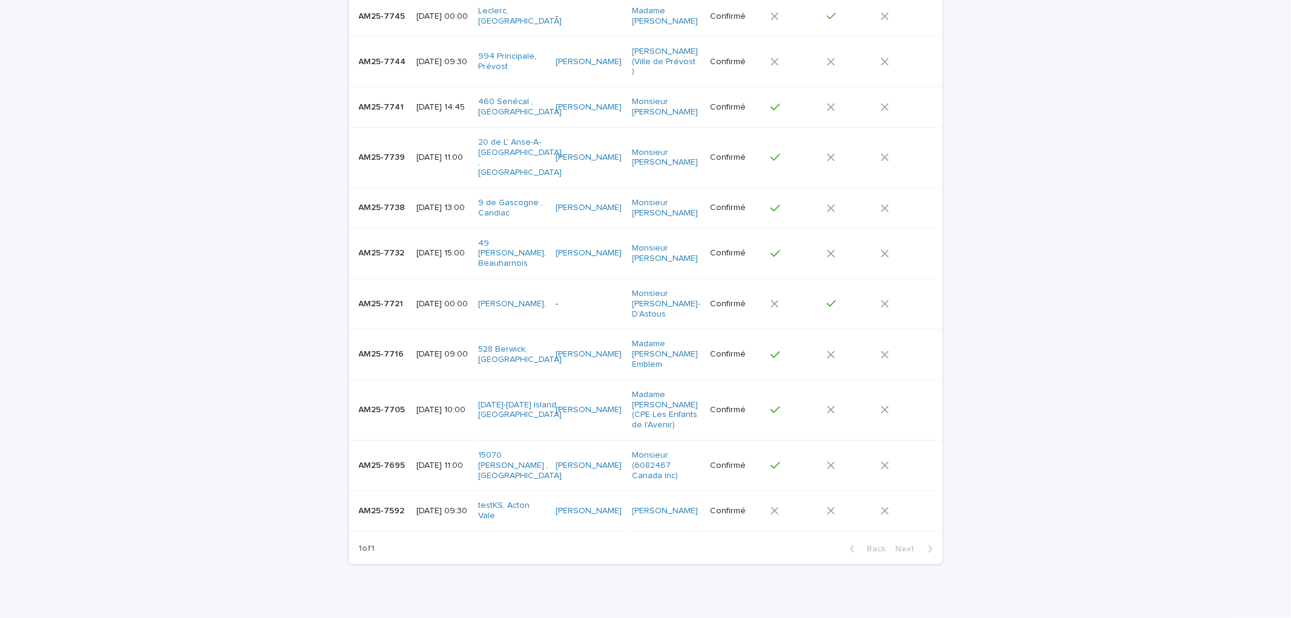
click at [395, 380] on td "AM25-7705 AM25-7705" at bounding box center [380, 410] width 62 height 61
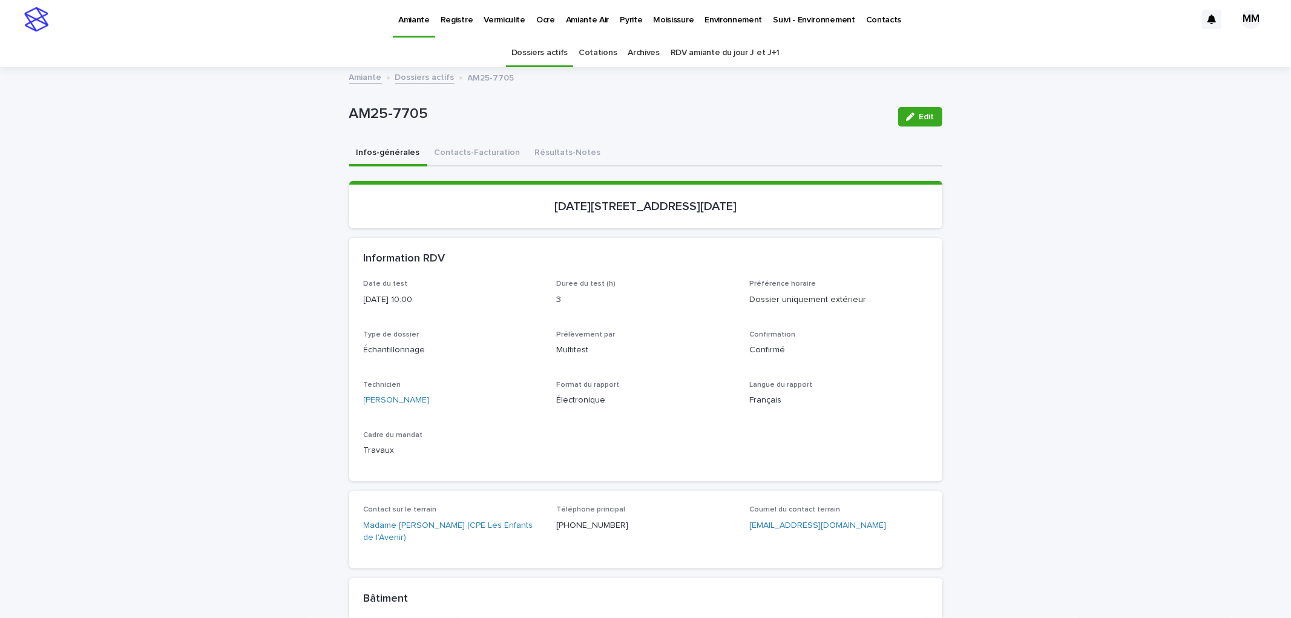
drag, startPoint x: 553, startPoint y: 206, endPoint x: 737, endPoint y: 203, distance: 184.0
click at [737, 203] on p "[DATE][STREET_ADDRESS][DATE]" at bounding box center [646, 206] width 564 height 15
copy p "[DATE][STREET_ADDRESS][DATE]"
click at [636, 20] on div "Pyrite" at bounding box center [630, 12] width 33 height 25
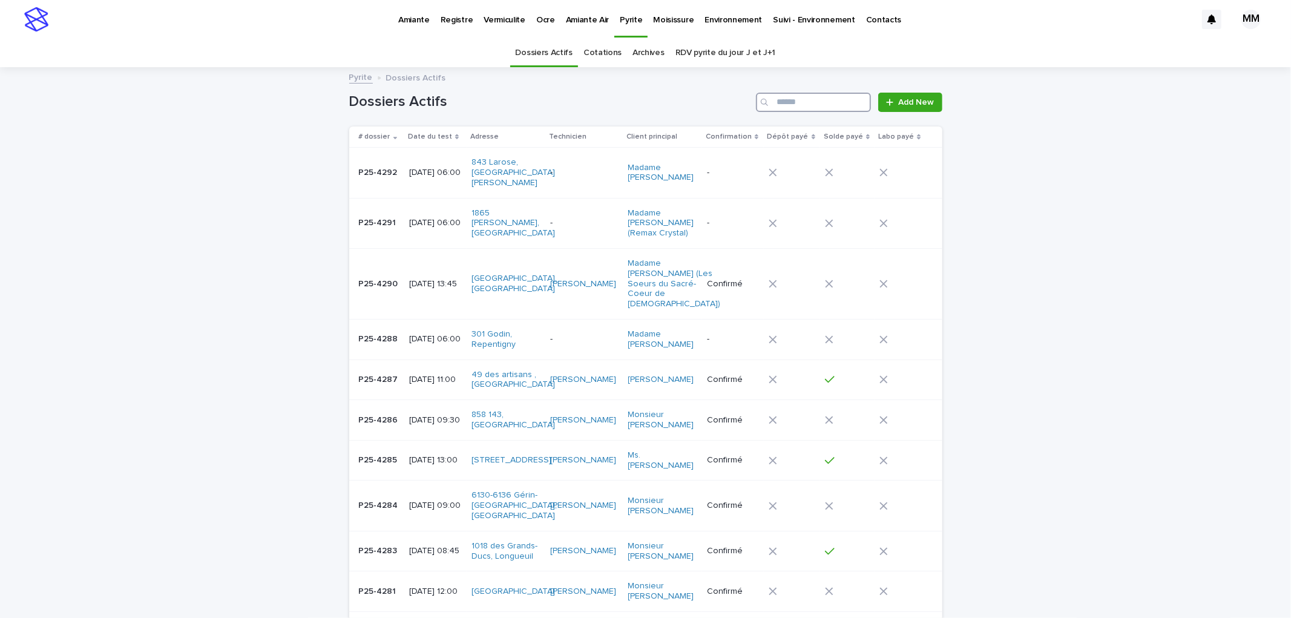
click at [793, 100] on input "Search" at bounding box center [813, 102] width 115 height 19
type input "********"
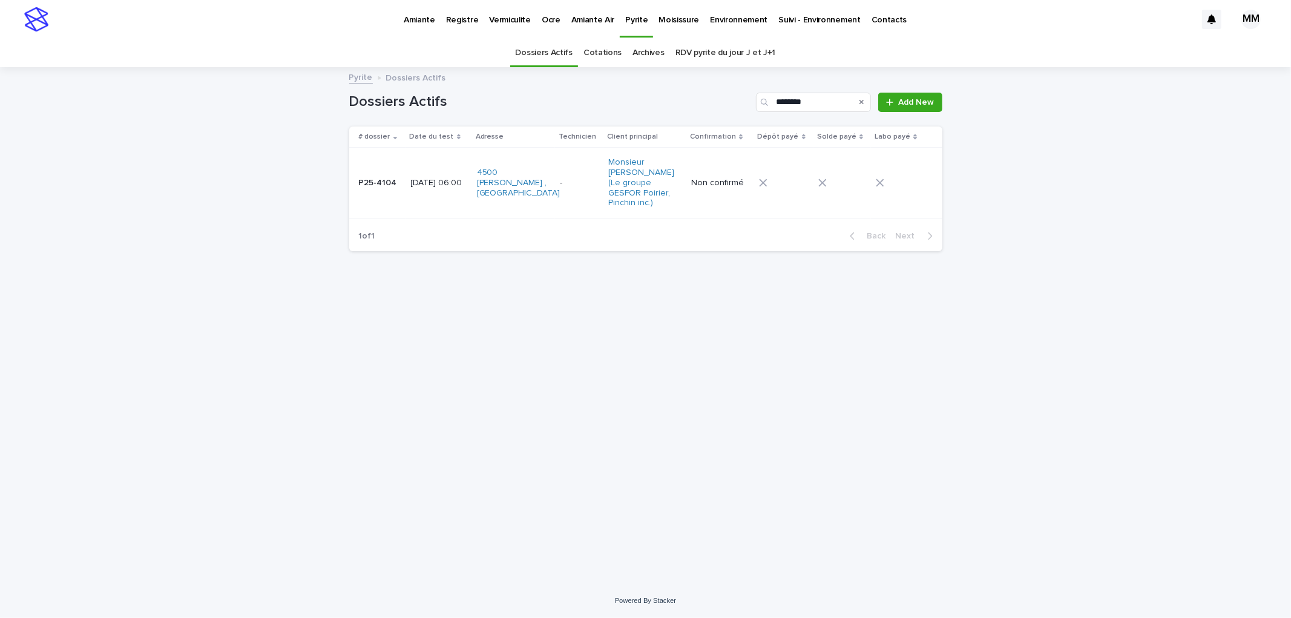
click at [456, 182] on p "[DATE] 06:00" at bounding box center [439, 183] width 56 height 10
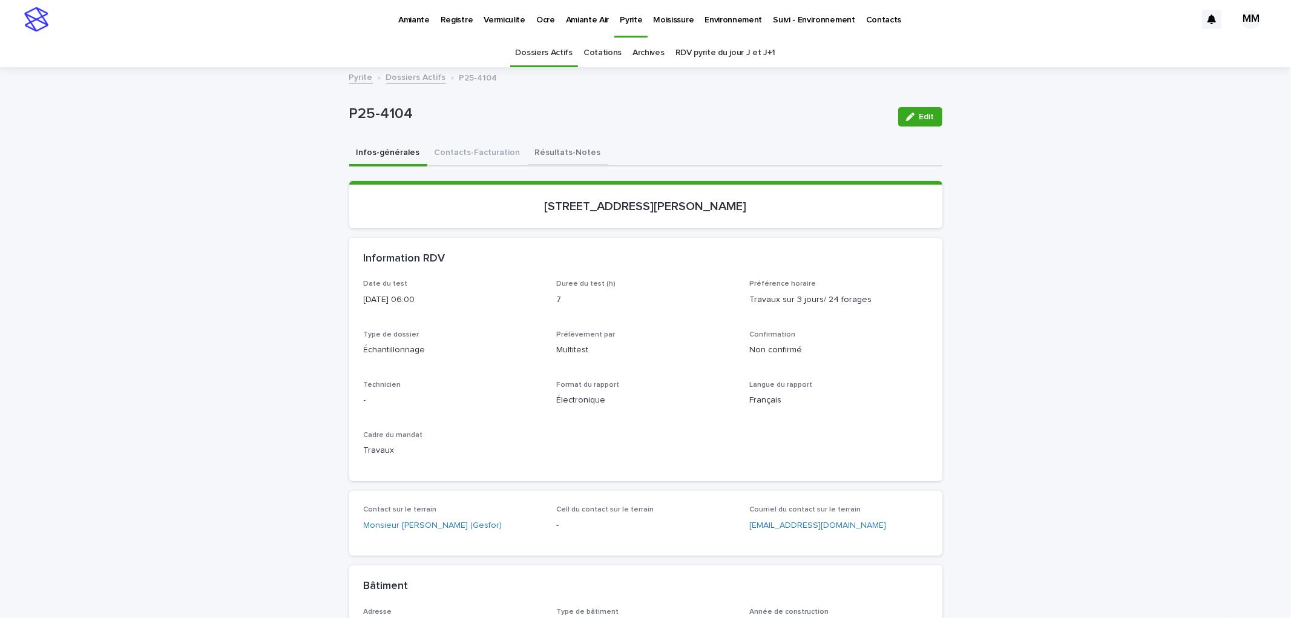
click at [553, 149] on button "Résultats-Notes" at bounding box center [568, 153] width 81 height 25
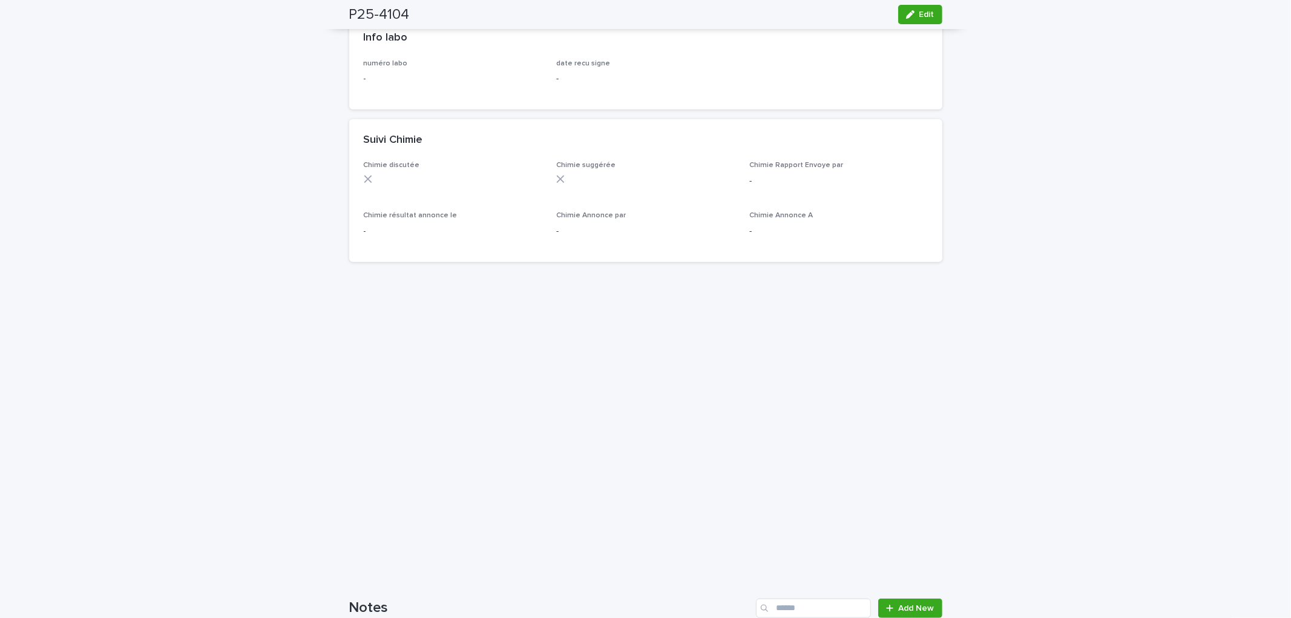
scroll to position [874, 0]
